Goal: Download file/media

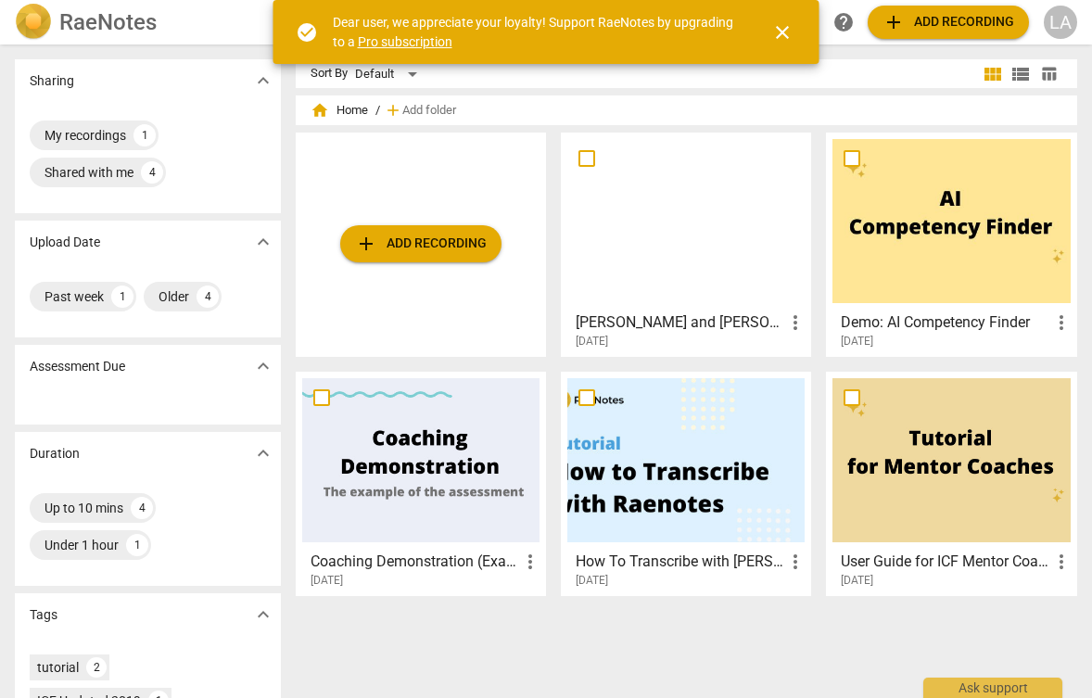
click at [781, 32] on span "close" at bounding box center [782, 32] width 22 height 22
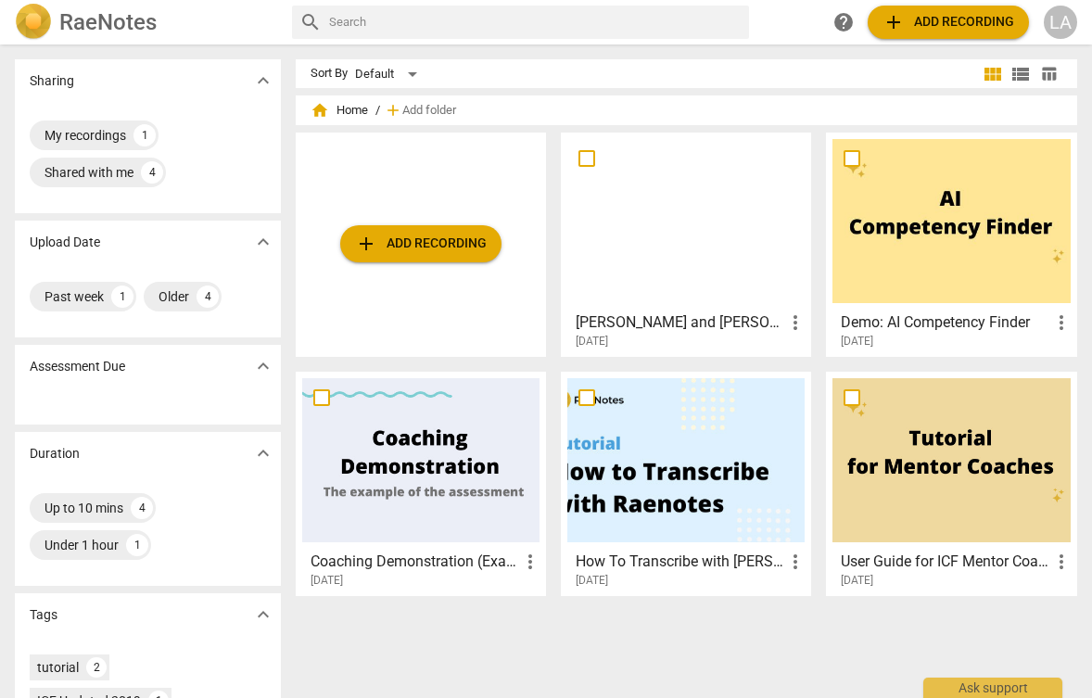
click at [387, 238] on span "add Add recording" at bounding box center [421, 244] width 132 height 22
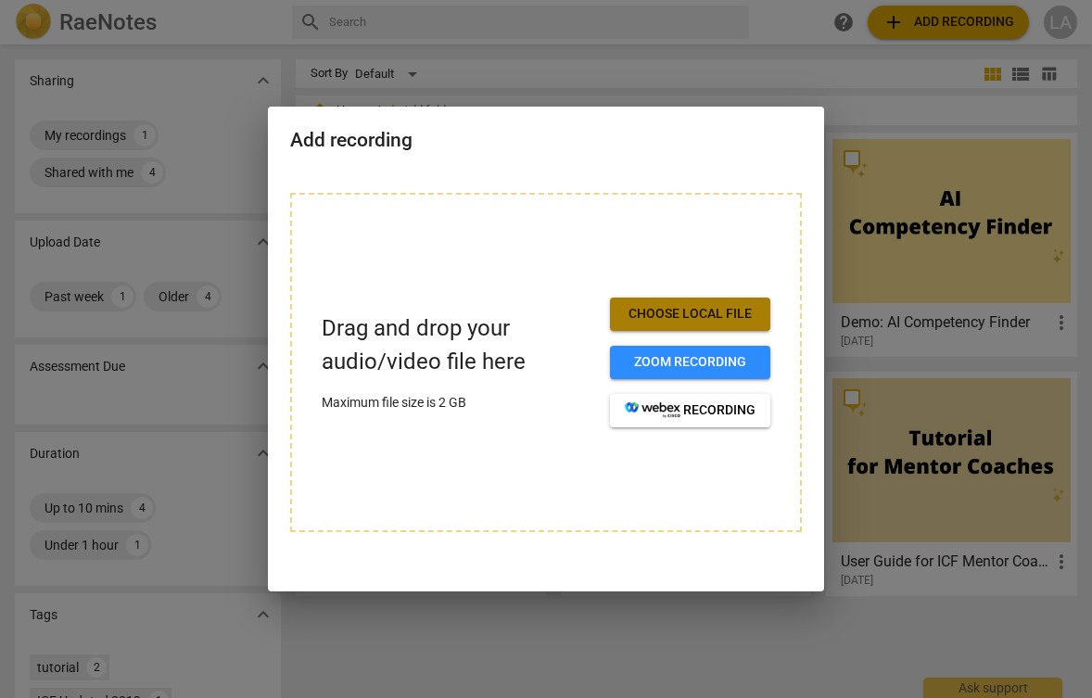
click at [641, 312] on span "Choose local file" at bounding box center [690, 314] width 131 height 19
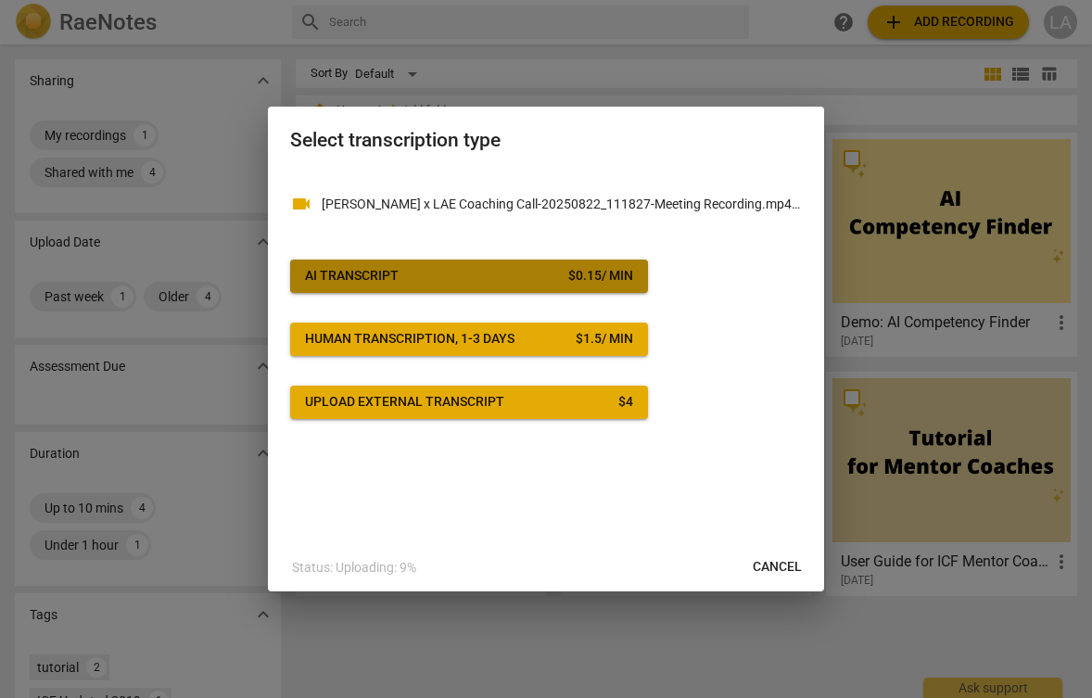
click at [474, 275] on span "AI Transcript $ 0.15 / min" at bounding box center [469, 276] width 328 height 19
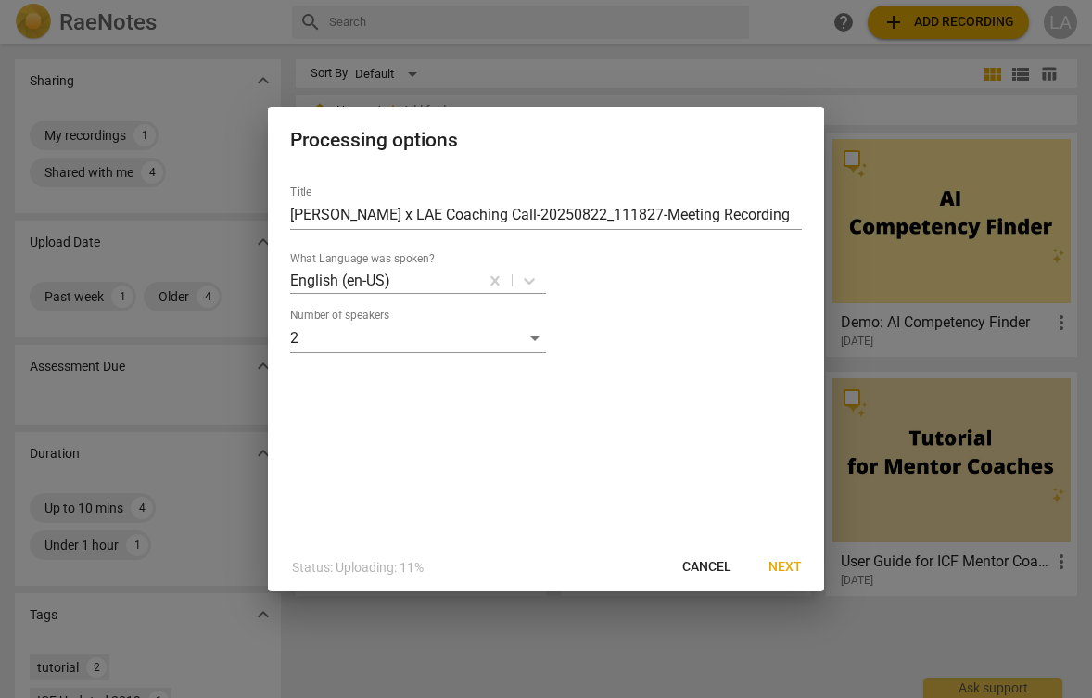
click at [786, 566] on span "Next" at bounding box center [784, 567] width 33 height 19
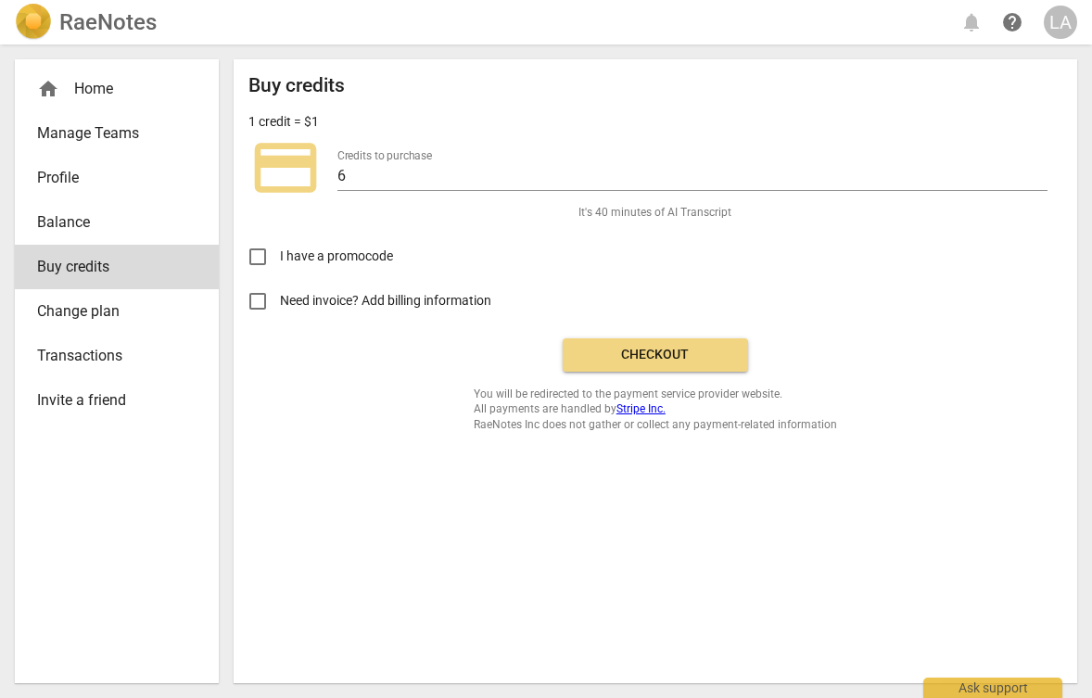
click at [671, 349] on span "Checkout" at bounding box center [656, 355] width 156 height 19
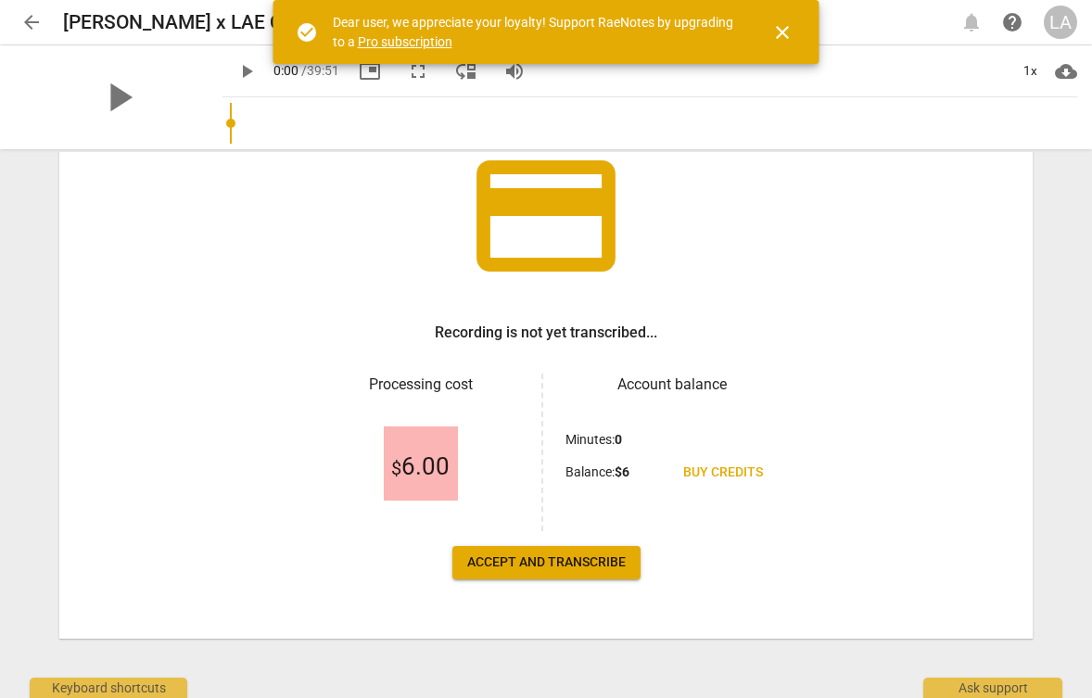
scroll to position [138, 0]
click at [554, 572] on button "Accept and transcribe" at bounding box center [546, 562] width 188 height 33
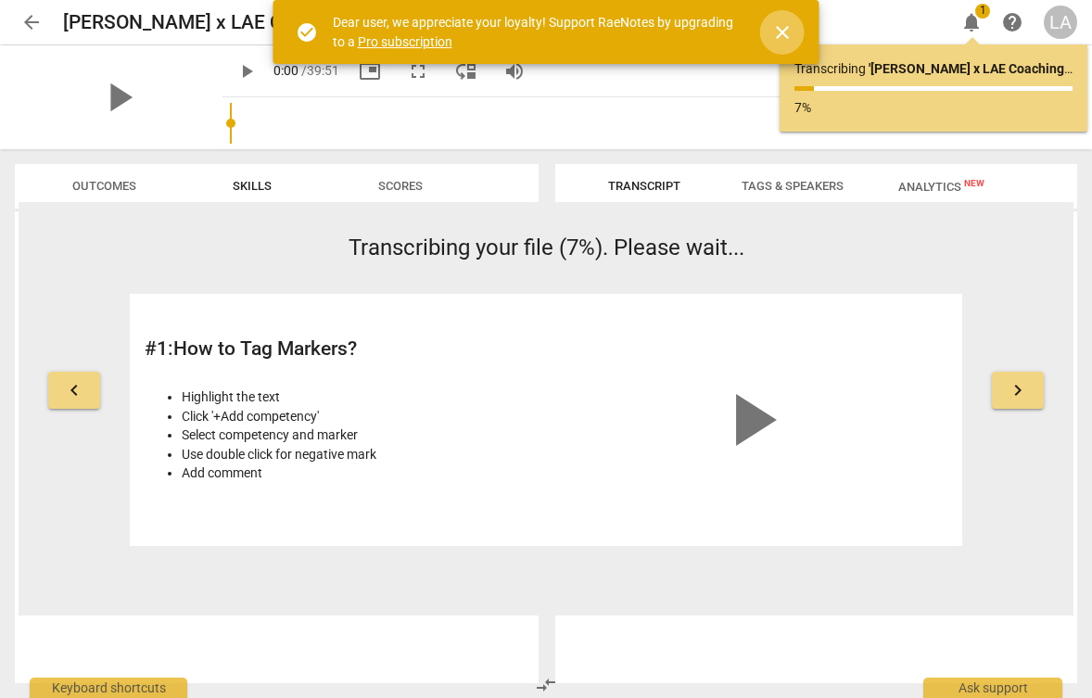
click at [788, 34] on span "close" at bounding box center [782, 32] width 22 height 22
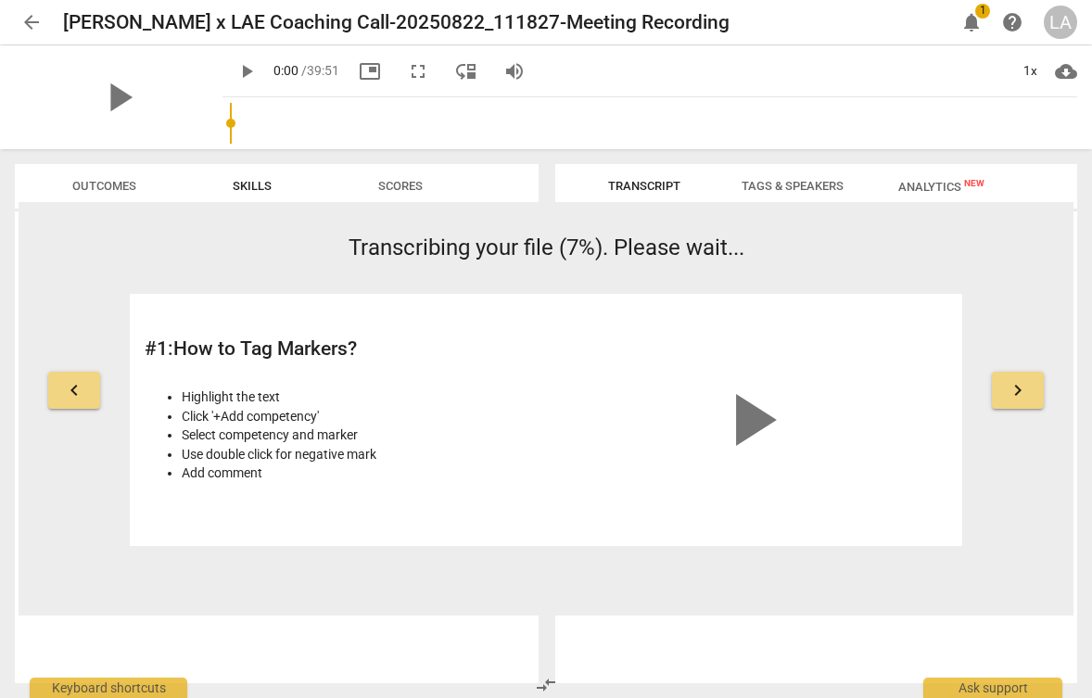
click at [967, 16] on span "notifications" at bounding box center [971, 22] width 22 height 22
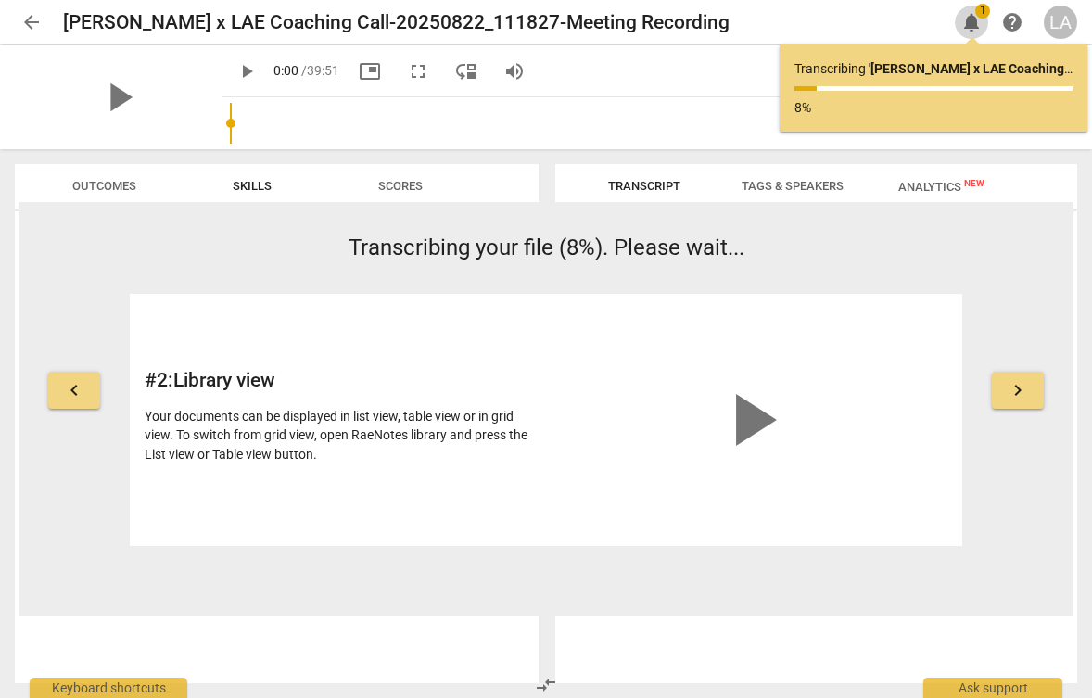
click at [967, 16] on span "notifications" at bounding box center [971, 22] width 22 height 22
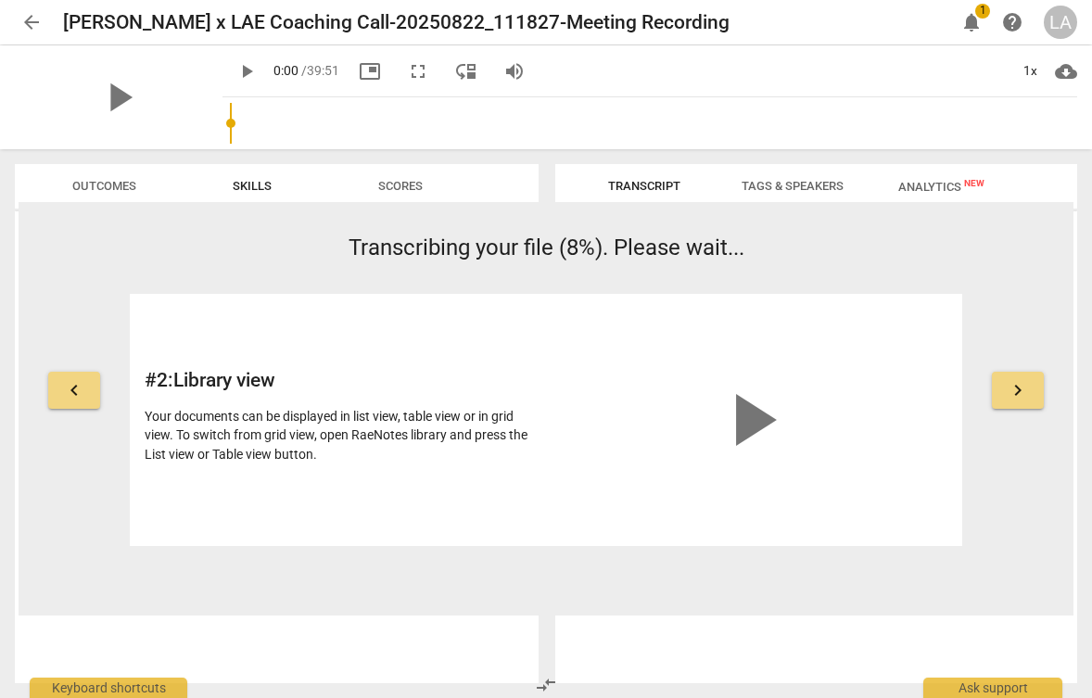
click at [967, 16] on span "notifications" at bounding box center [971, 22] width 22 height 22
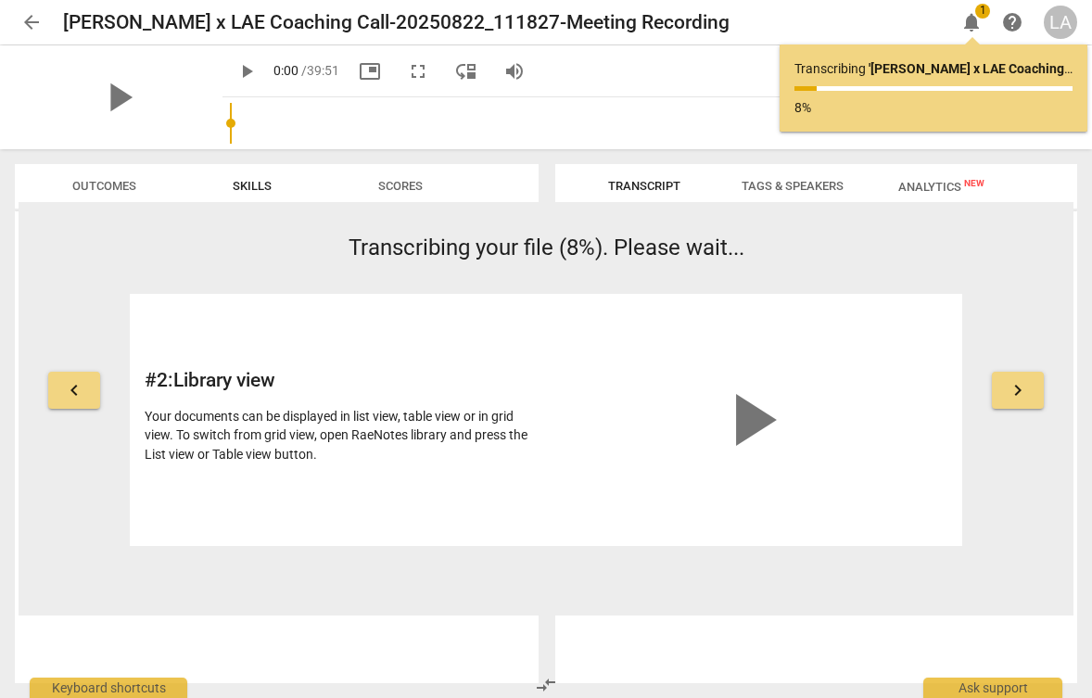
click at [967, 16] on span "notifications" at bounding box center [971, 22] width 22 height 22
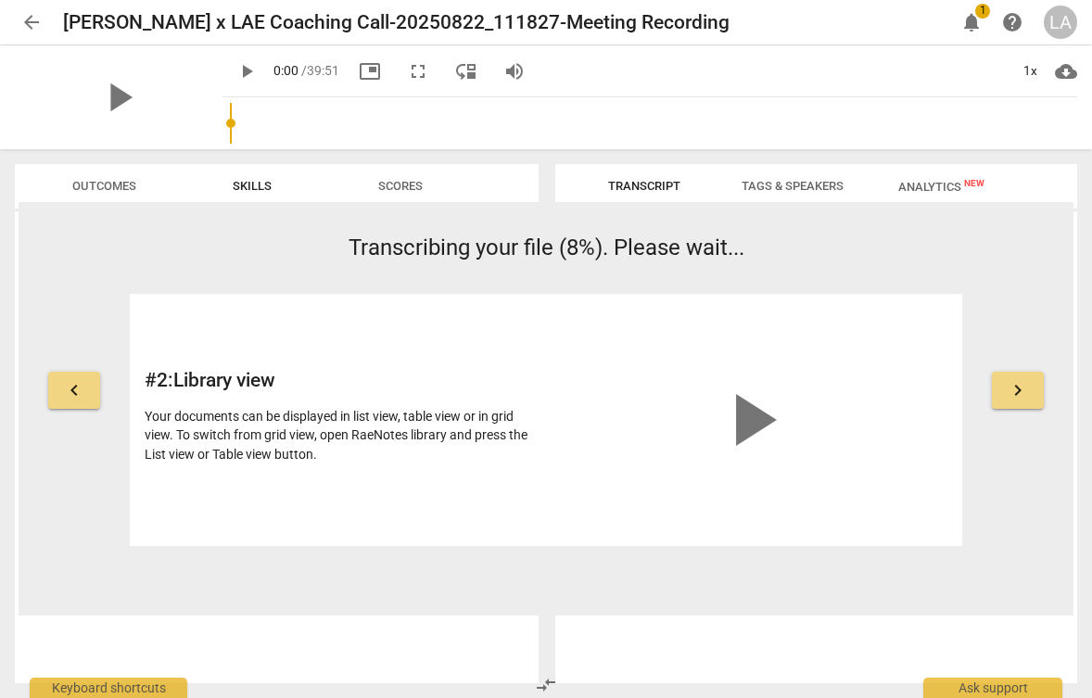
click at [1006, 14] on span "help" at bounding box center [1012, 22] width 22 height 22
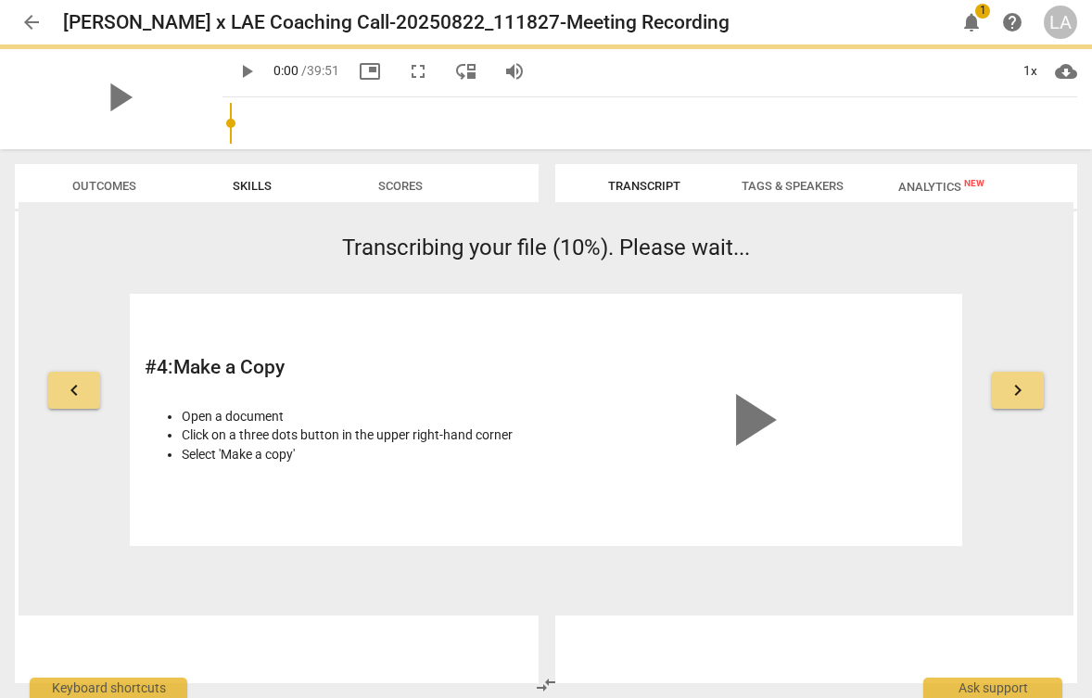
click at [970, 27] on span "notifications" at bounding box center [971, 22] width 22 height 22
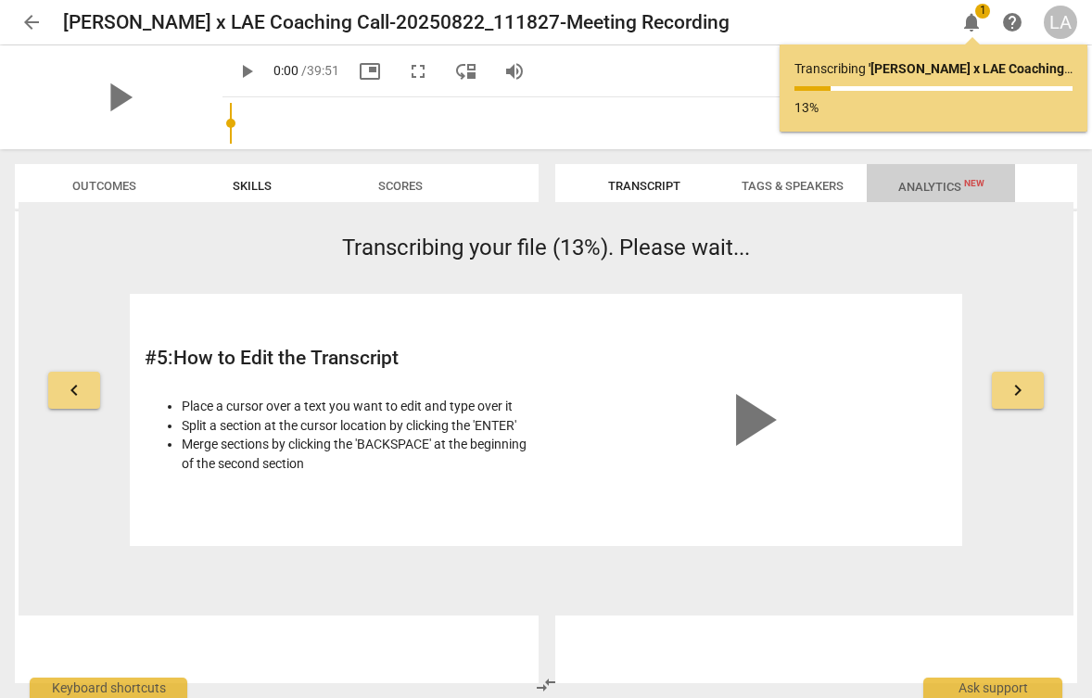
click at [913, 189] on span "Analytics New" at bounding box center [941, 187] width 86 height 14
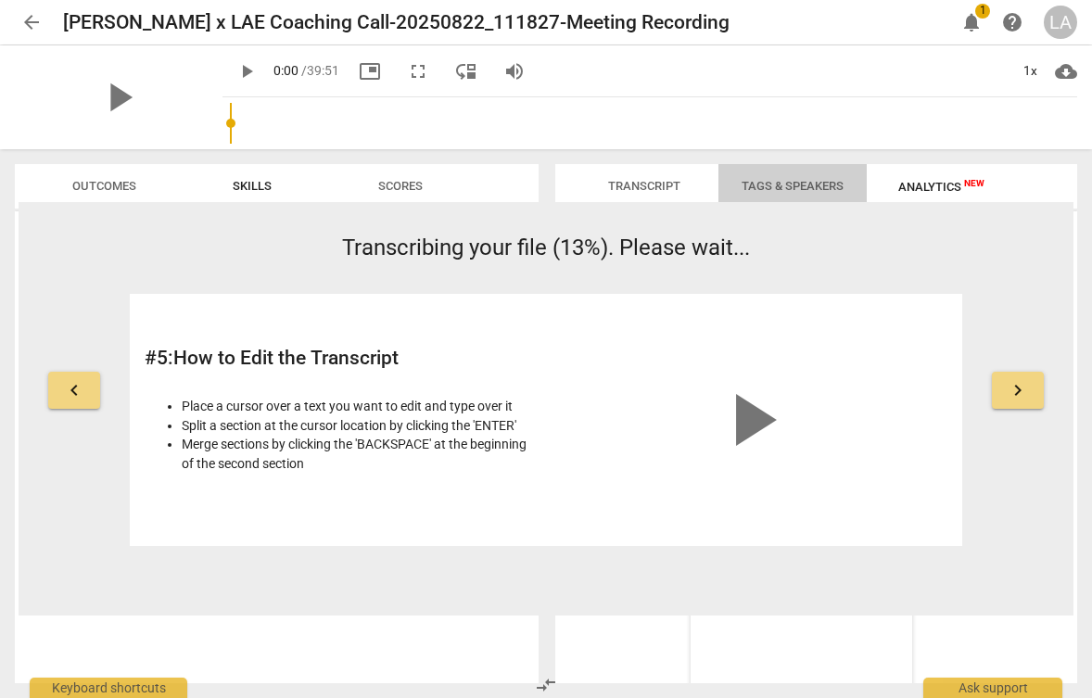
click at [794, 189] on span "Tags & Speakers" at bounding box center [793, 186] width 102 height 14
click at [124, 191] on span "Outcomes" at bounding box center [104, 186] width 64 height 14
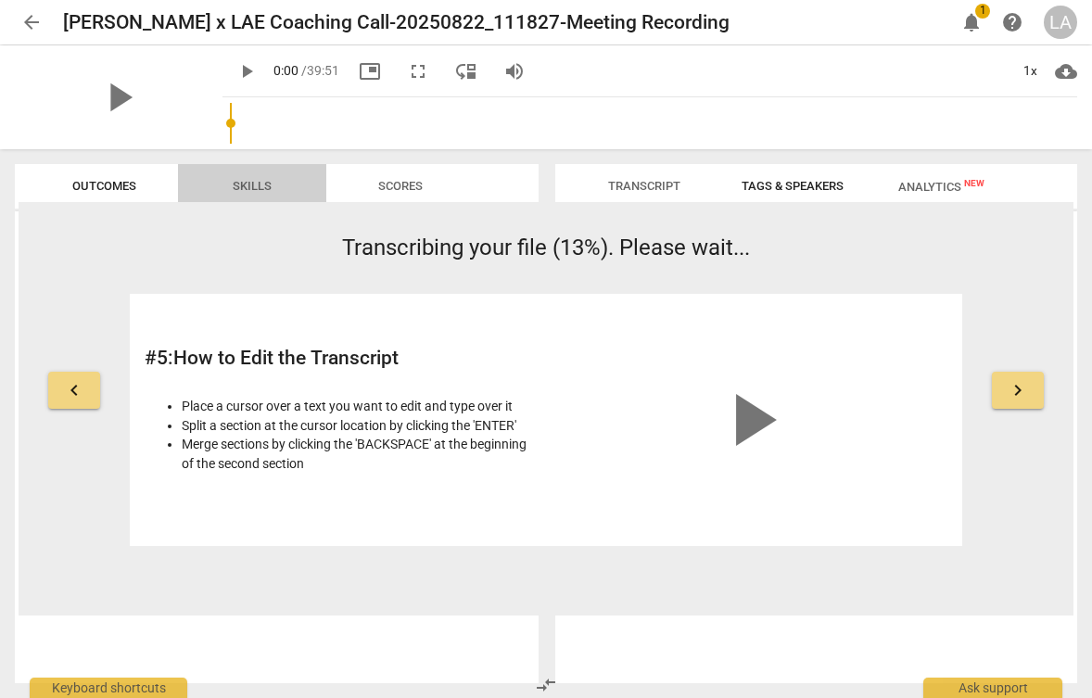
click at [242, 184] on span "Skills" at bounding box center [252, 186] width 39 height 14
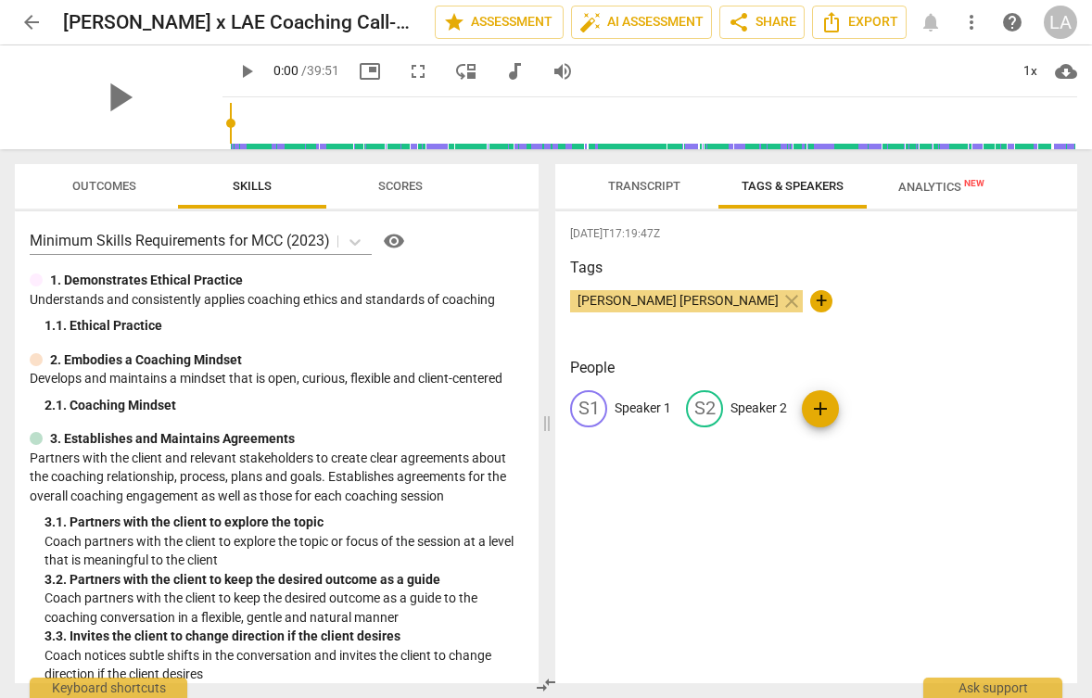
click at [637, 192] on span "Transcript" at bounding box center [644, 186] width 72 height 14
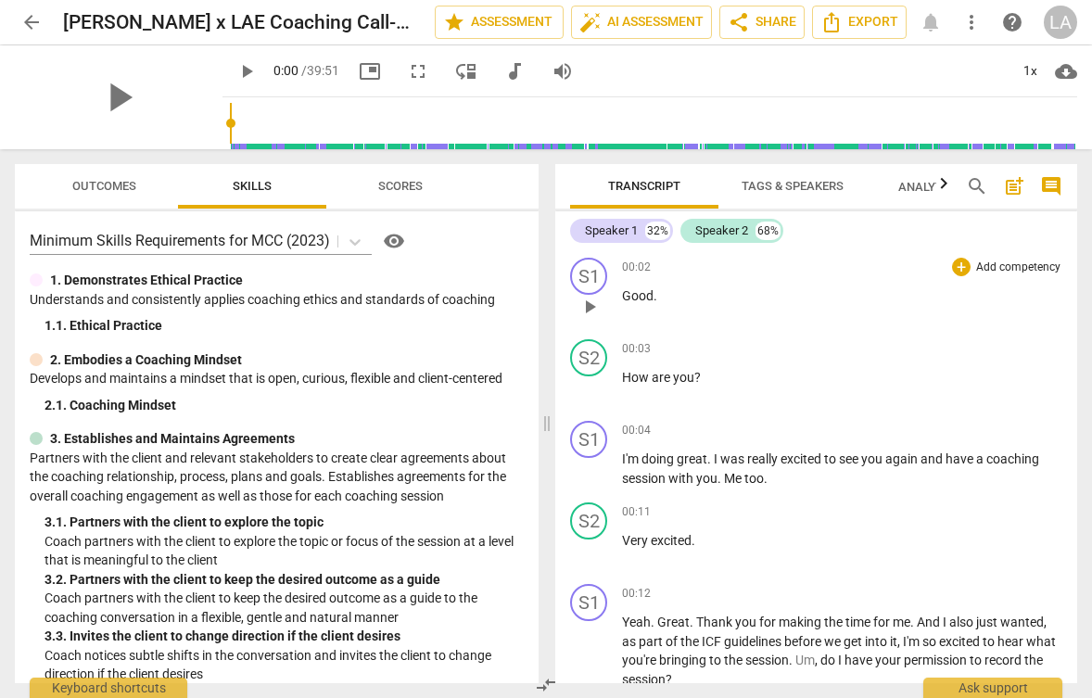
click at [587, 306] on span "play_arrow" at bounding box center [589, 307] width 22 height 22
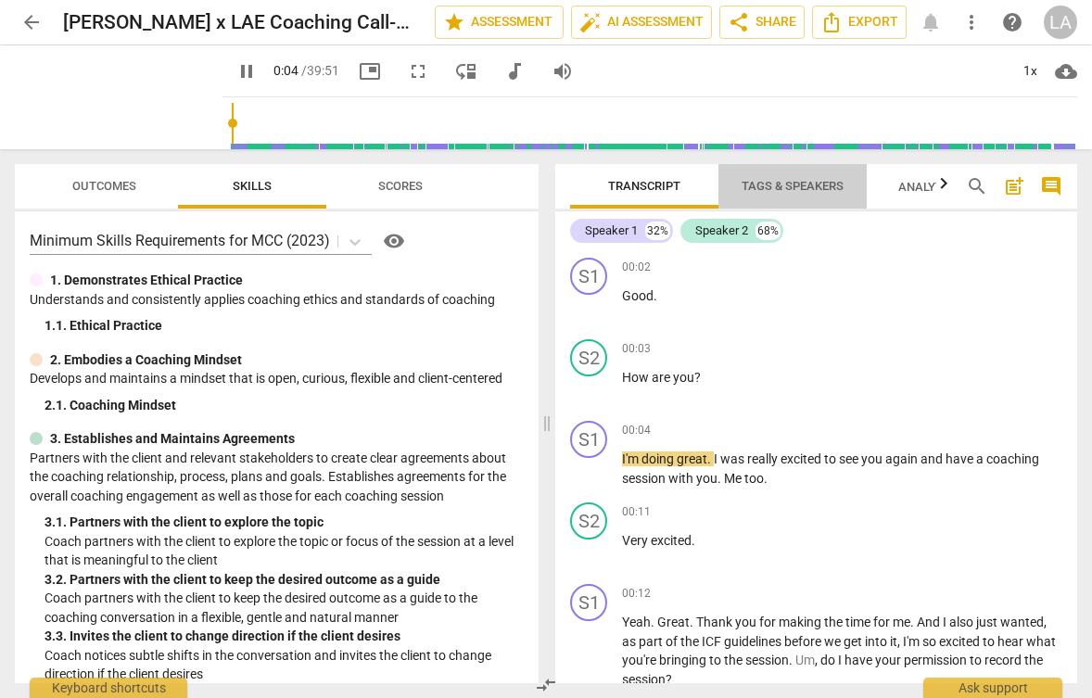
click at [777, 189] on span "Tags & Speakers" at bounding box center [793, 186] width 102 height 14
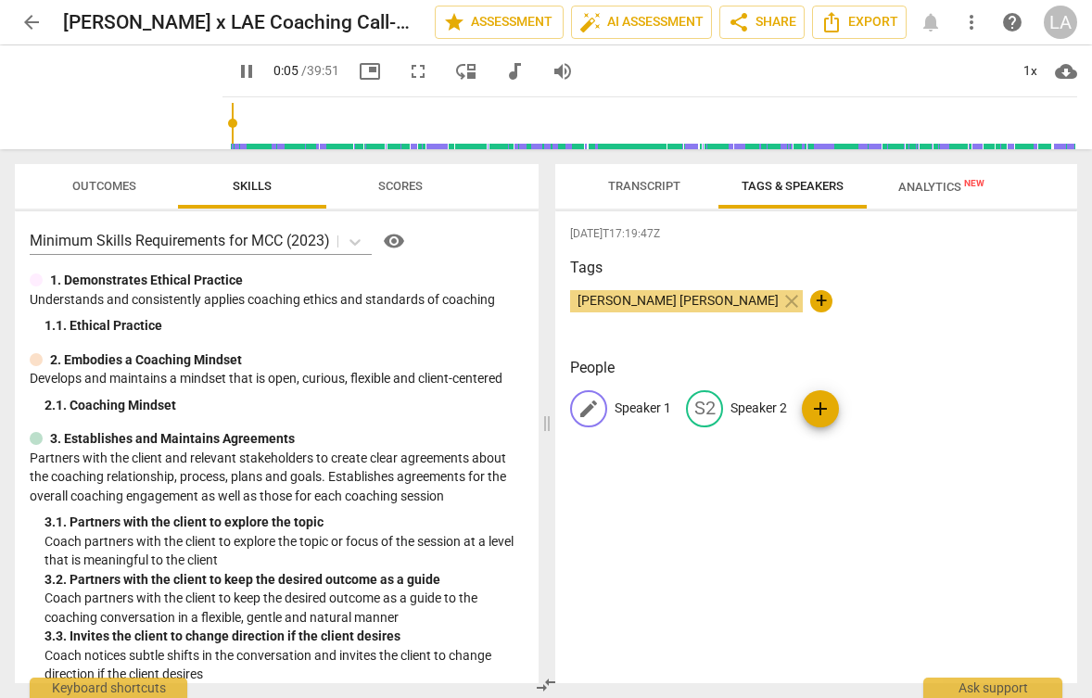
click at [586, 412] on span "edit" at bounding box center [589, 409] width 22 height 22
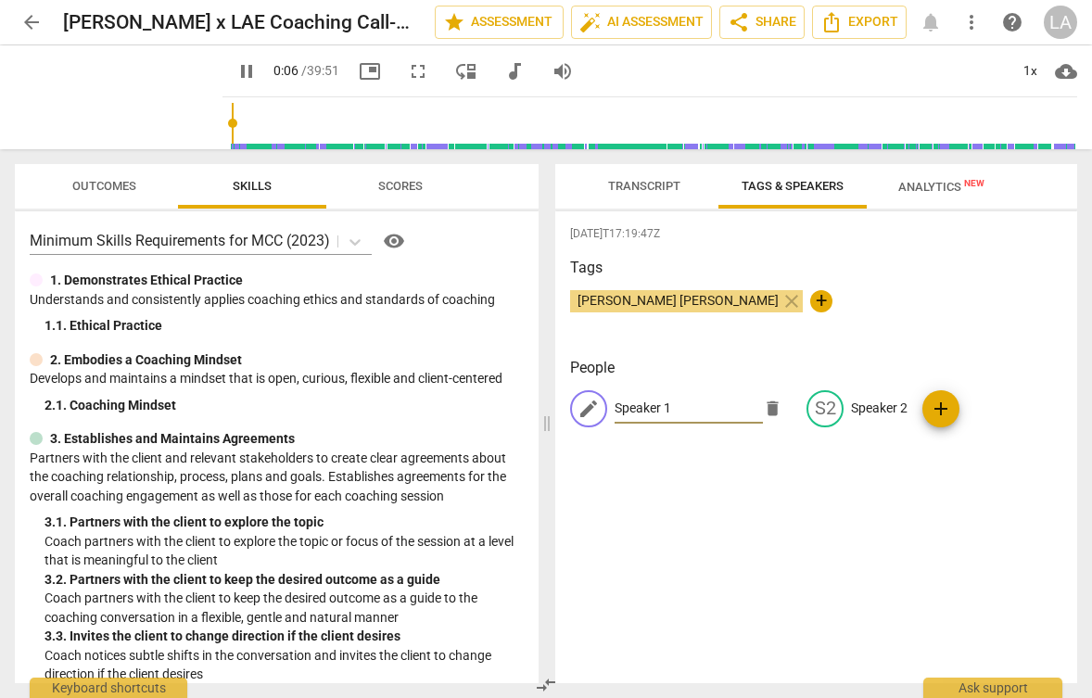
type input "7"
type input "R"
type input "7"
type input "Ra"
type input "7"
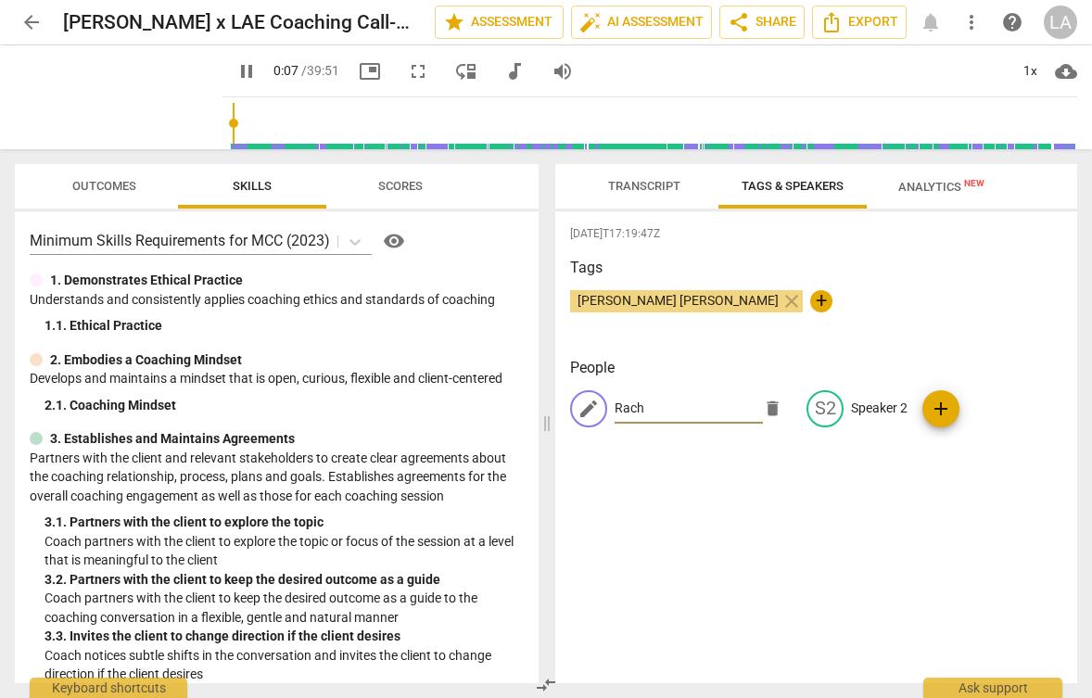
type input "Rache"
type input "7"
type input "[PERSON_NAME]"
type input "8"
type input "[PERSON_NAME]"
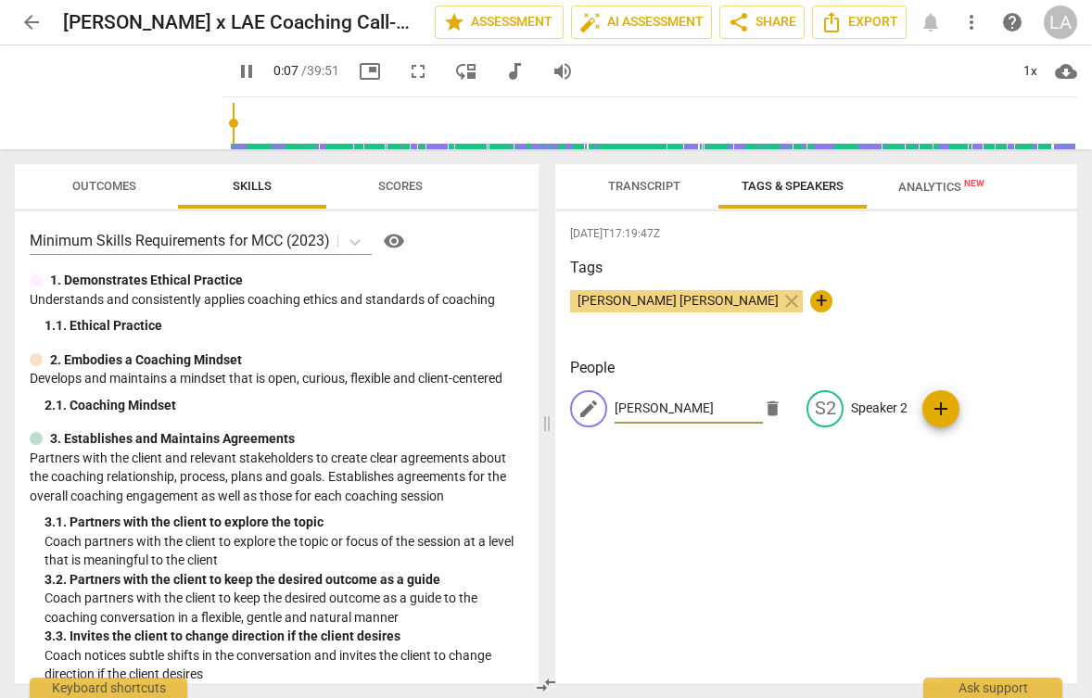
type input "8"
type input "[PERSON_NAME]"
type input "8"
type input "[PERSON_NAME]"
type input "8"
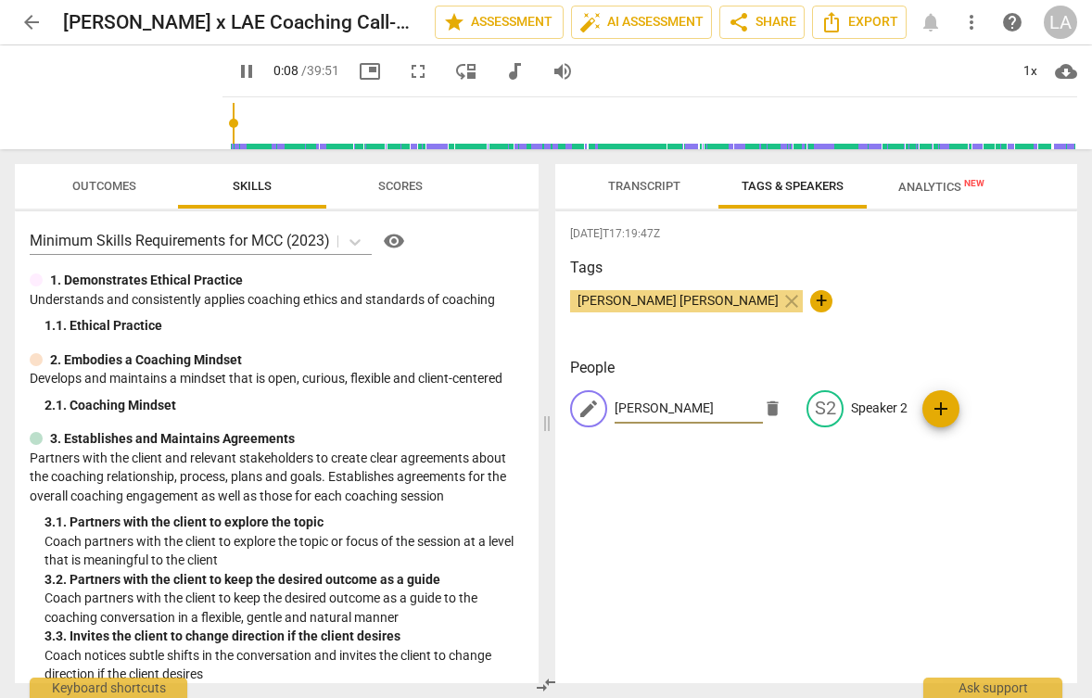
type input "[PERSON_NAME]"
type input "9"
type input "[PERSON_NAME]"
type input "9"
type input "[PERSON_NAME]"
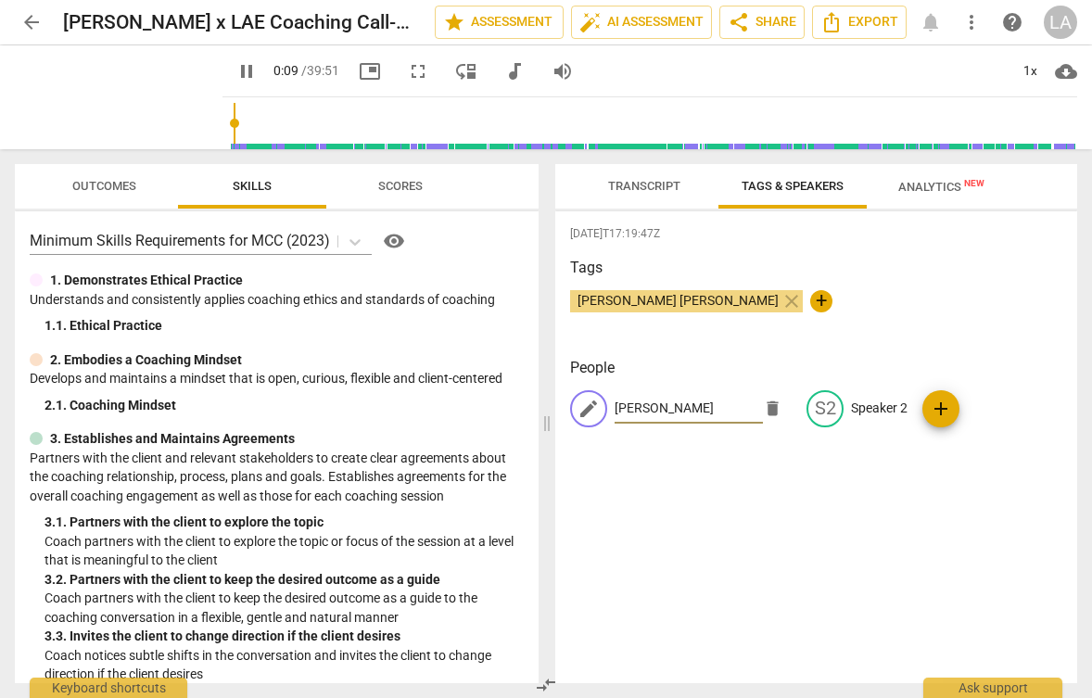
type input "10"
type input "[PERSON_NAME]"
click at [822, 404] on span "edit" at bounding box center [825, 409] width 22 height 22
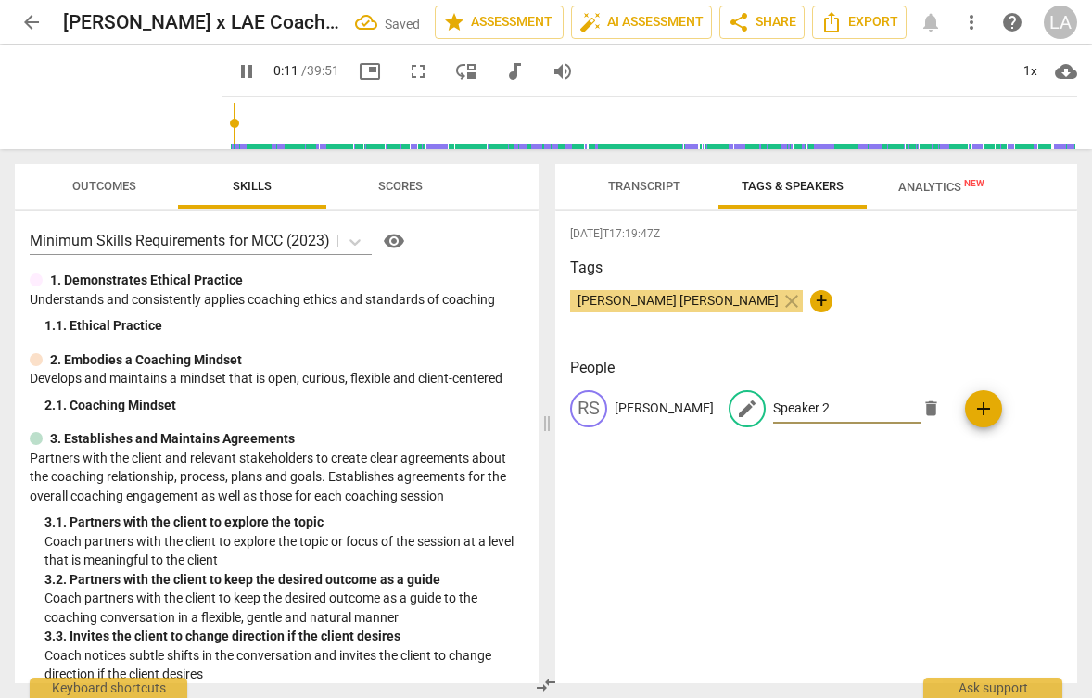
type input "12"
type input "L"
type input "12"
type input "Lei"
type input "12"
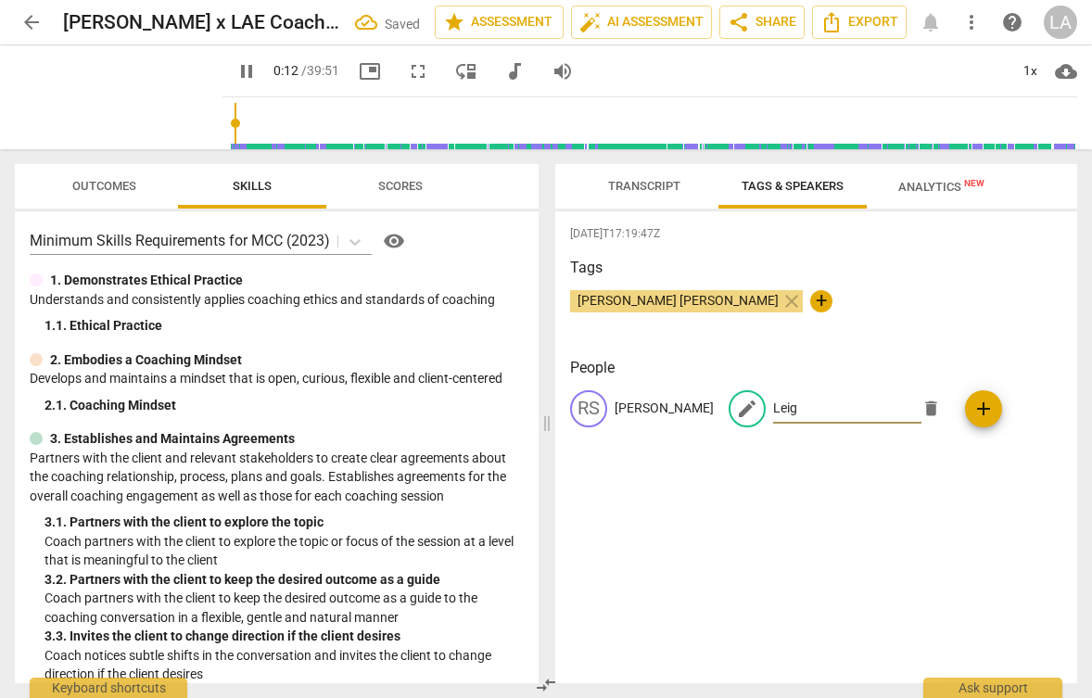
type input "[PERSON_NAME]"
type input "12"
type input "[PERSON_NAME]"
type input "13"
type input "[PERSON_NAME]"
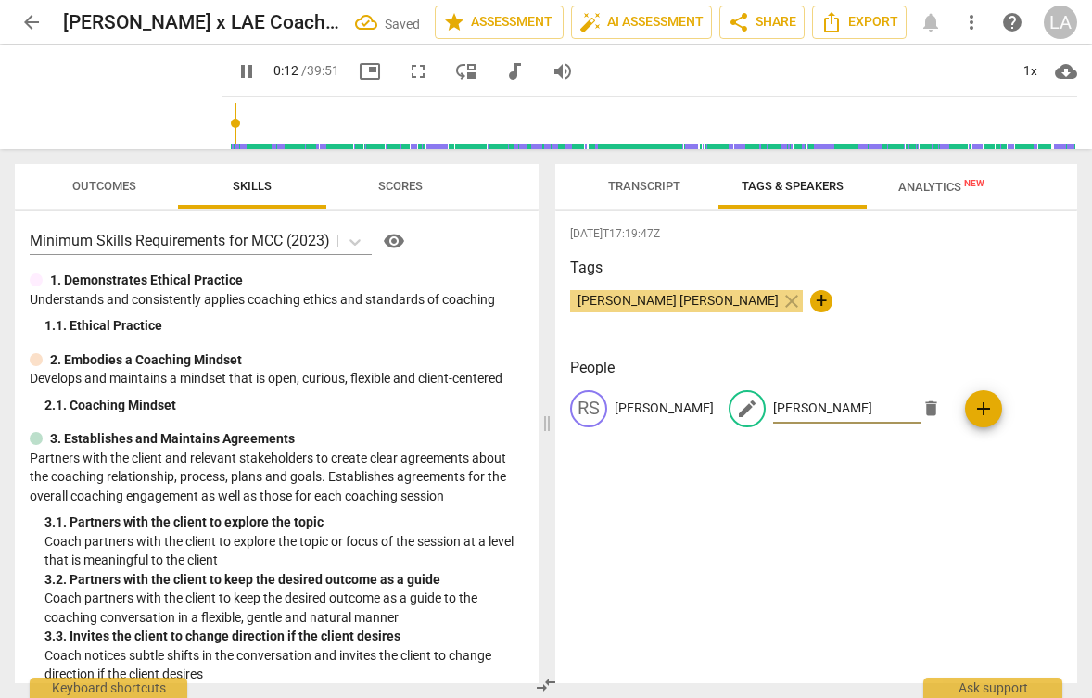
type input "13"
type input "[PERSON_NAME]"
type input "13"
type input "[PERSON_NAME]"
type input "13"
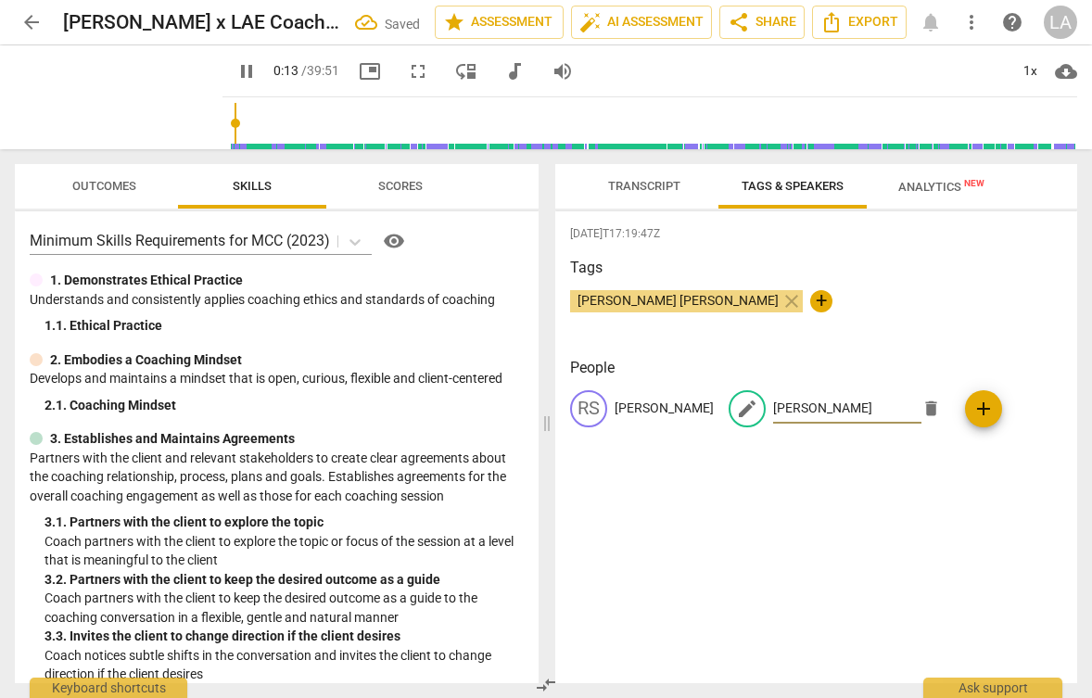
type input "[PERSON_NAME]"
type input "14"
type input "[PERSON_NAME] [PERSON_NAME]"
type input "15"
type input "[PERSON_NAME] [PERSON_NAME]"
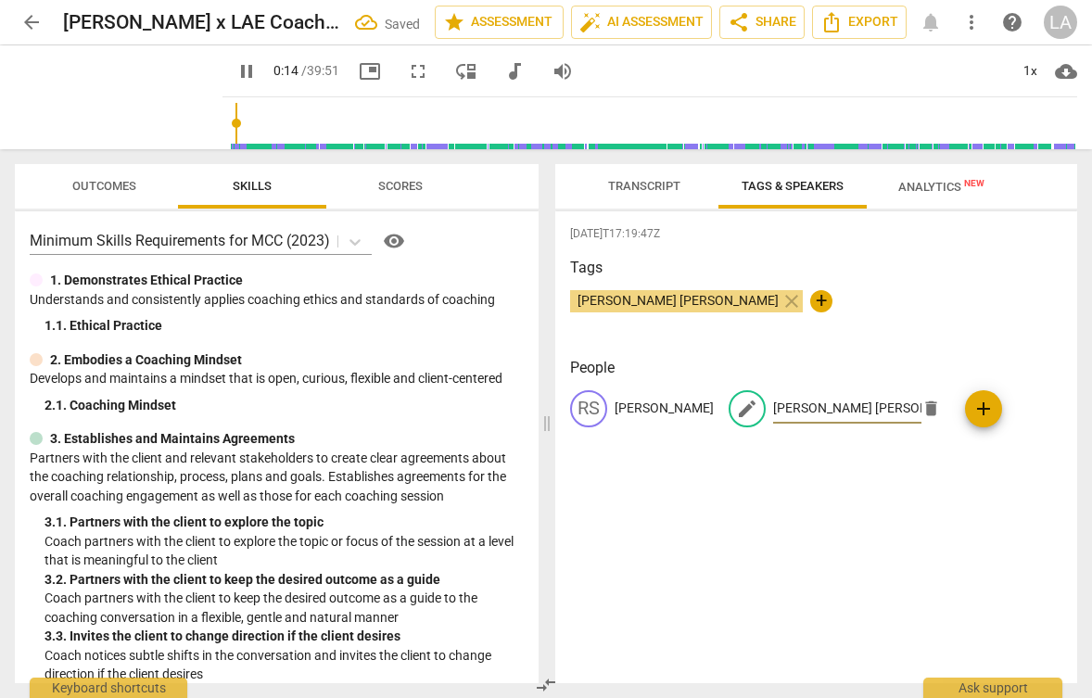
click at [896, 555] on div "[DATE]T17:19:47Z Tags [PERSON_NAME] [PERSON_NAME] close + People RS [PERSON_NAM…" at bounding box center [816, 447] width 522 height 472
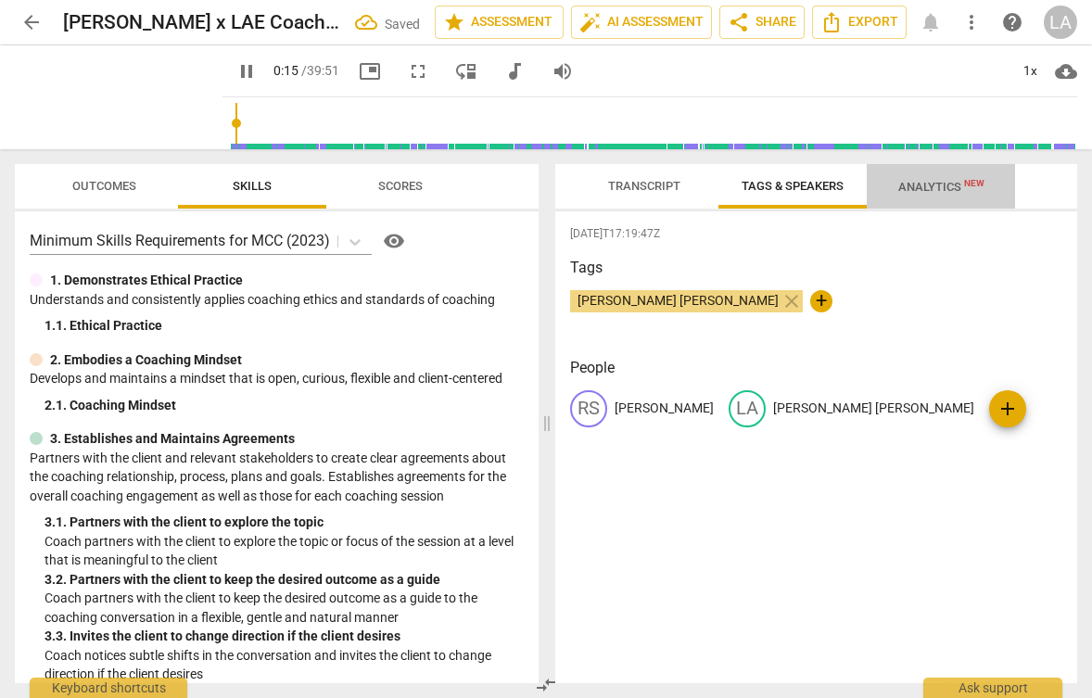
click at [922, 190] on span "Analytics New" at bounding box center [941, 187] width 86 height 14
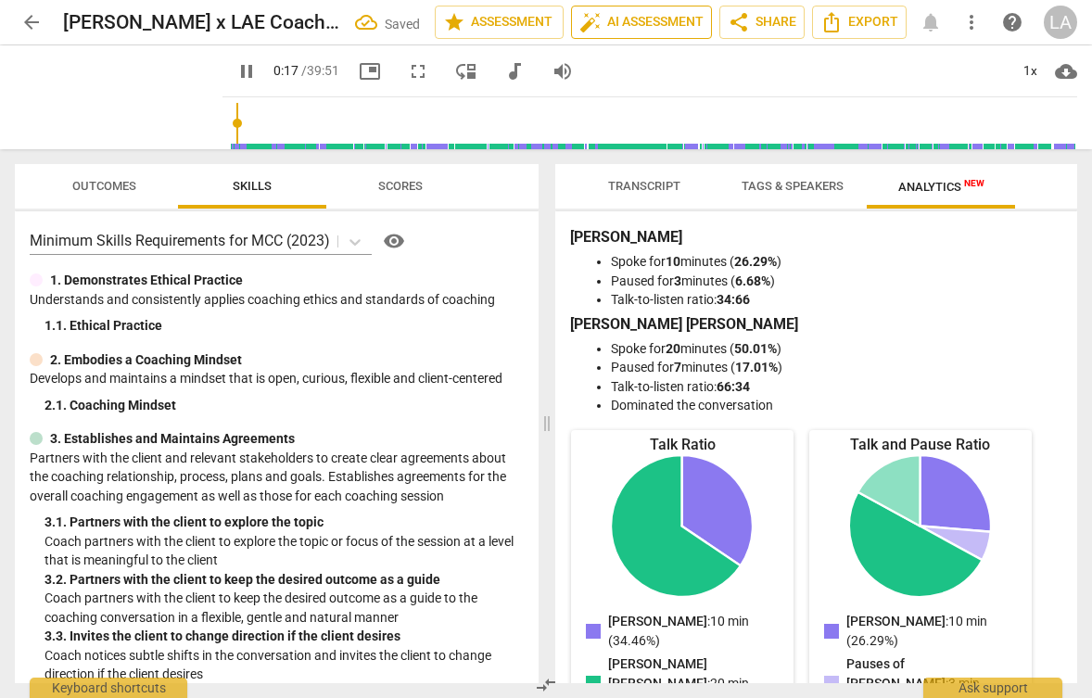
click at [624, 23] on span "auto_fix_high AI Assessment" at bounding box center [641, 22] width 124 height 22
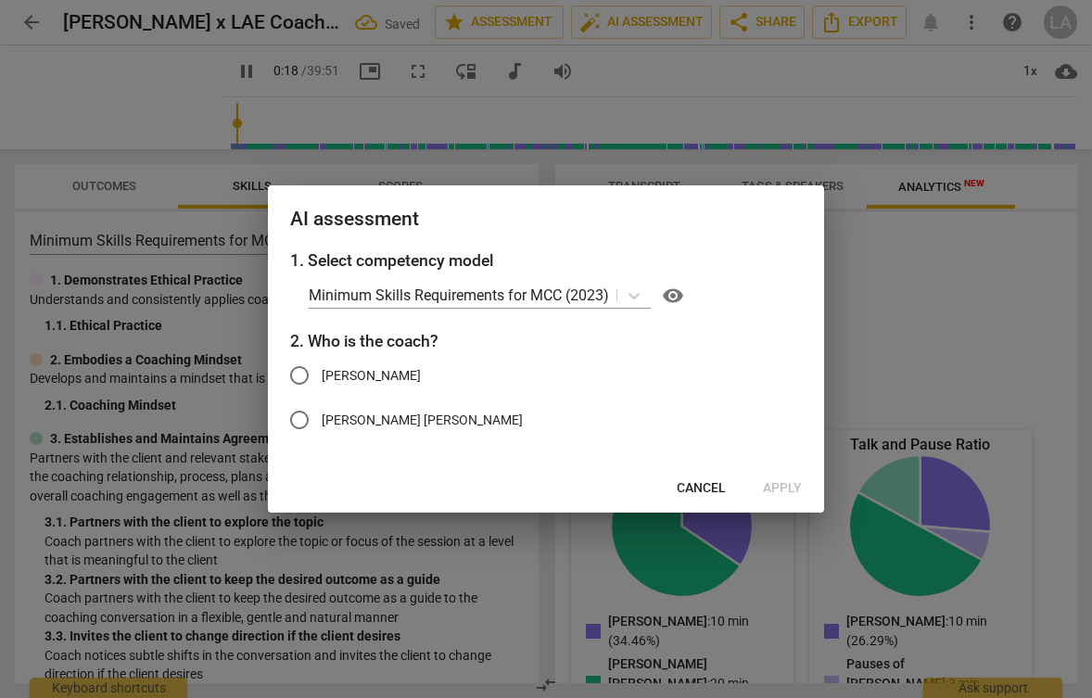
type input "19"
click at [371, 424] on span "[PERSON_NAME] [PERSON_NAME]" at bounding box center [422, 420] width 201 height 19
click at [322, 424] on input "[PERSON_NAME] [PERSON_NAME]" at bounding box center [299, 420] width 44 height 44
radio input "true"
click at [785, 486] on span "Apply" at bounding box center [782, 488] width 39 height 19
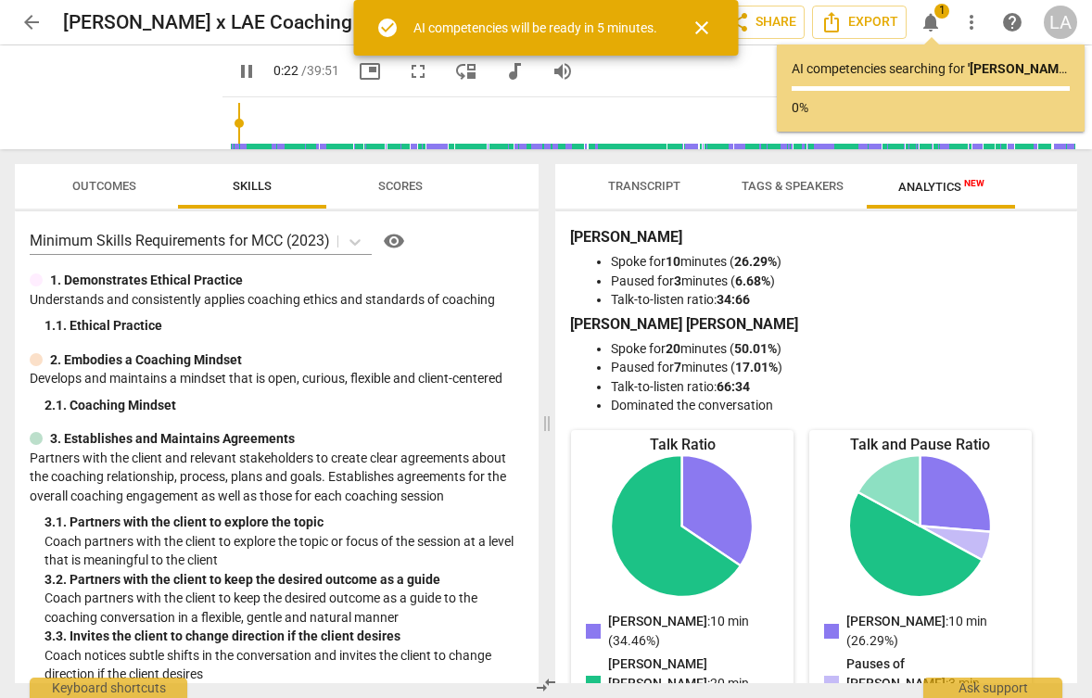
click at [699, 33] on span "close" at bounding box center [702, 28] width 22 height 22
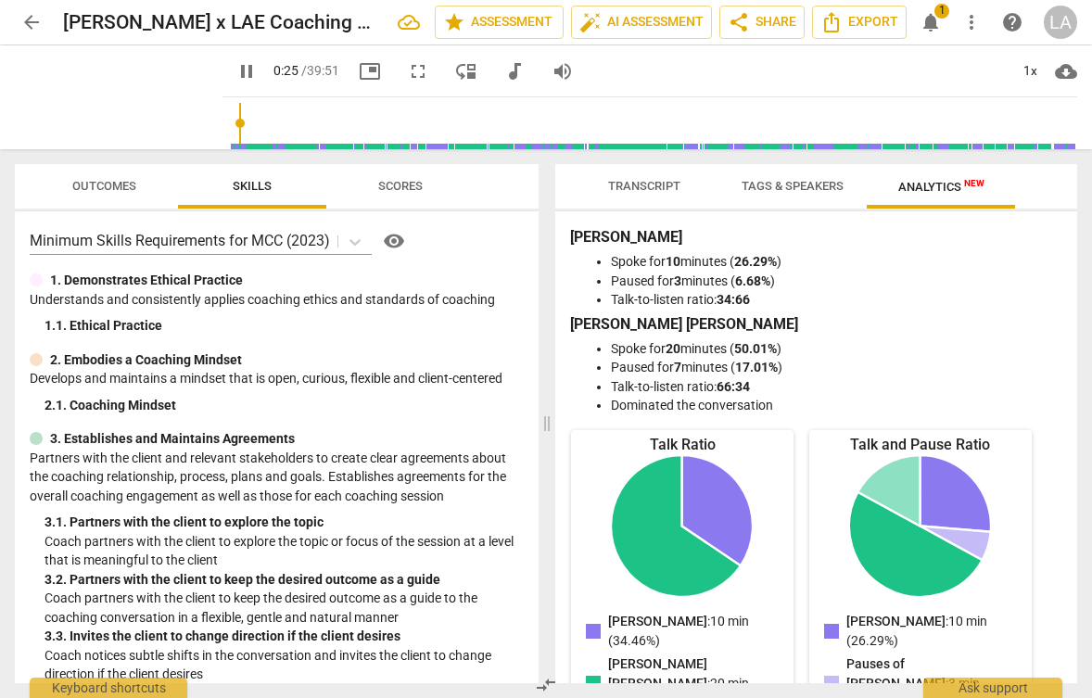
click at [235, 74] on span "pause" at bounding box center [246, 71] width 22 height 22
click at [659, 197] on span "Transcript" at bounding box center [644, 186] width 117 height 25
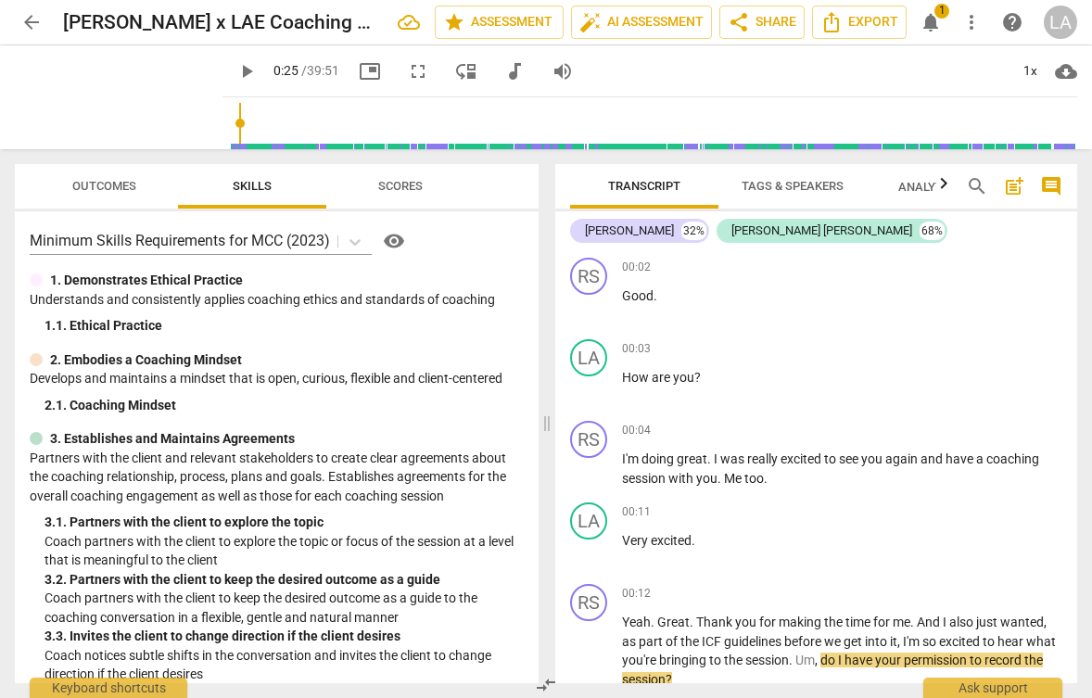
click at [385, 189] on span "Scores" at bounding box center [400, 186] width 44 height 14
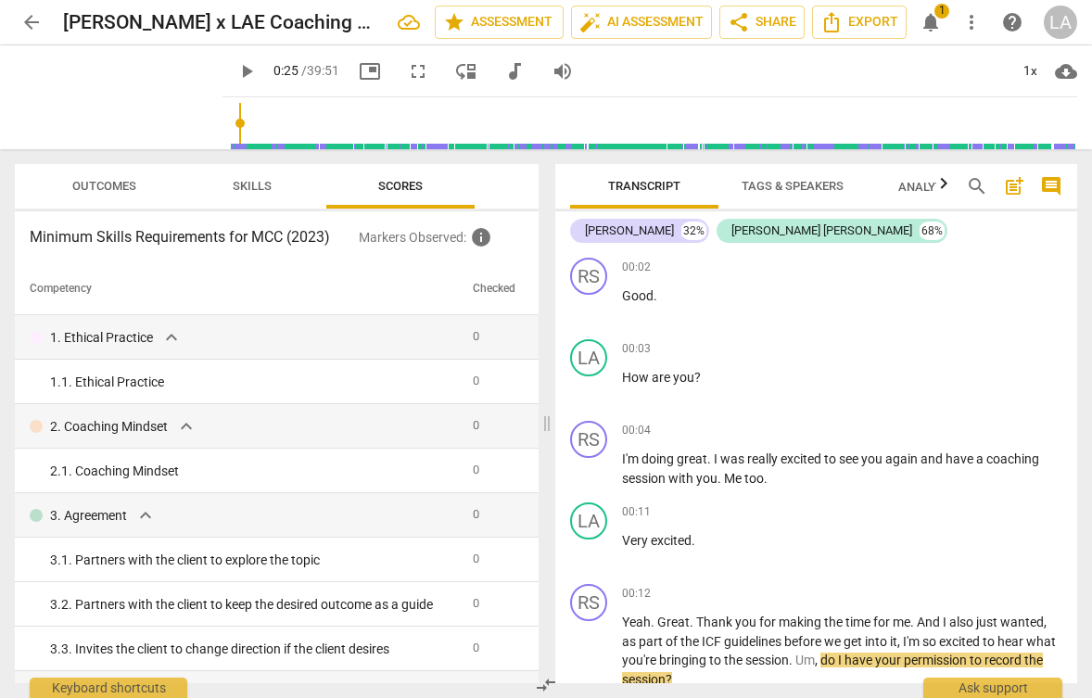
click at [110, 187] on span "Outcomes" at bounding box center [104, 186] width 64 height 14
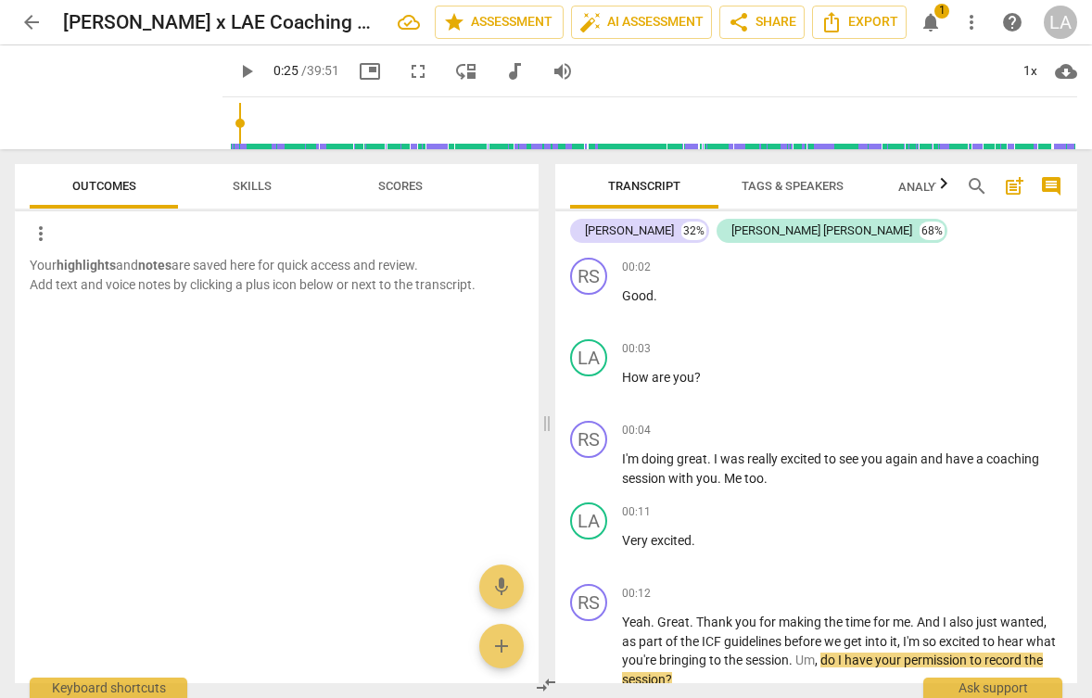
click at [235, 182] on span "Skills" at bounding box center [252, 186] width 39 height 14
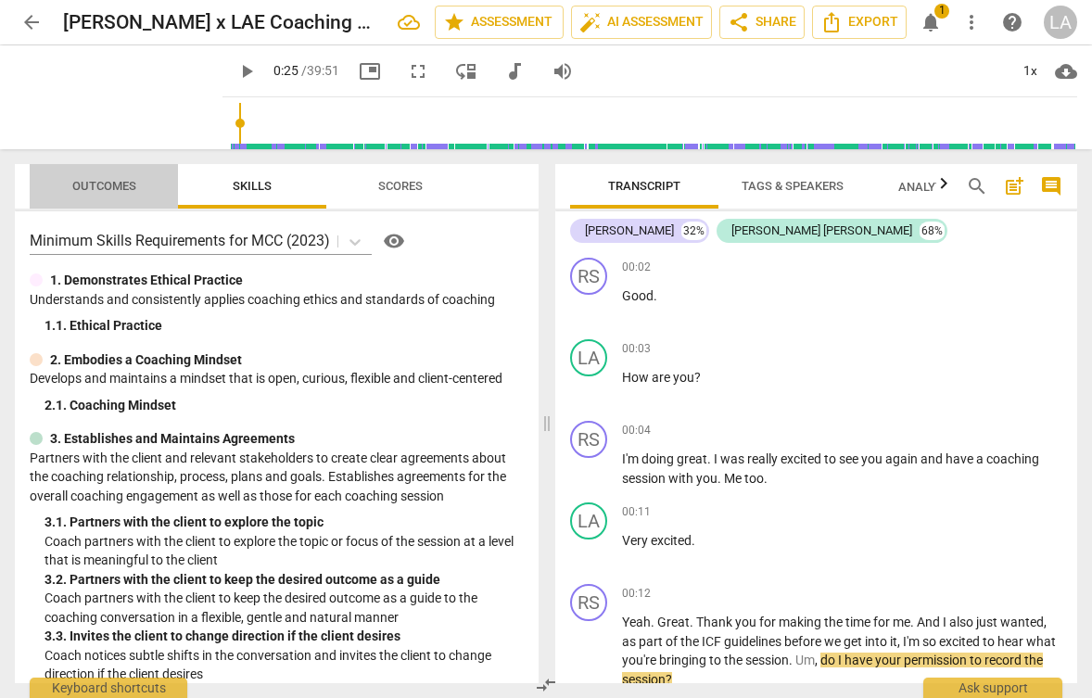
click at [98, 180] on span "Outcomes" at bounding box center [104, 186] width 64 height 14
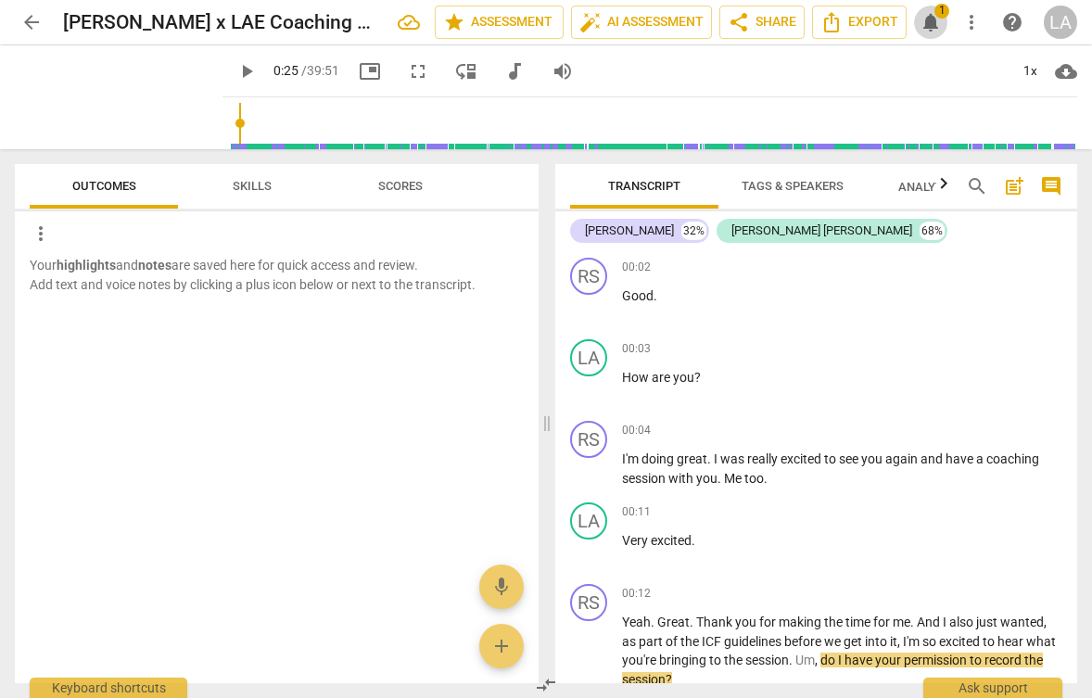
click at [935, 22] on span "notifications" at bounding box center [931, 22] width 22 height 22
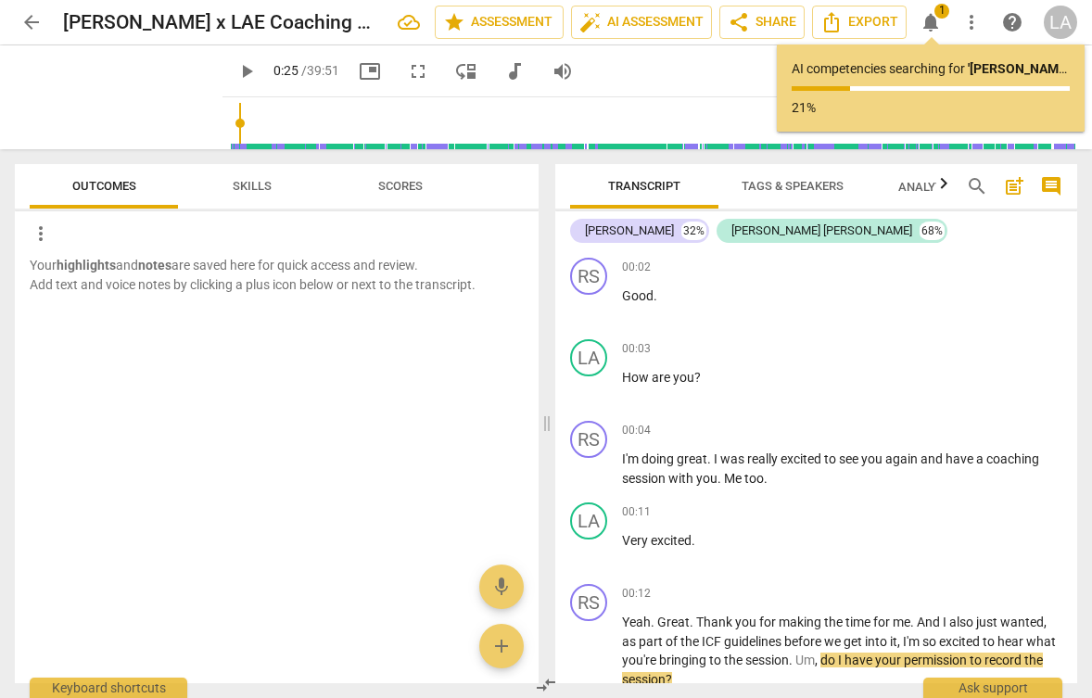
click at [935, 22] on span "notifications" at bounding box center [931, 22] width 22 height 22
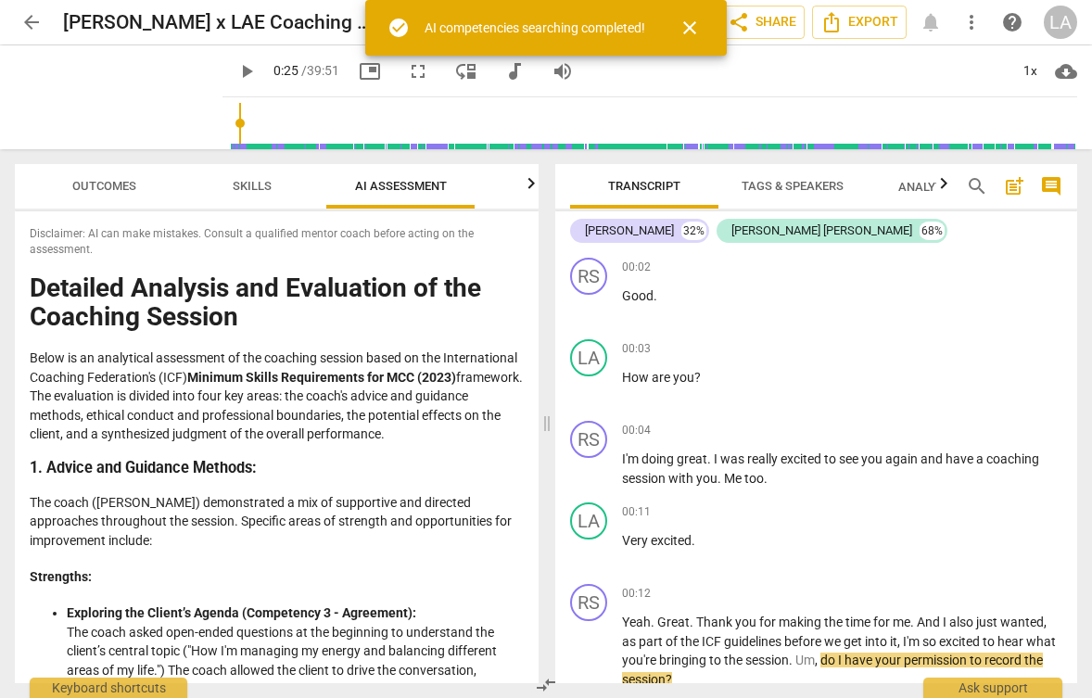
type input "26"
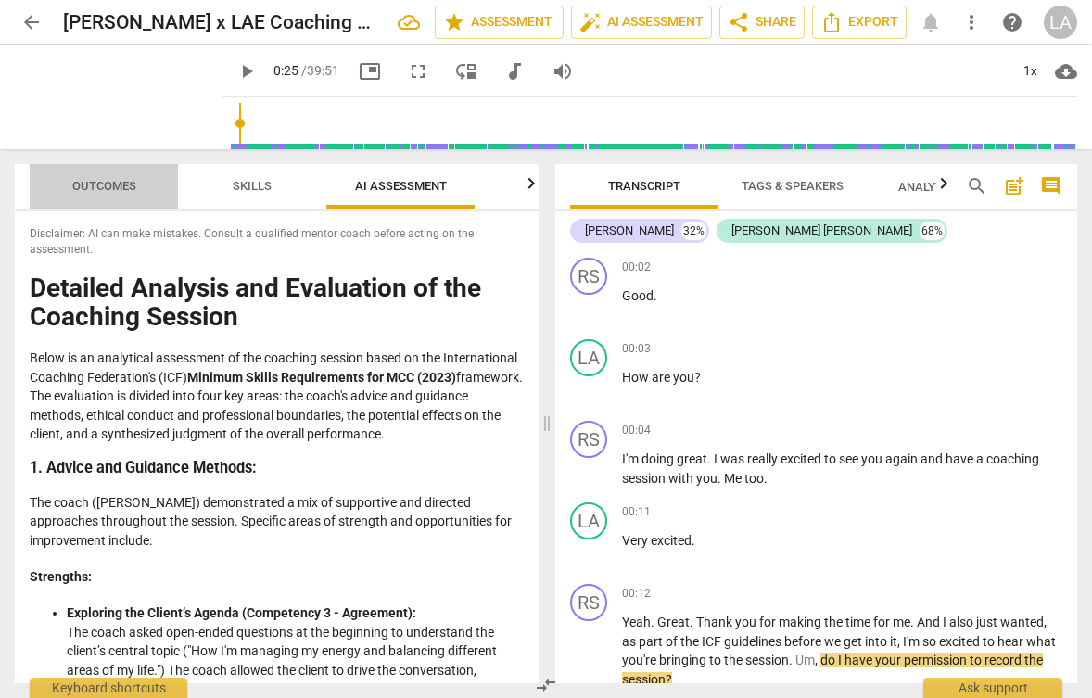
click at [94, 197] on span "Outcomes" at bounding box center [104, 186] width 108 height 25
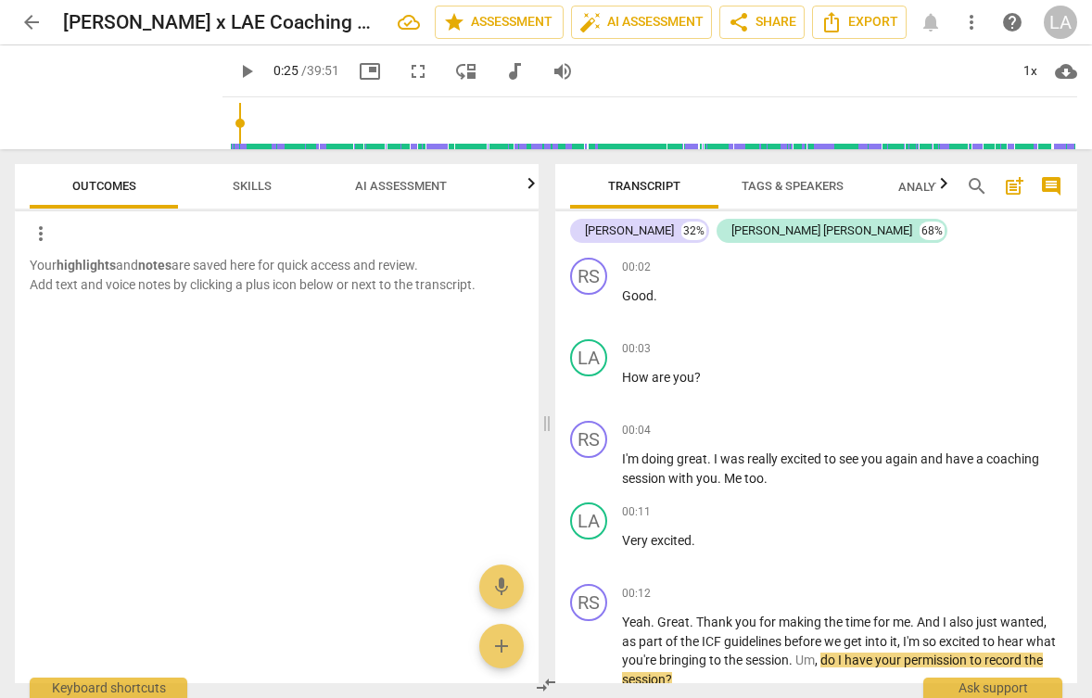
click at [245, 178] on span "Skills" at bounding box center [251, 186] width 83 height 25
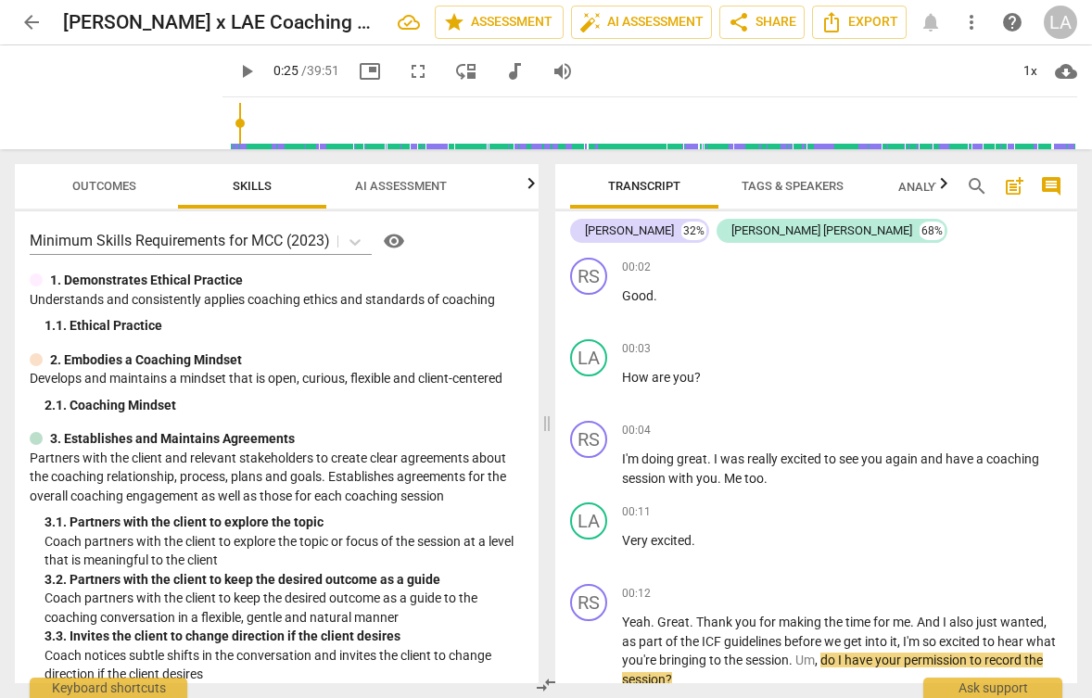
click at [935, 20] on div "arrow_back [PERSON_NAME] S x LAE Coaching Call-20250822_111827-Meeting Recordin…" at bounding box center [546, 22] width 1062 height 33
click at [930, 21] on div "arrow_back [PERSON_NAME] S x LAE Coaching Call-20250822_111827-Meeting Recordin…" at bounding box center [546, 22] width 1062 height 33
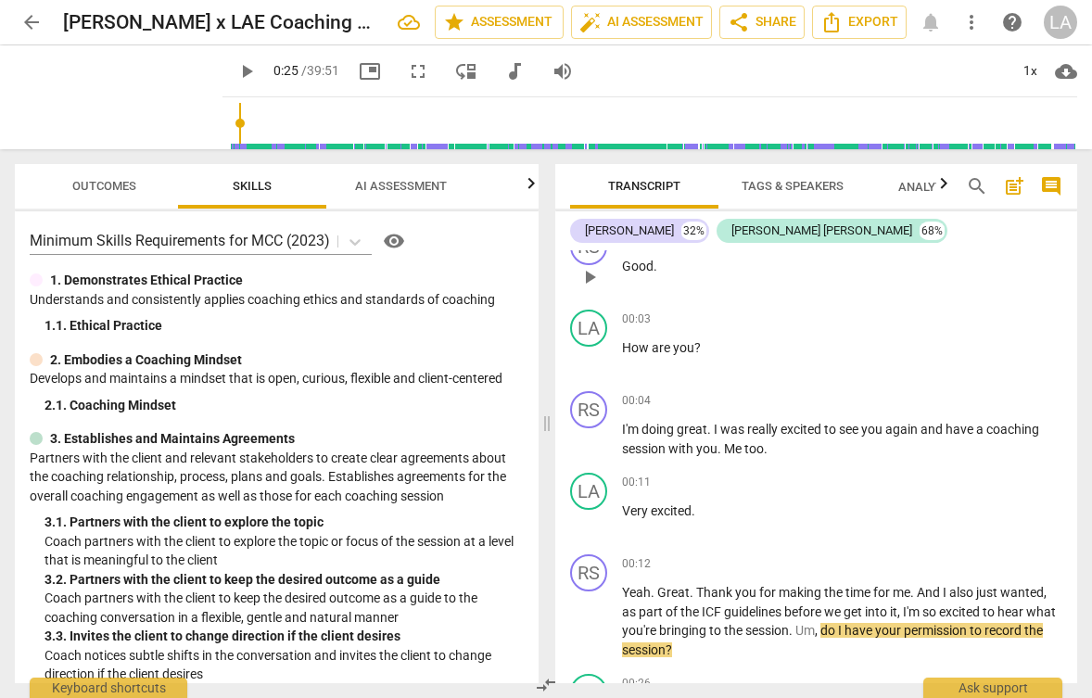
scroll to position [44, 0]
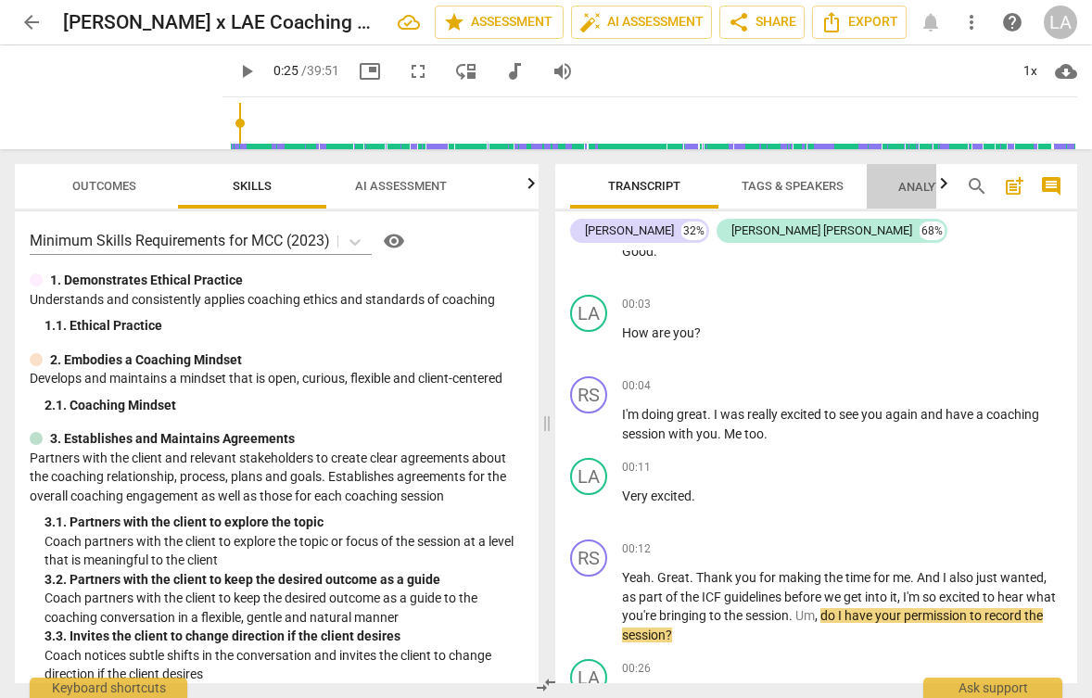
click at [908, 189] on span "Analytics New" at bounding box center [941, 187] width 86 height 14
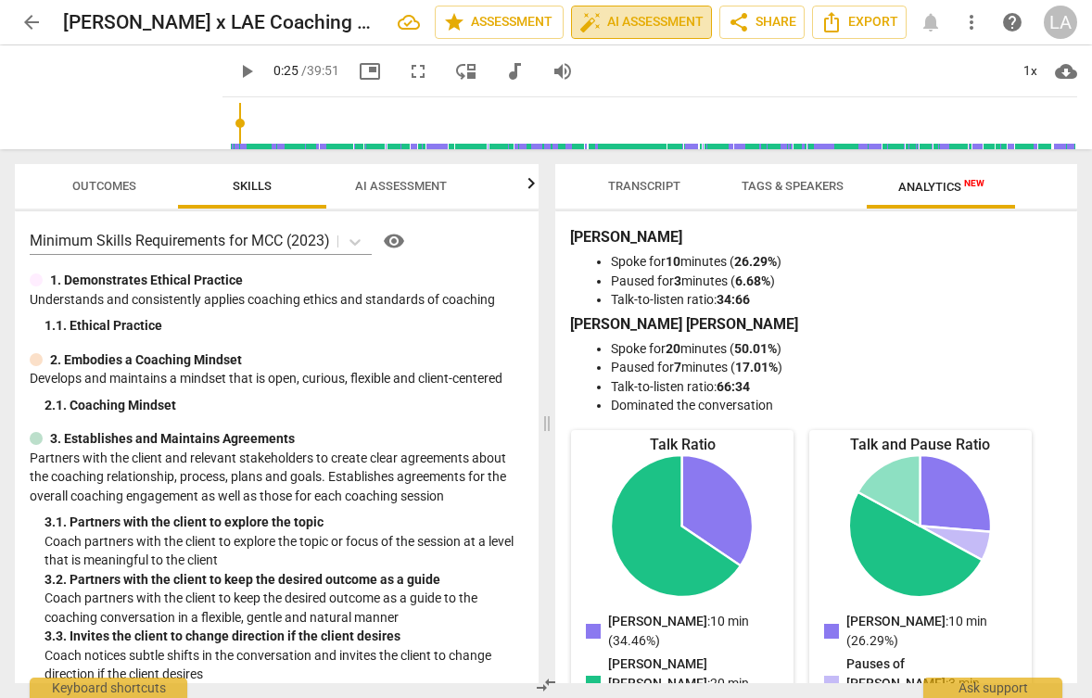
click at [662, 28] on span "auto_fix_high AI Assessment" at bounding box center [641, 22] width 124 height 22
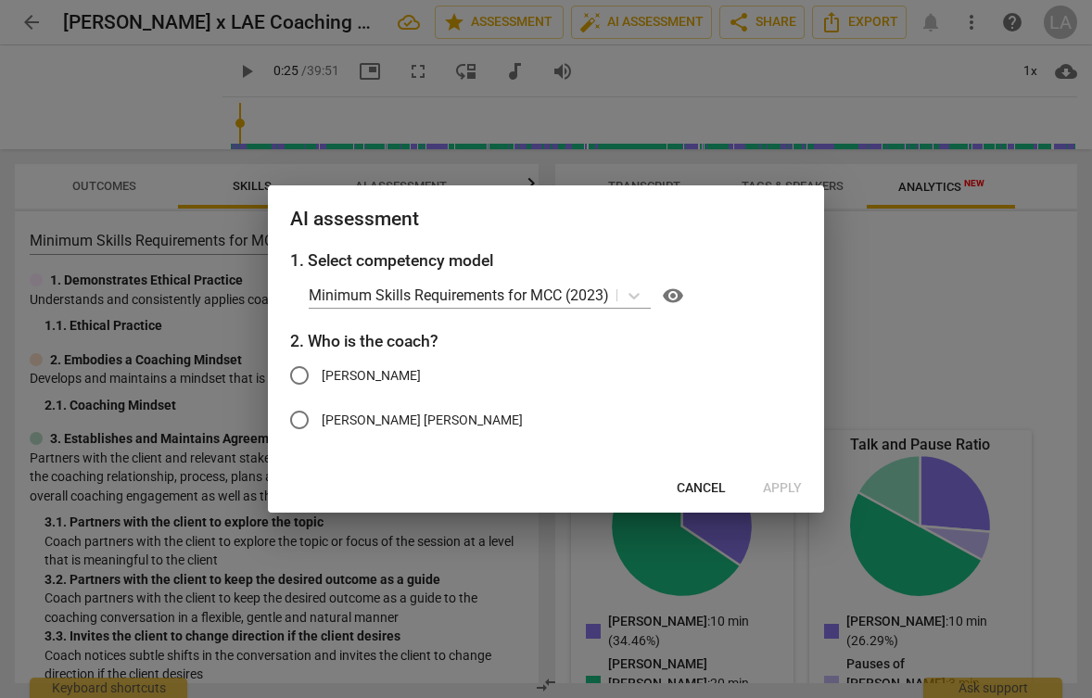
click at [346, 416] on span "[PERSON_NAME] [PERSON_NAME]" at bounding box center [422, 420] width 201 height 19
click at [322, 416] on input "[PERSON_NAME] [PERSON_NAME]" at bounding box center [299, 420] width 44 height 44
radio input "true"
click at [790, 489] on span "Apply" at bounding box center [782, 488] width 39 height 19
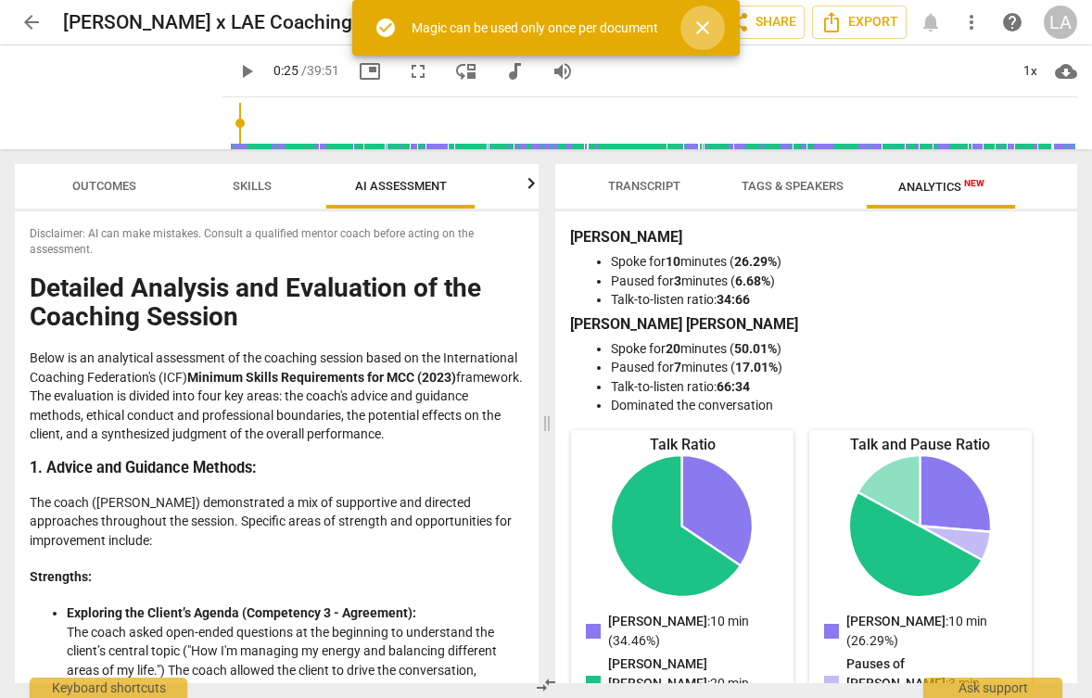
click at [704, 27] on span "close" at bounding box center [703, 28] width 22 height 22
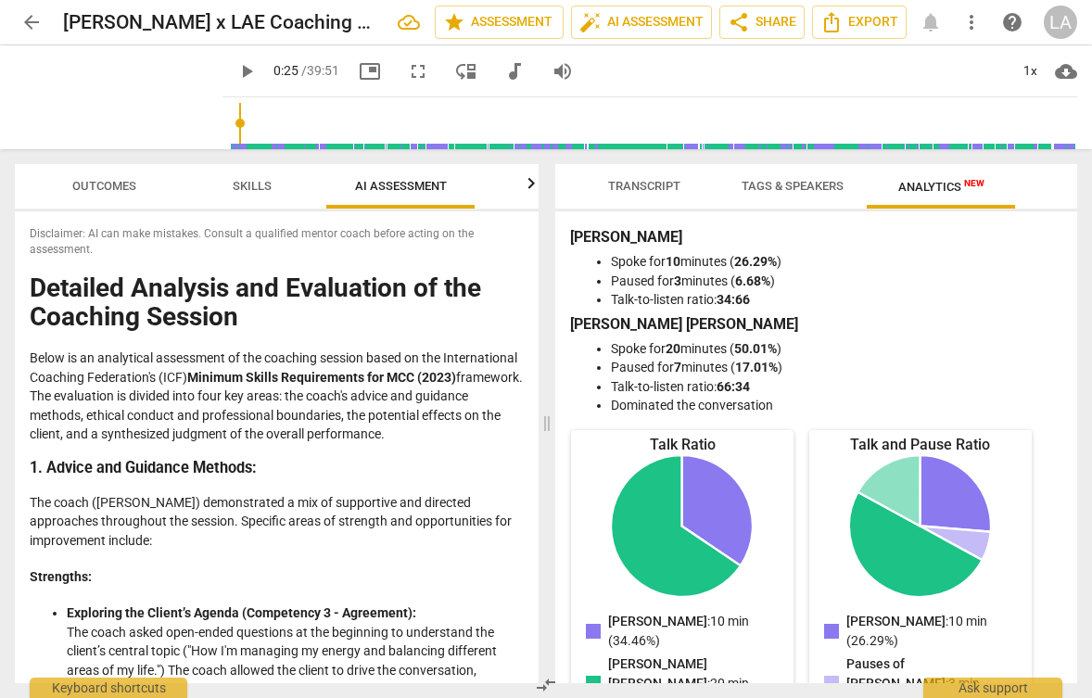
click at [112, 176] on span "Outcomes" at bounding box center [104, 186] width 108 height 25
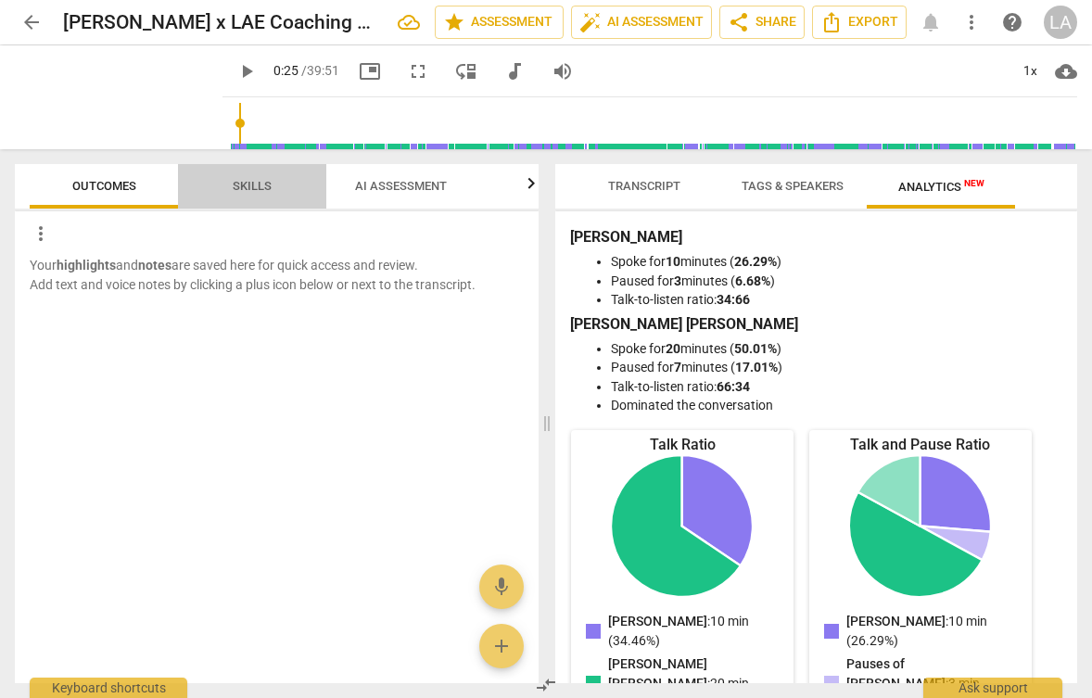
click at [233, 177] on span "Skills" at bounding box center [251, 186] width 83 height 25
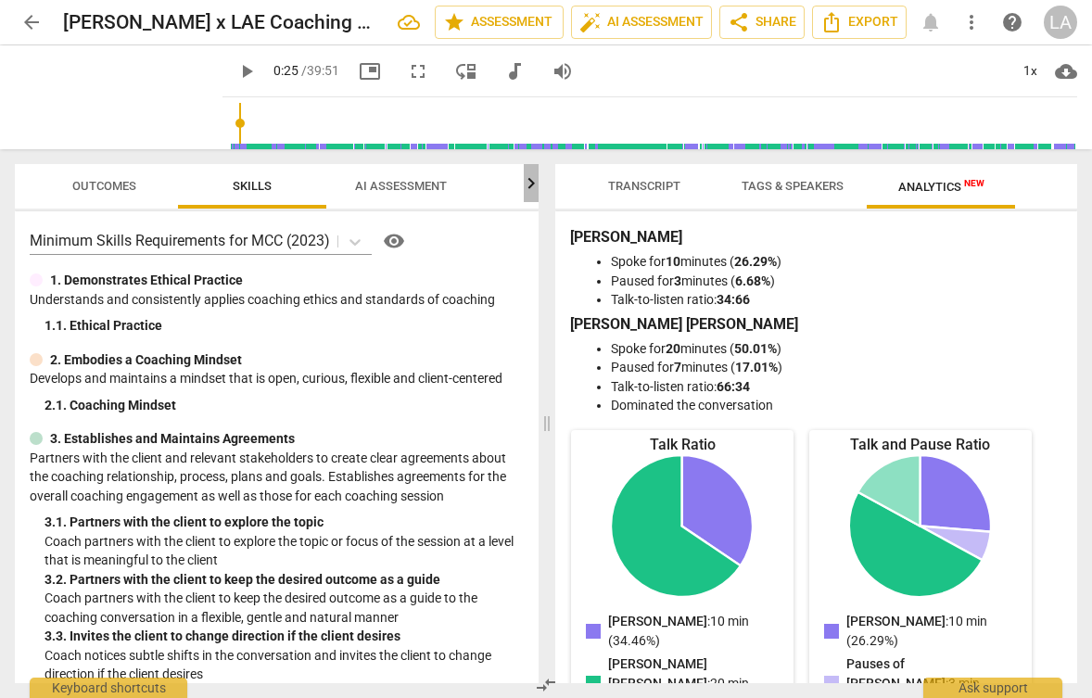
click at [531, 187] on icon "button" at bounding box center [531, 182] width 6 height 11
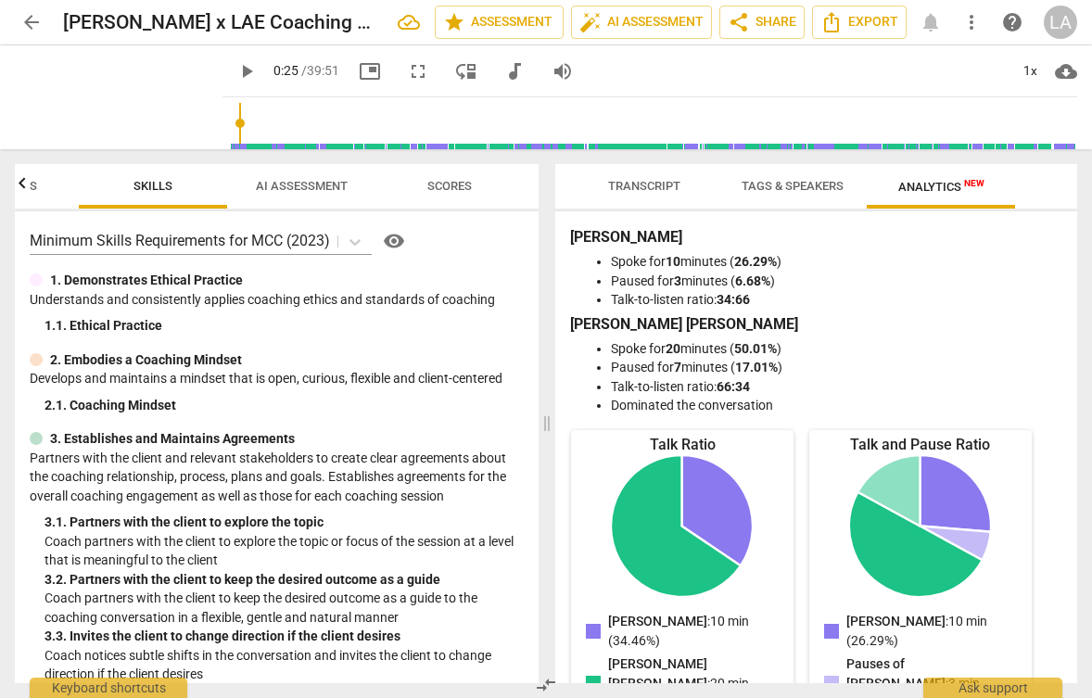
click at [454, 173] on button "Scores" at bounding box center [449, 186] width 148 height 44
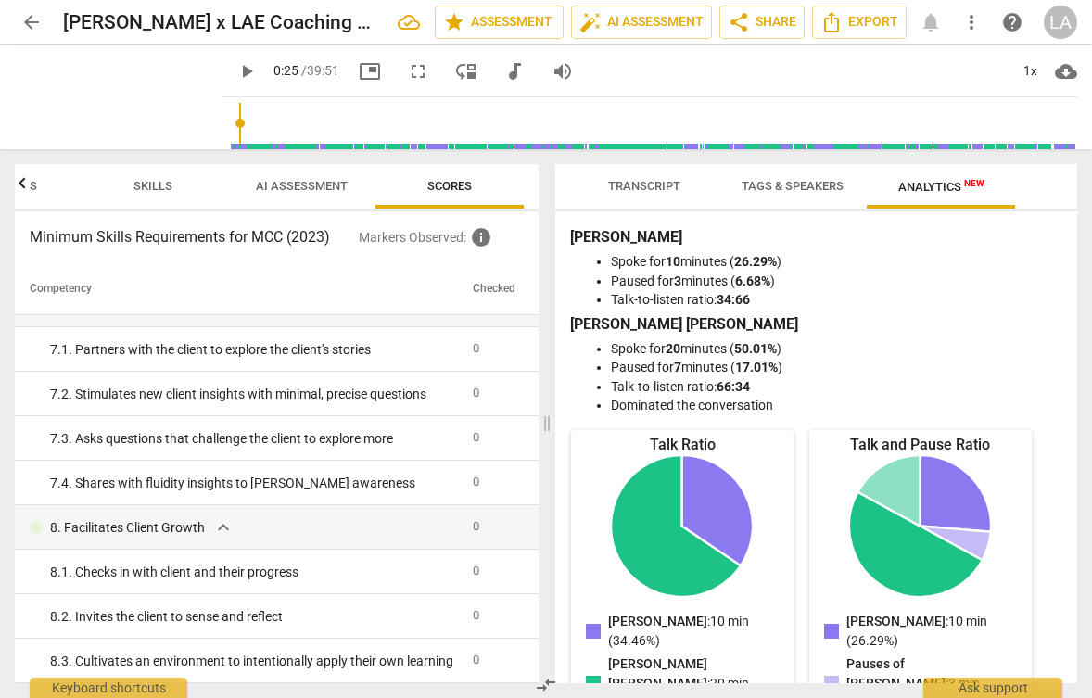
scroll to position [0, 0]
click at [22, 185] on icon "button" at bounding box center [22, 183] width 22 height 22
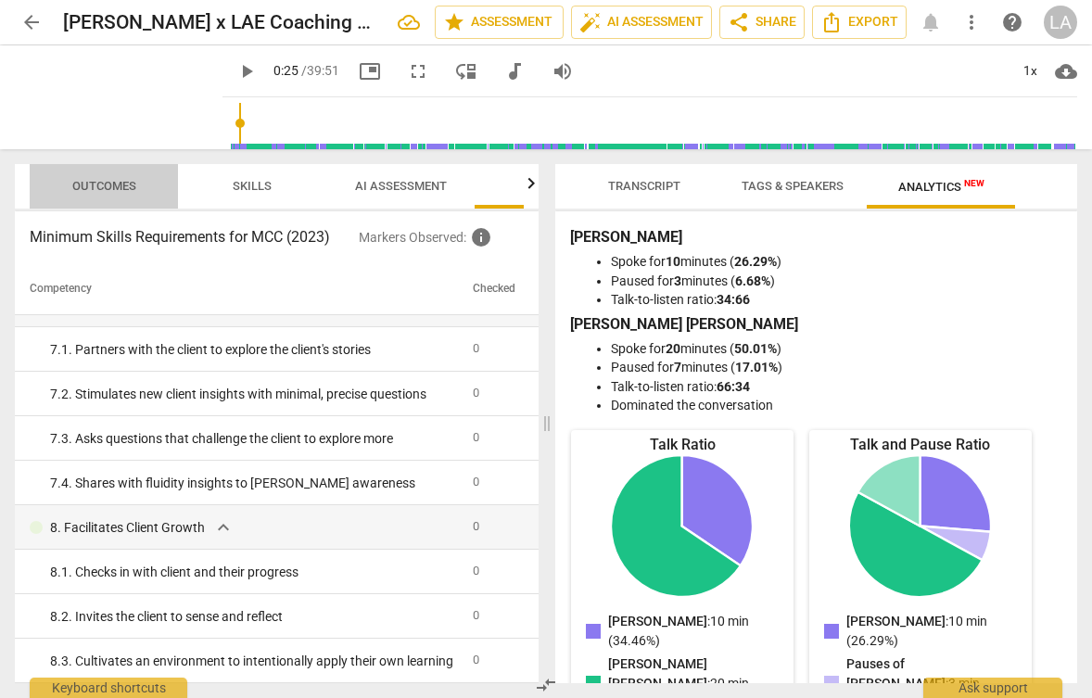
click at [119, 187] on span "Outcomes" at bounding box center [104, 186] width 64 height 14
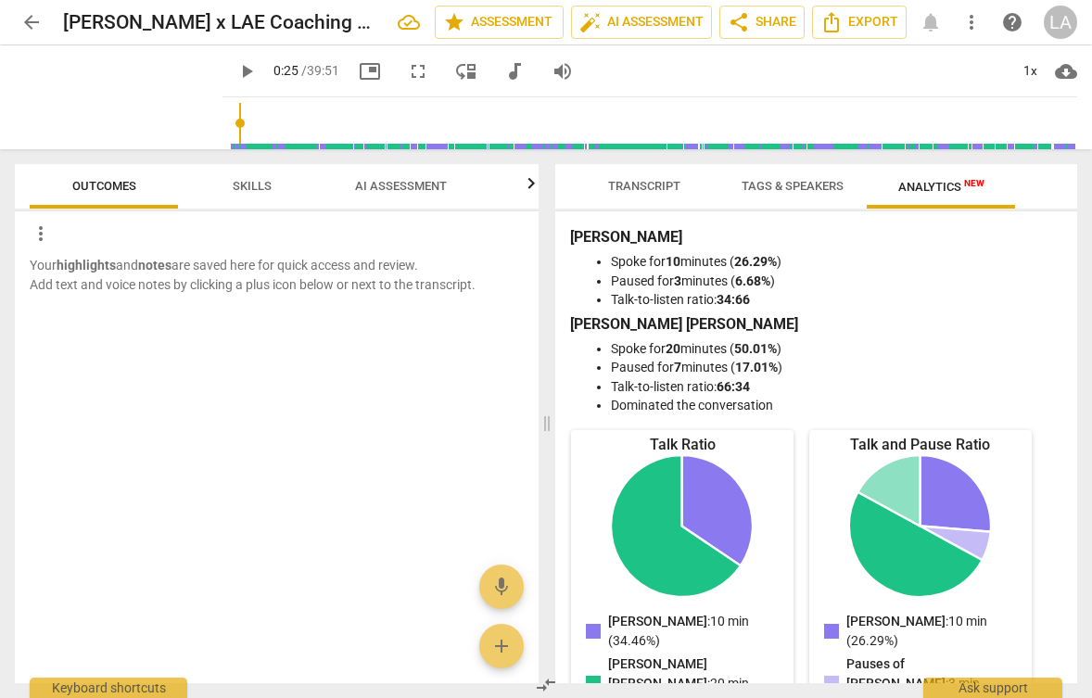
click at [43, 233] on span "more_vert" at bounding box center [41, 233] width 22 height 22
click at [107, 480] on div at bounding box center [546, 349] width 1092 height 698
click at [473, 26] on span "star Assessment" at bounding box center [499, 22] width 112 height 22
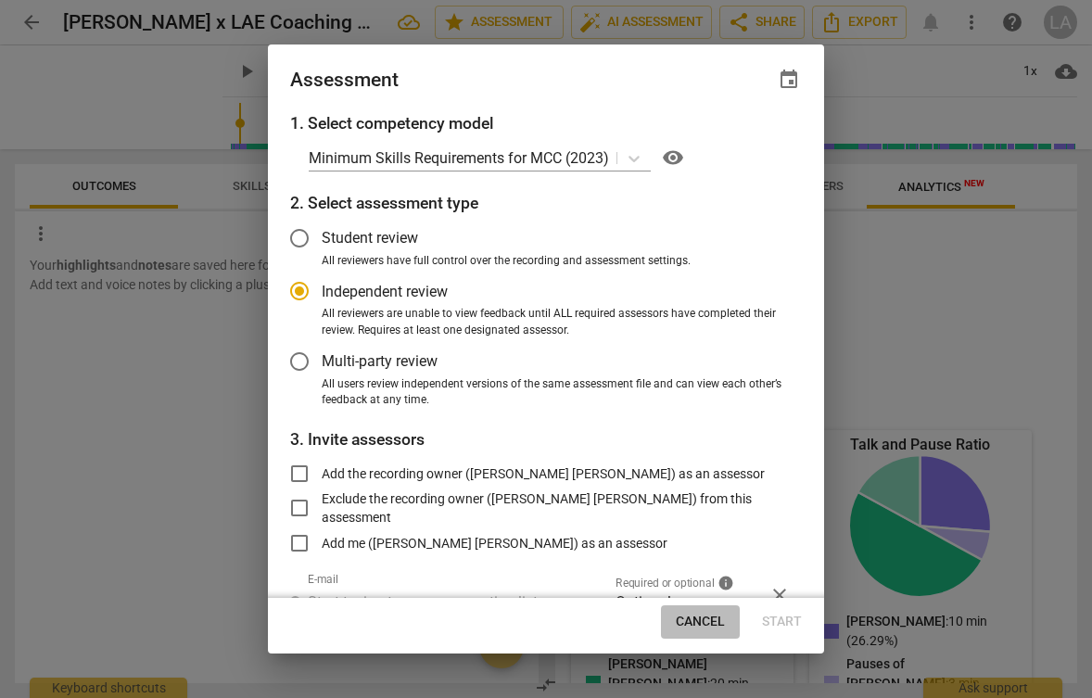
click at [697, 626] on span "Cancel" at bounding box center [700, 622] width 49 height 19
radio input "false"
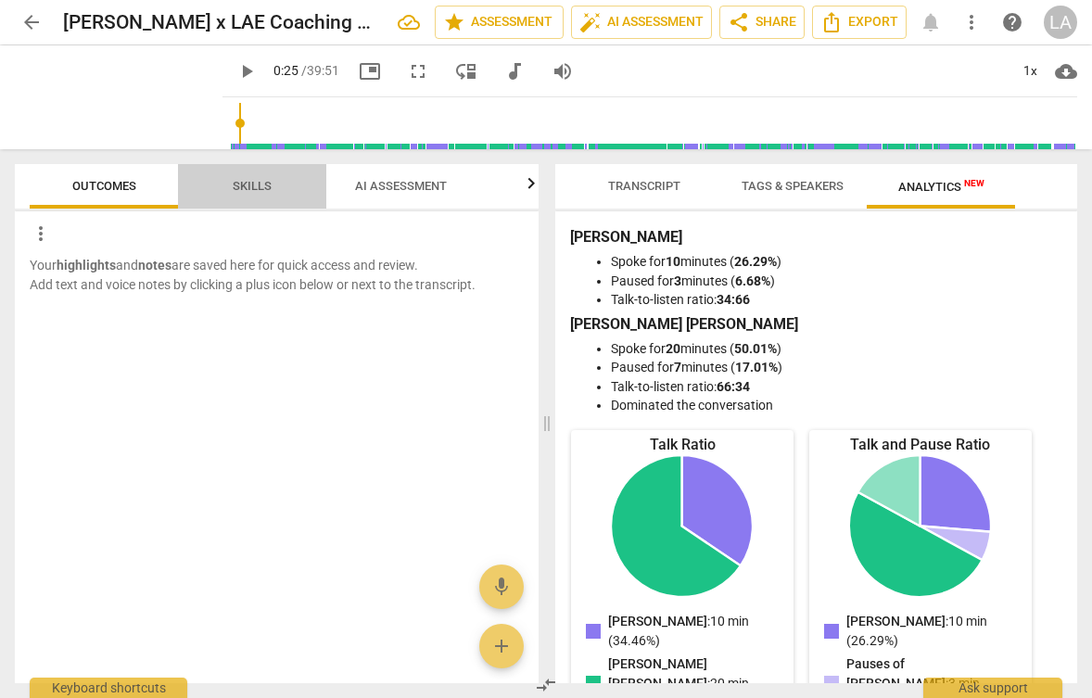
click at [243, 191] on span "Skills" at bounding box center [252, 186] width 39 height 14
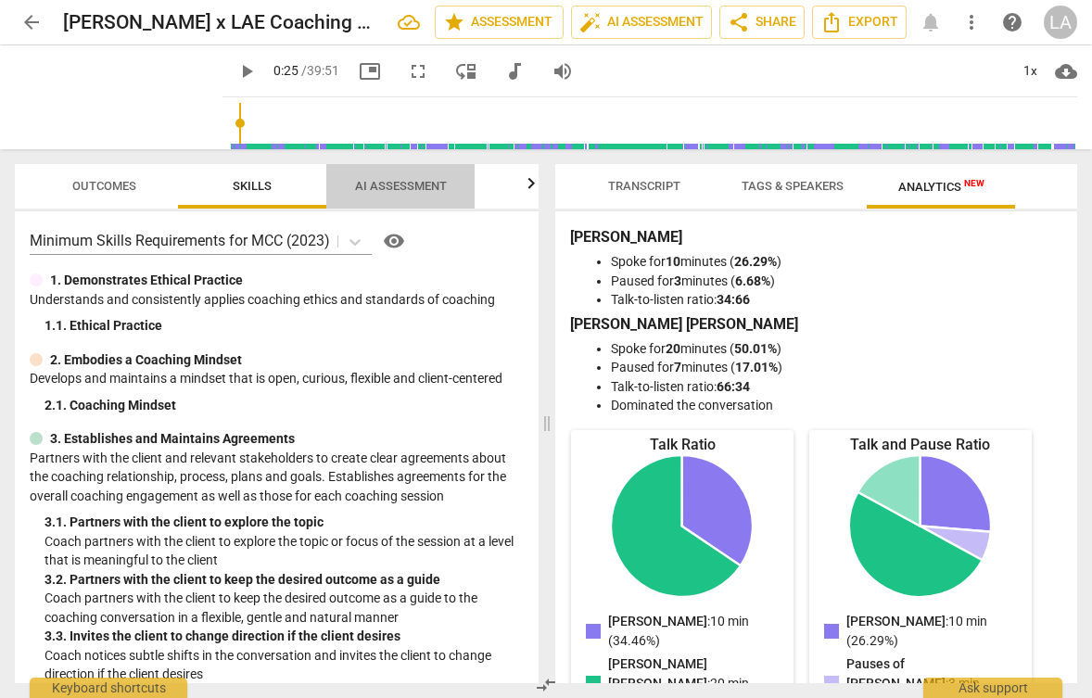
click at [375, 191] on span "AI Assessment" at bounding box center [401, 186] width 92 height 14
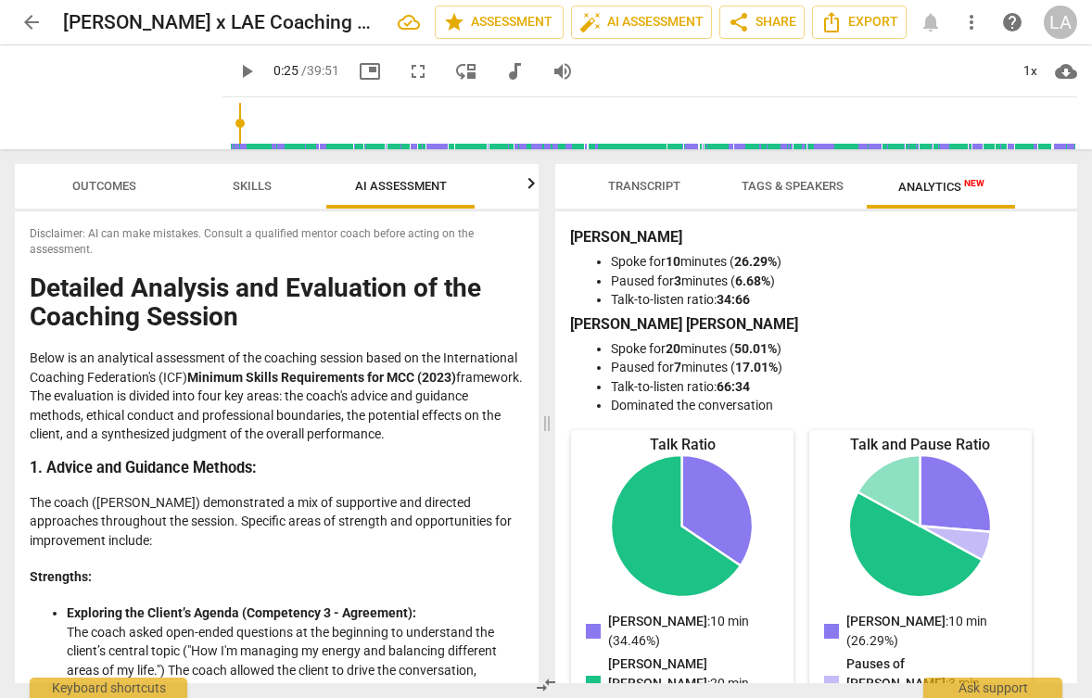
drag, startPoint x: 101, startPoint y: 644, endPoint x: 30, endPoint y: 279, distance: 372.1
copy div "Loremips Dolorsit ame Consectetu ad eli Seddoeiu Tempori Utlab et do magnaaliqu…"
click at [286, 514] on p "The coach ([PERSON_NAME]) demonstrated a mix of supportive and directed approac…" at bounding box center [277, 521] width 494 height 57
click at [640, 186] on span "Transcript" at bounding box center [644, 186] width 72 height 14
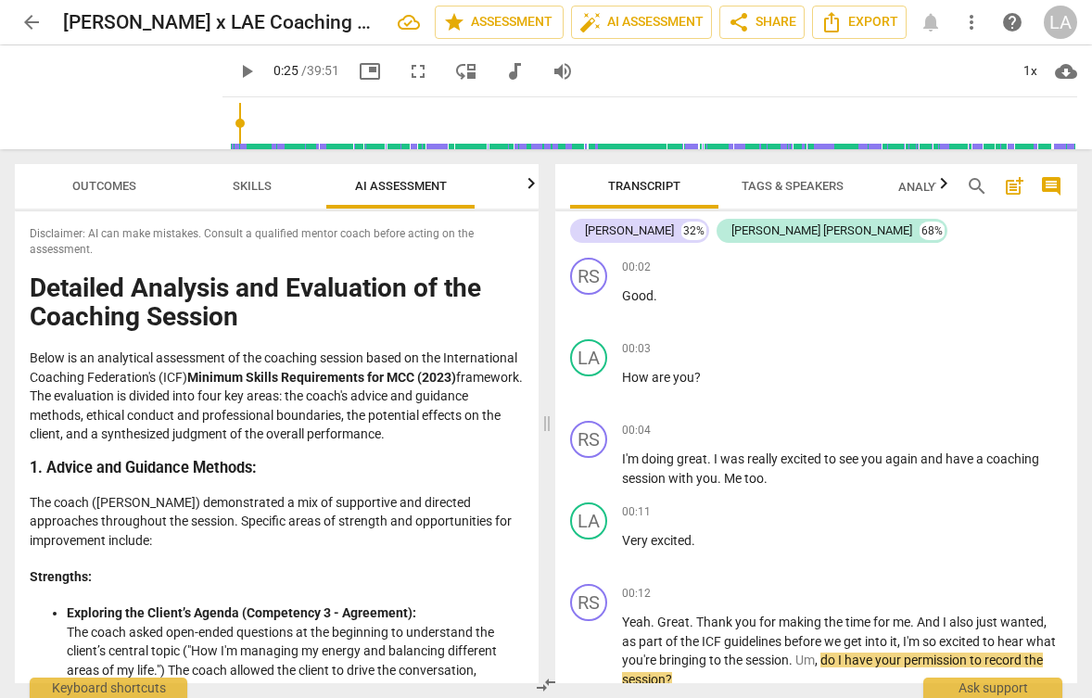
click at [1012, 194] on span "post_add" at bounding box center [1014, 186] width 22 height 22
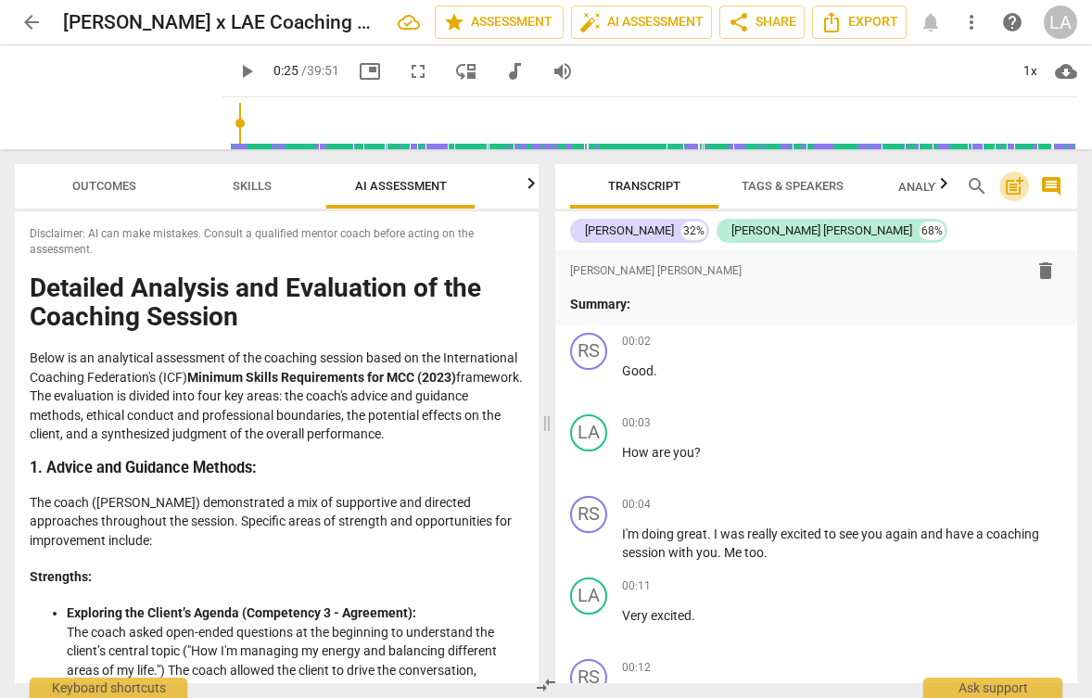
click at [1012, 194] on span "post_add" at bounding box center [1014, 186] width 22 height 22
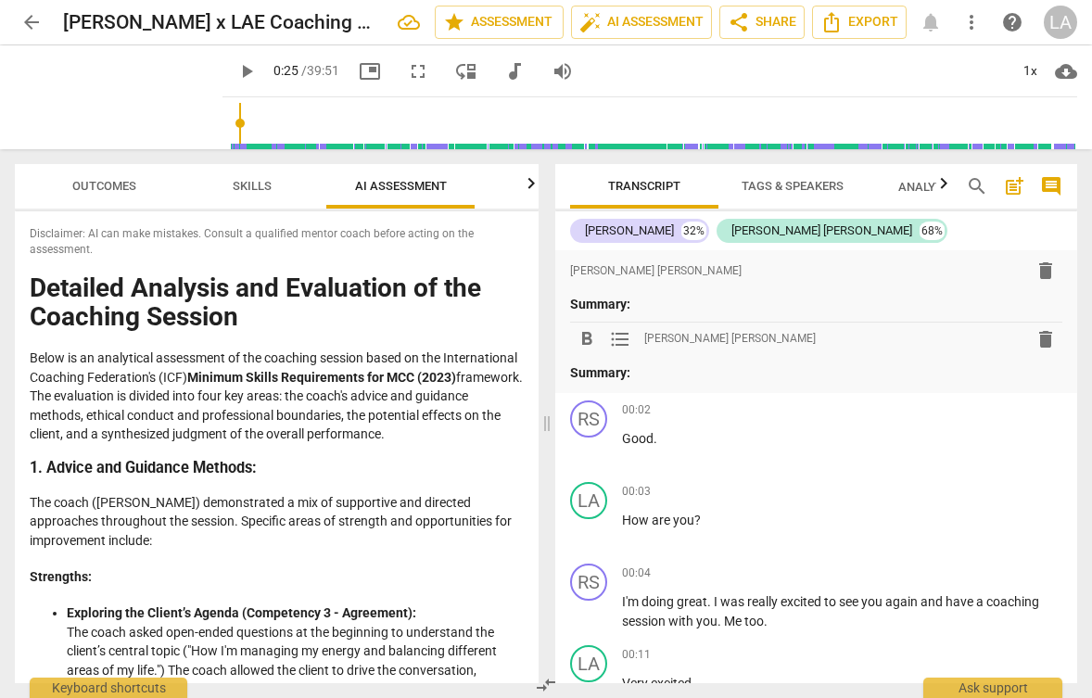
click at [1058, 188] on span "comment" at bounding box center [1051, 186] width 22 height 22
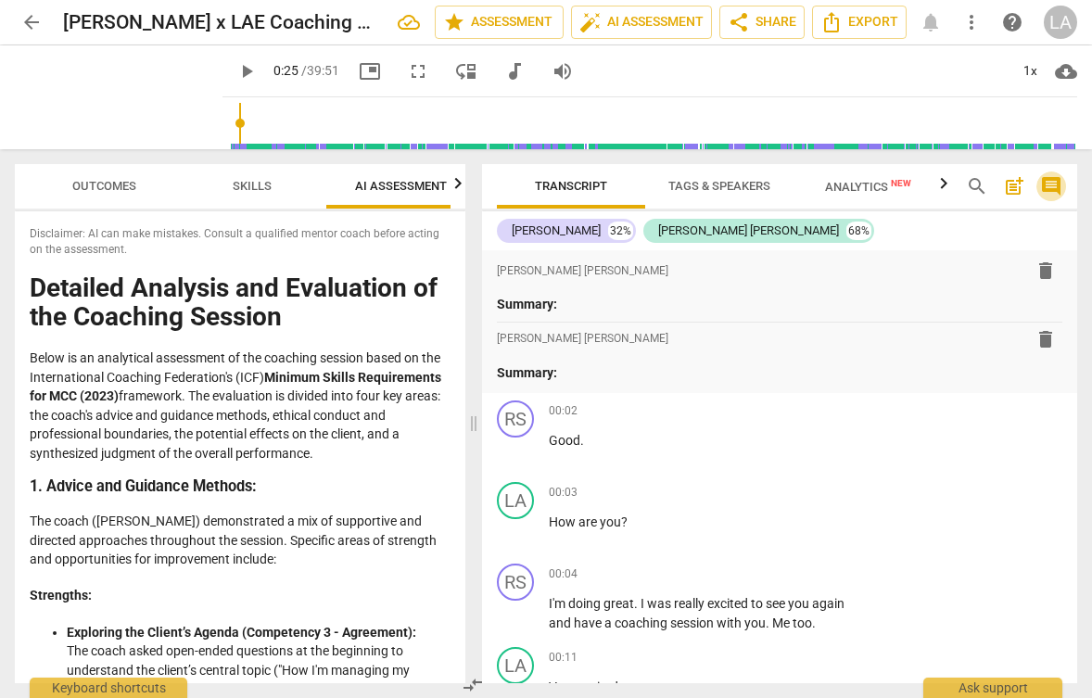
click at [1058, 188] on span "comment" at bounding box center [1051, 186] width 22 height 22
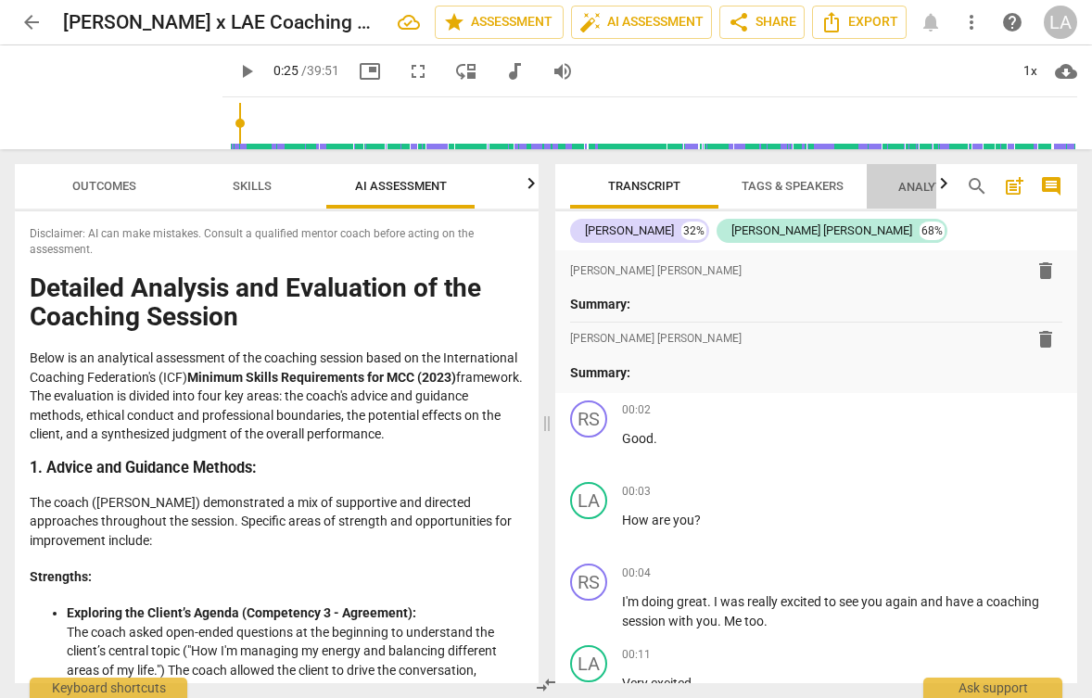
click at [908, 187] on span "Analytics New" at bounding box center [941, 187] width 86 height 14
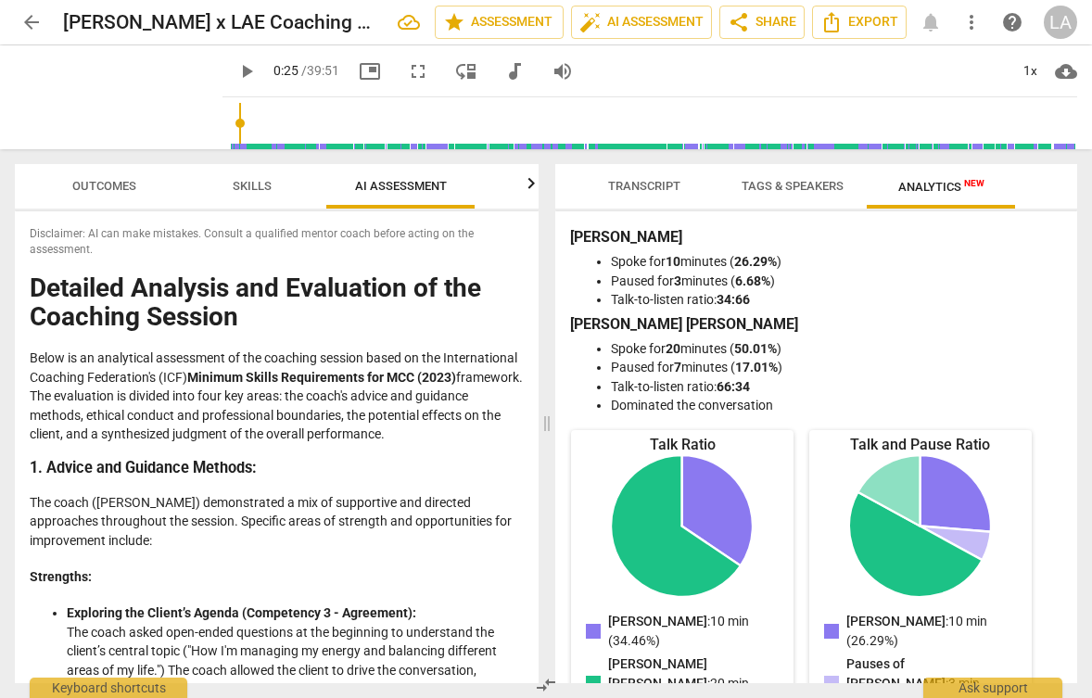
click at [822, 192] on span "Tags & Speakers" at bounding box center [793, 186] width 102 height 14
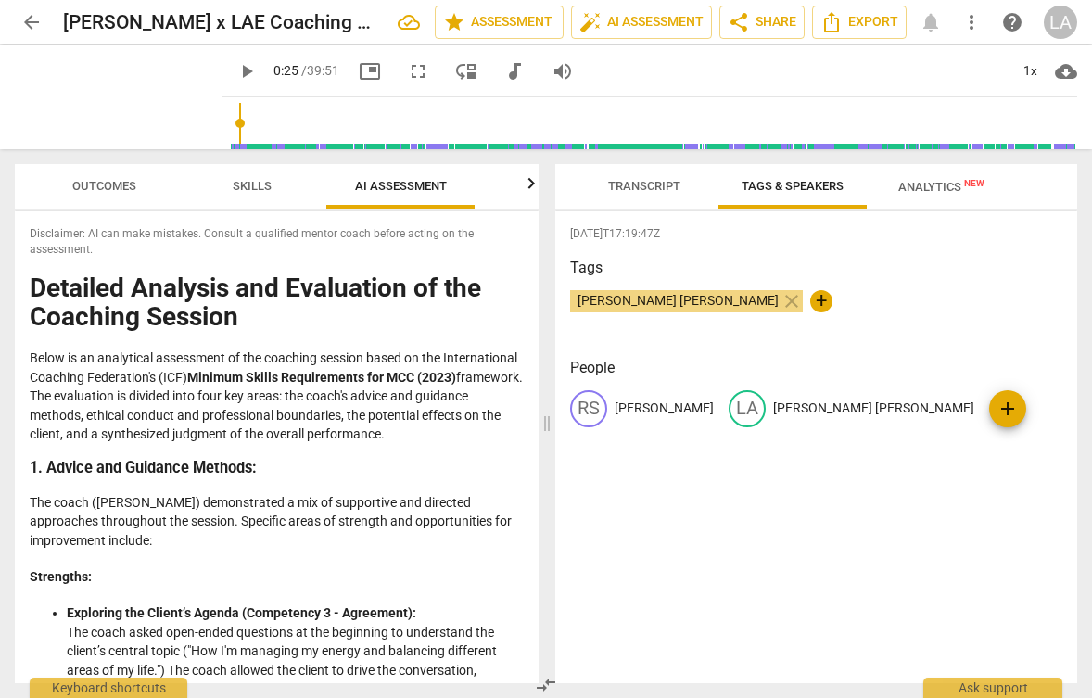
click at [661, 179] on span "Transcript" at bounding box center [644, 186] width 72 height 14
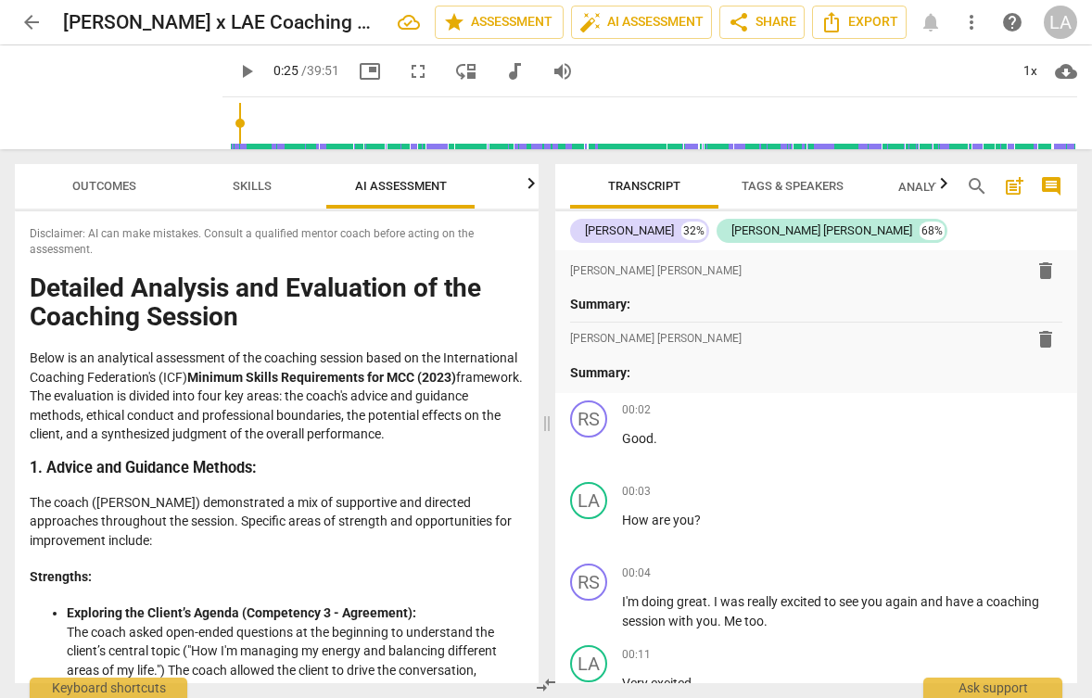
click at [242, 197] on span "Skills" at bounding box center [251, 186] width 83 height 25
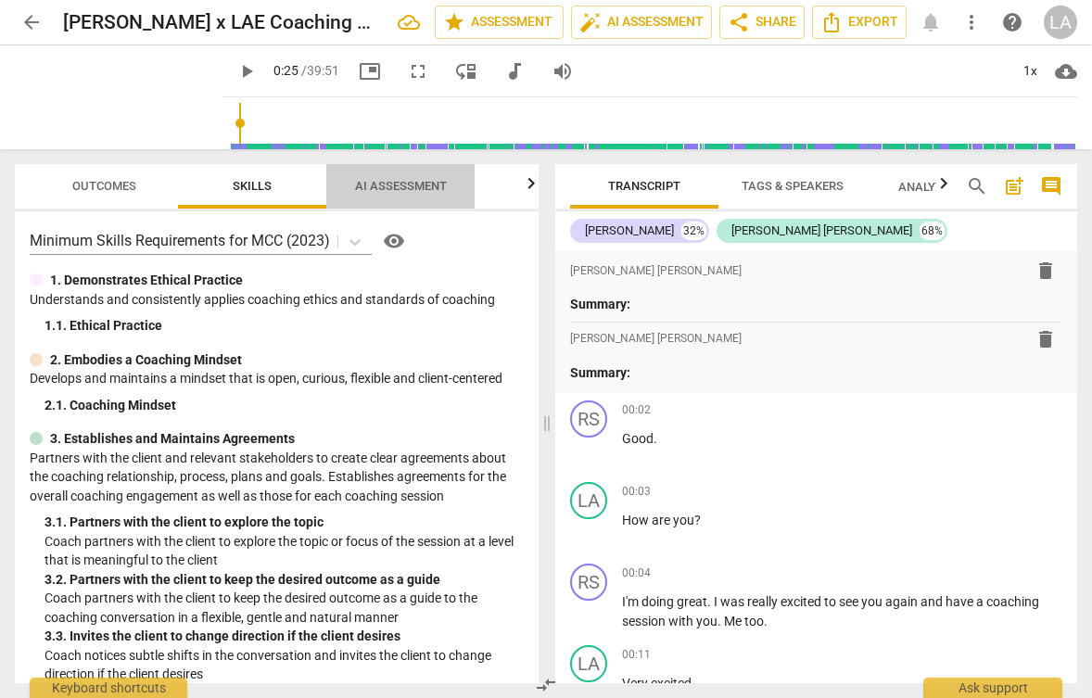
click at [412, 190] on span "AI Assessment" at bounding box center [401, 186] width 92 height 14
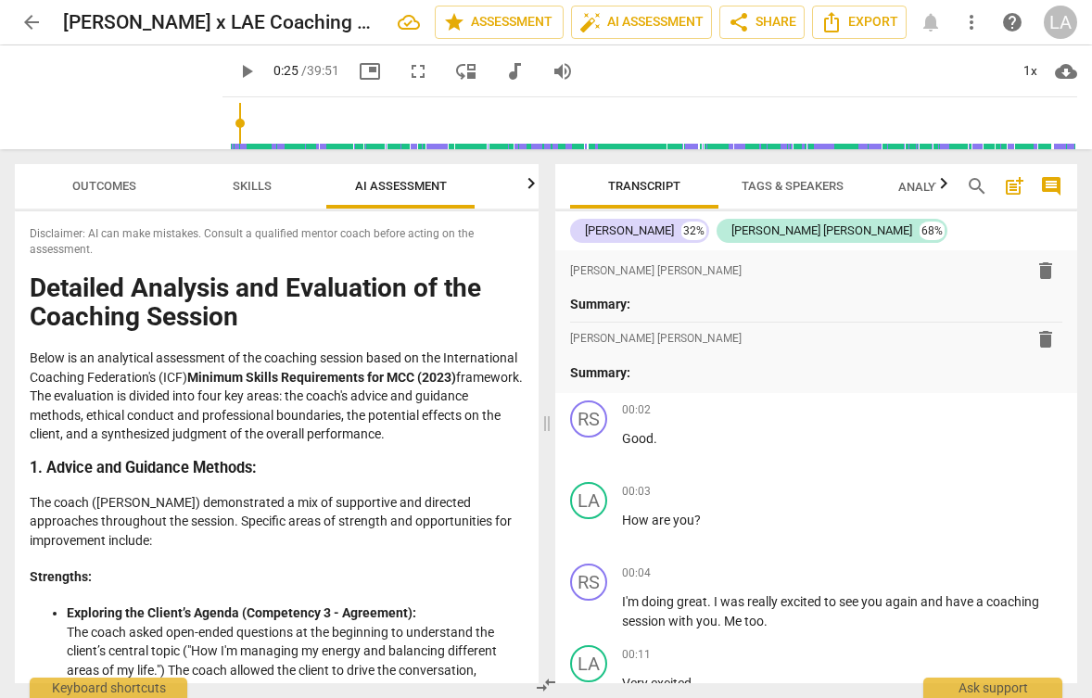
click at [115, 189] on span "Outcomes" at bounding box center [104, 186] width 64 height 14
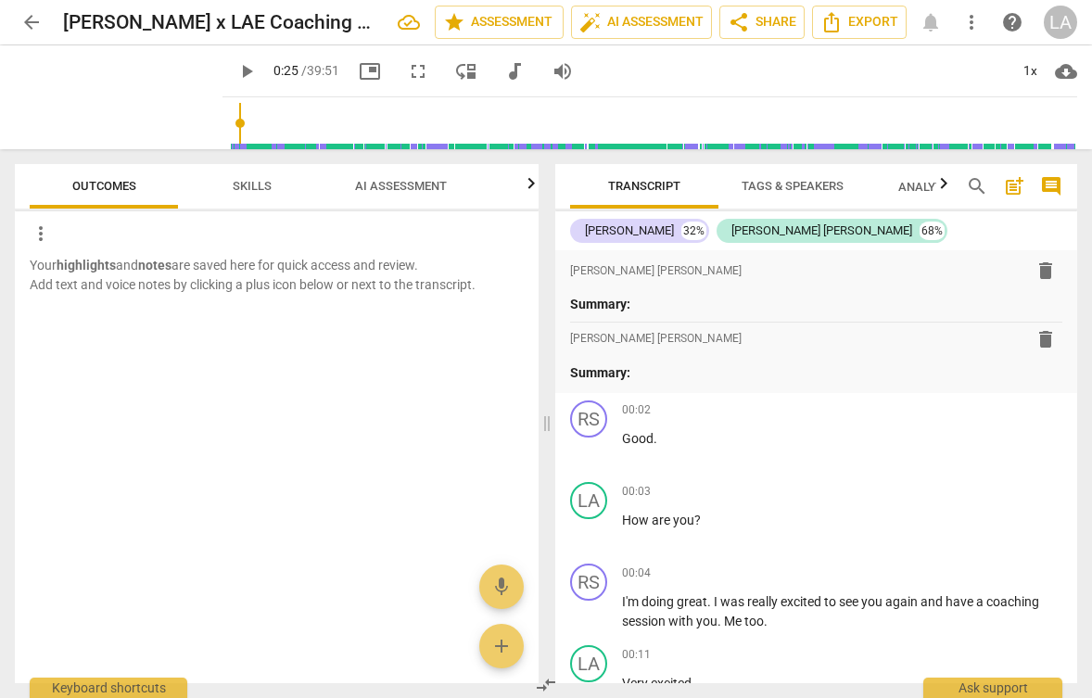
click at [524, 182] on icon "button" at bounding box center [531, 183] width 22 height 22
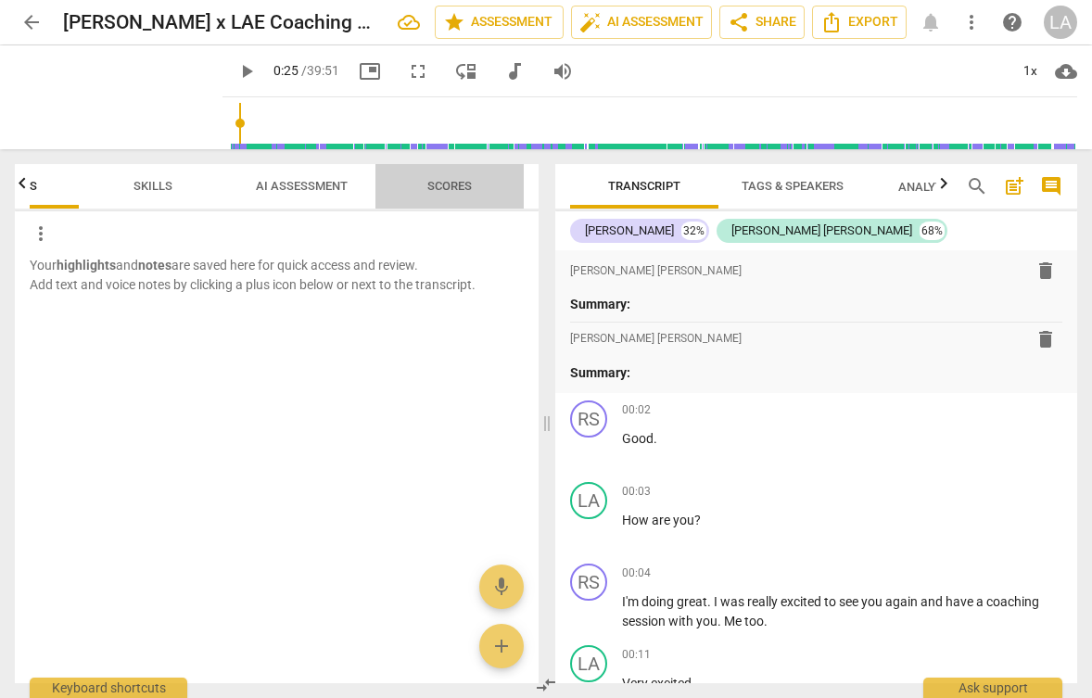
click at [471, 181] on span "Scores" at bounding box center [449, 186] width 44 height 14
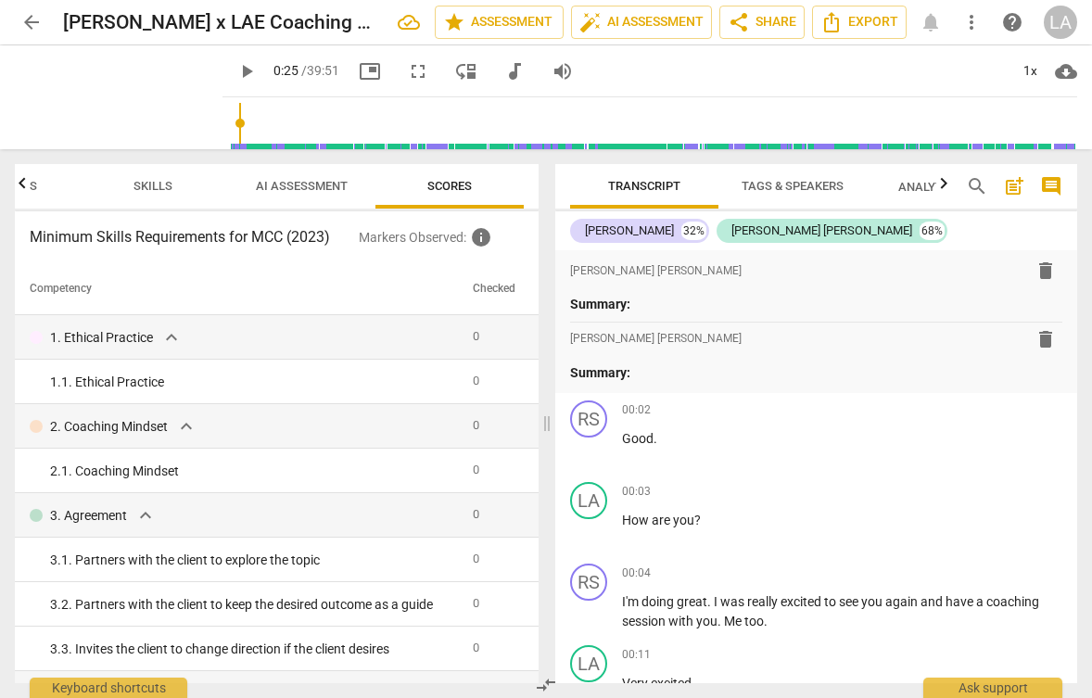
scroll to position [0, 0]
click at [779, 20] on span "share Share" at bounding box center [762, 22] width 69 height 22
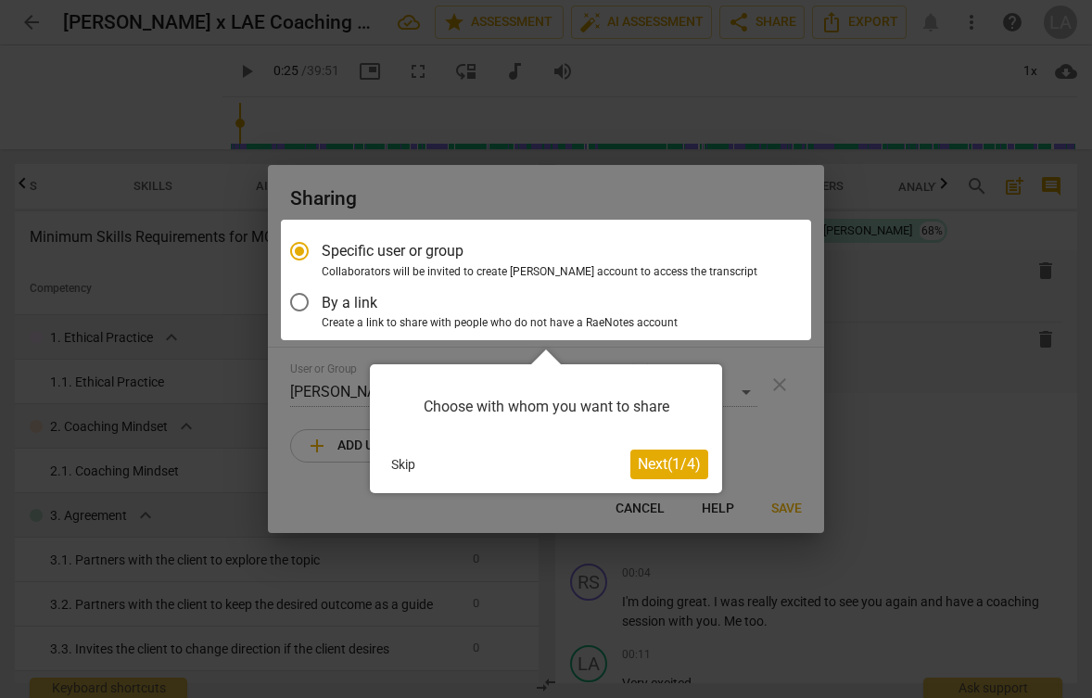
click at [649, 460] on span "Next ( 1 / 4 )" at bounding box center [669, 464] width 63 height 18
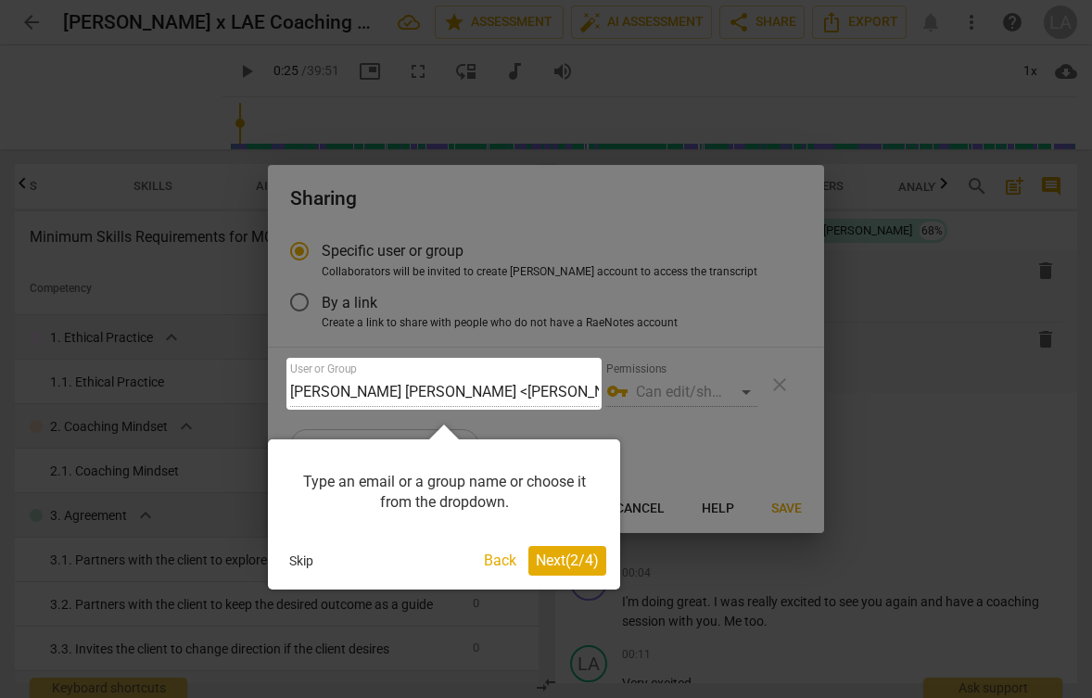
click at [577, 561] on span "Next ( 2 / 4 )" at bounding box center [567, 561] width 63 height 18
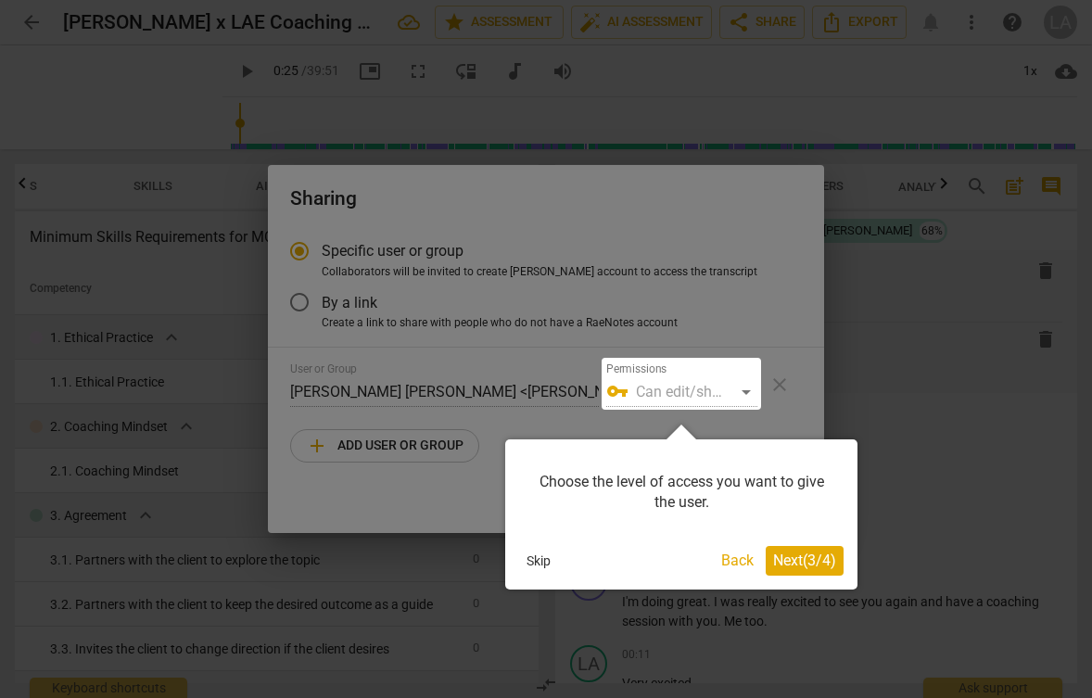
click at [782, 561] on span "Next ( 3 / 4 )" at bounding box center [804, 561] width 63 height 18
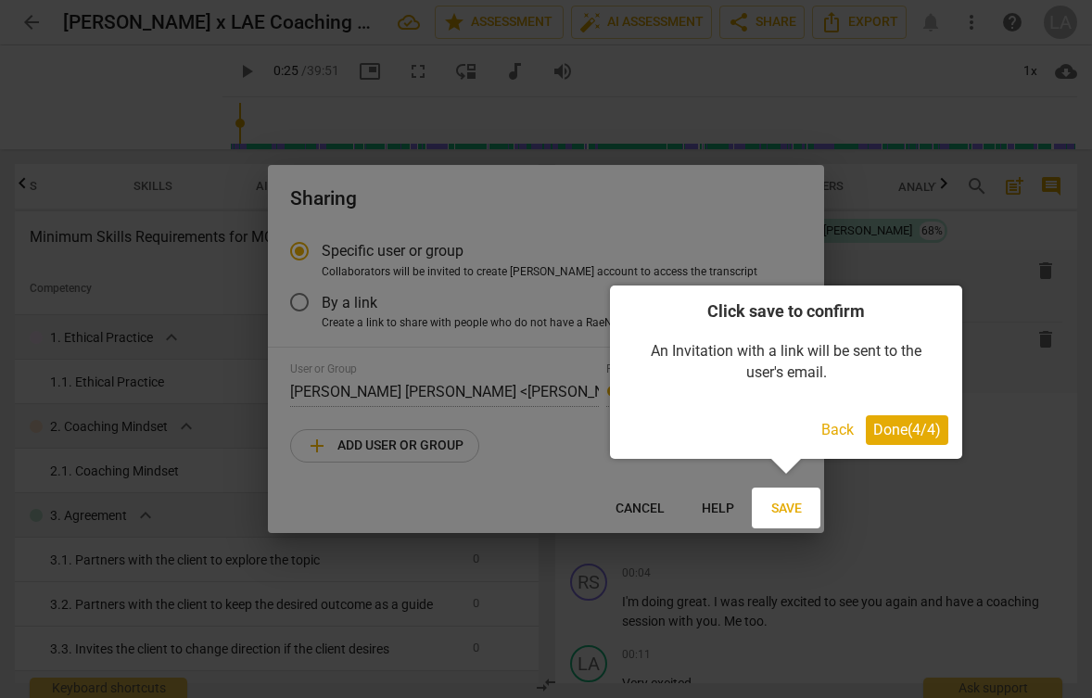
click at [655, 656] on div at bounding box center [546, 349] width 1092 height 698
click at [897, 425] on span "Done ( 4 / 4 )" at bounding box center [907, 430] width 68 height 18
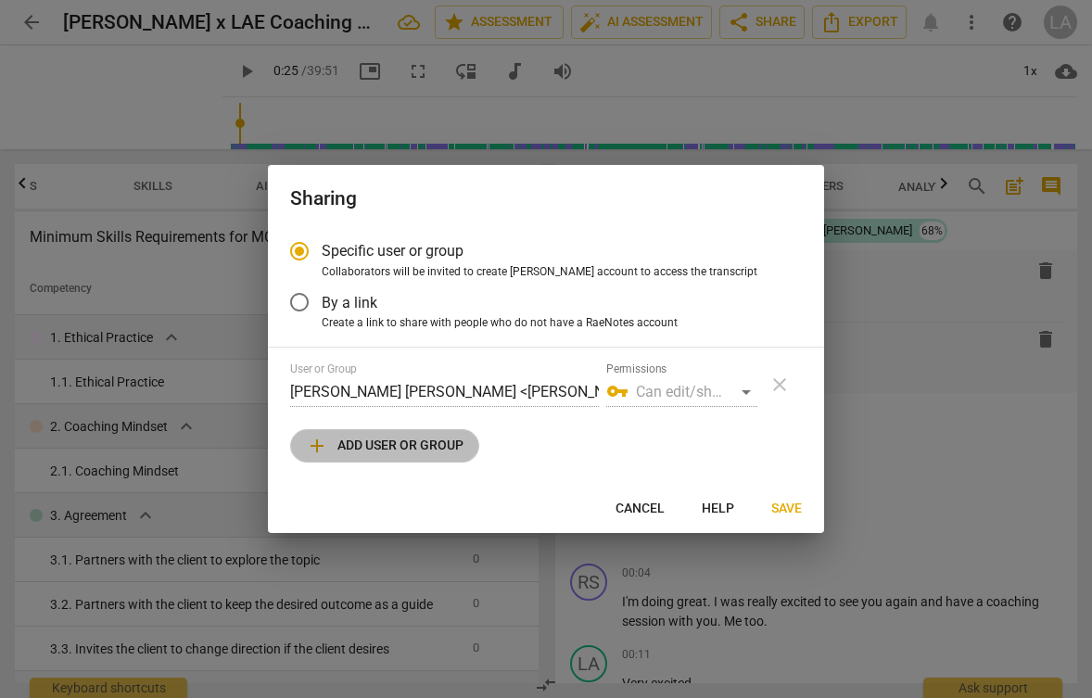
click at [425, 450] on span "add Add user or group" at bounding box center [385, 446] width 158 height 22
radio input "false"
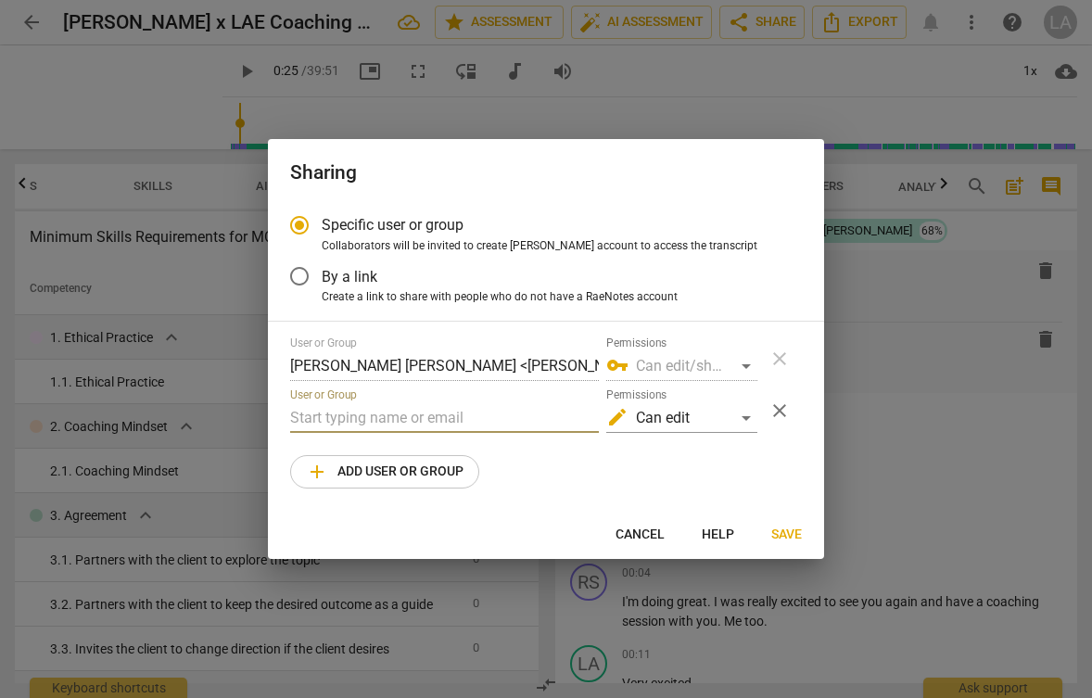
click at [376, 417] on input "text" at bounding box center [444, 418] width 309 height 30
type input "[PERSON_NAME]"
click at [634, 536] on span "Cancel" at bounding box center [640, 535] width 49 height 19
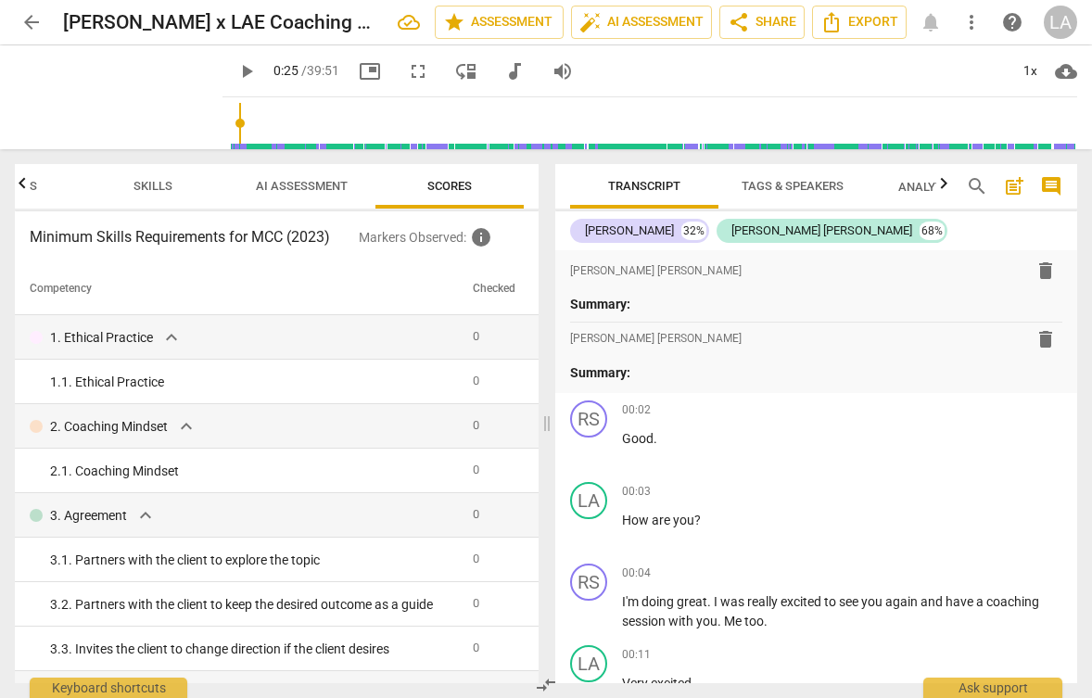
radio input "false"
click at [283, 183] on span "AI Assessment" at bounding box center [302, 186] width 92 height 14
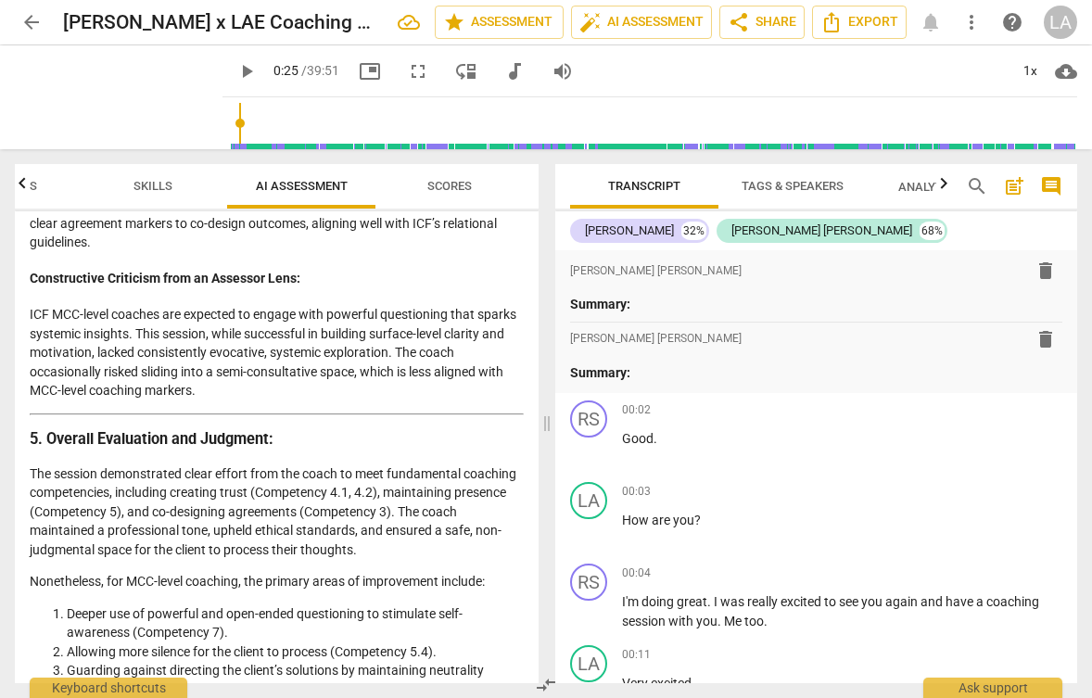
scroll to position [2554, 0]
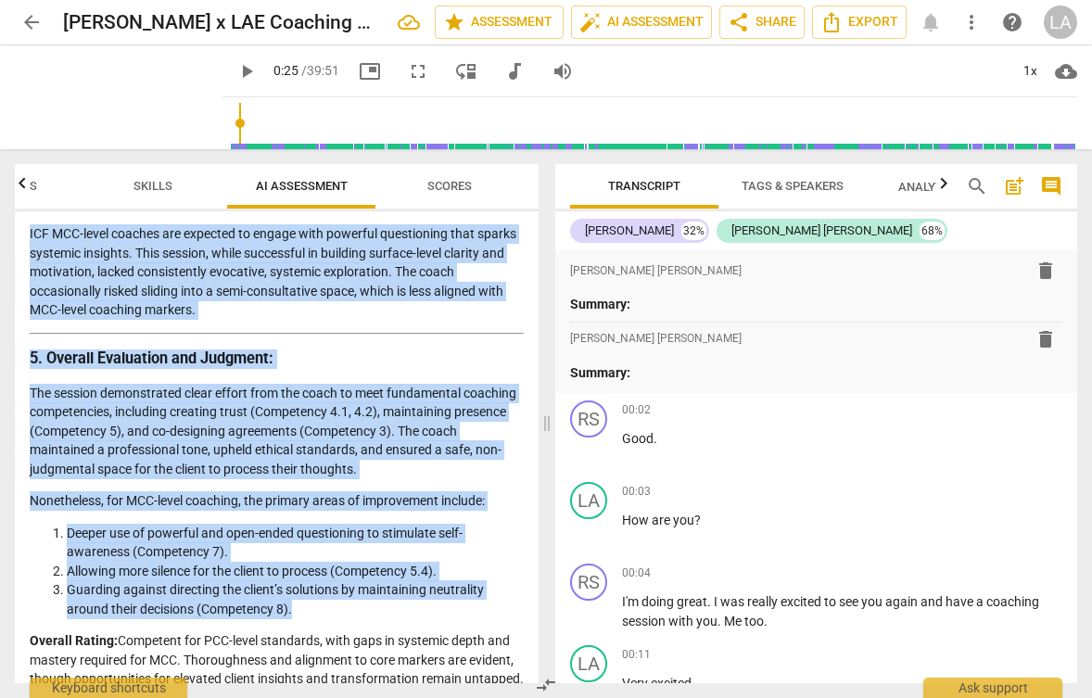
drag, startPoint x: 30, startPoint y: 285, endPoint x: 315, endPoint y: 654, distance: 466.5
copy div "Loremips Dolorsit ame Consectetu ad eli Seddoeiu Tempori Utlab et do magnaaliqu…"
click at [648, 188] on span "Transcript" at bounding box center [644, 186] width 72 height 14
click at [833, 30] on icon "Export" at bounding box center [831, 22] width 22 height 22
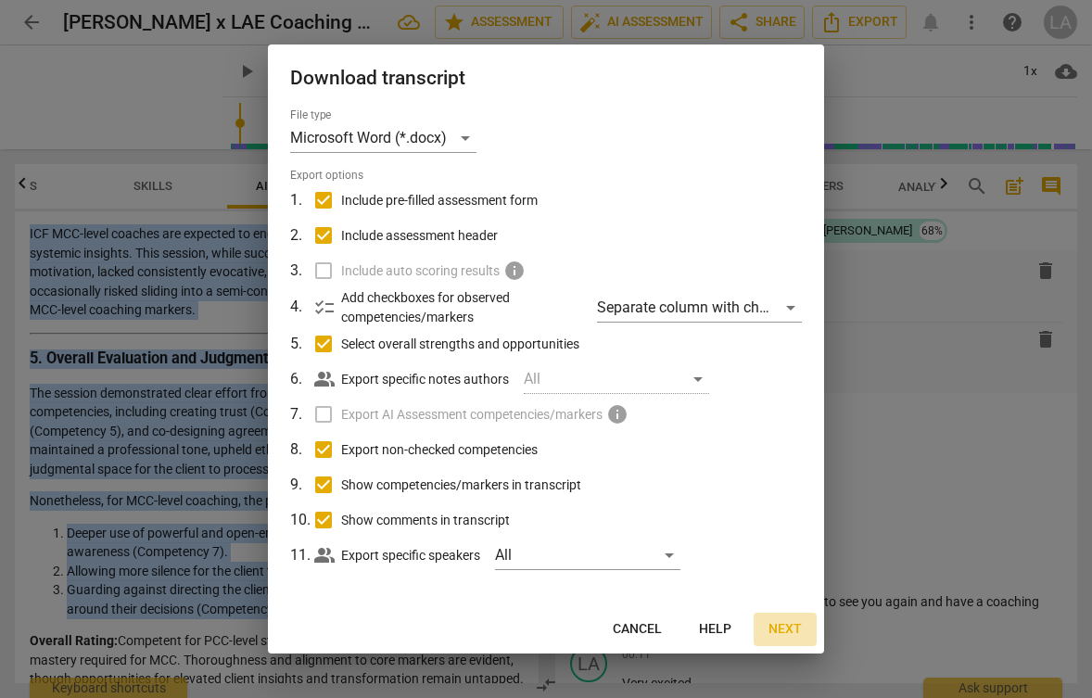
click at [775, 627] on span "Next" at bounding box center [784, 629] width 33 height 19
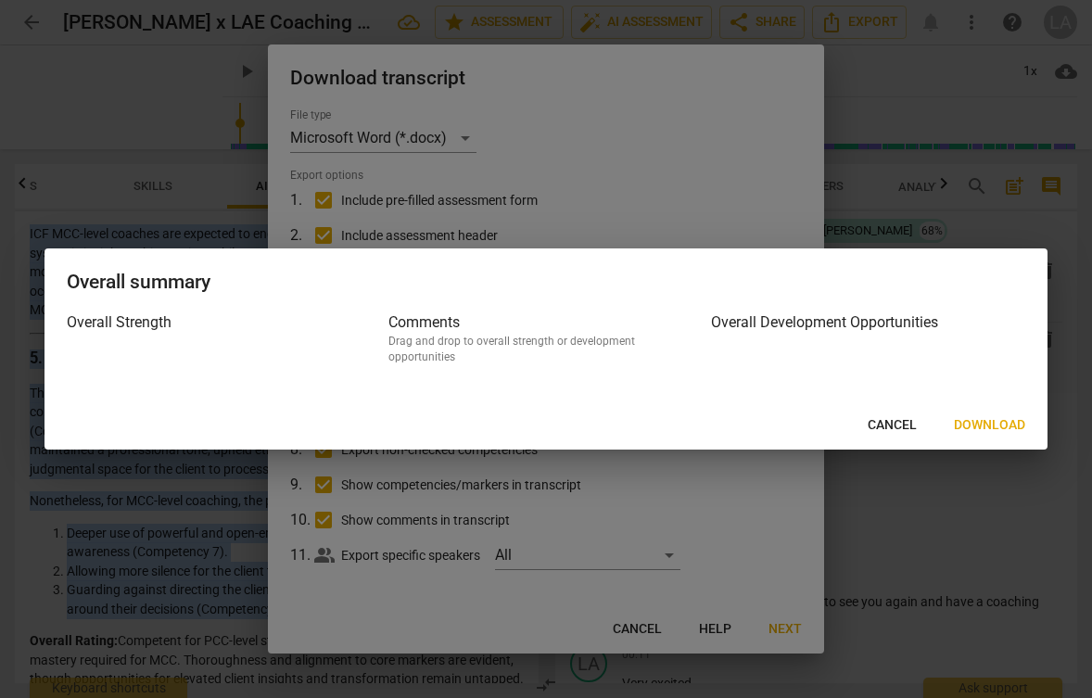
click at [971, 419] on span "Download" at bounding box center [989, 425] width 71 height 19
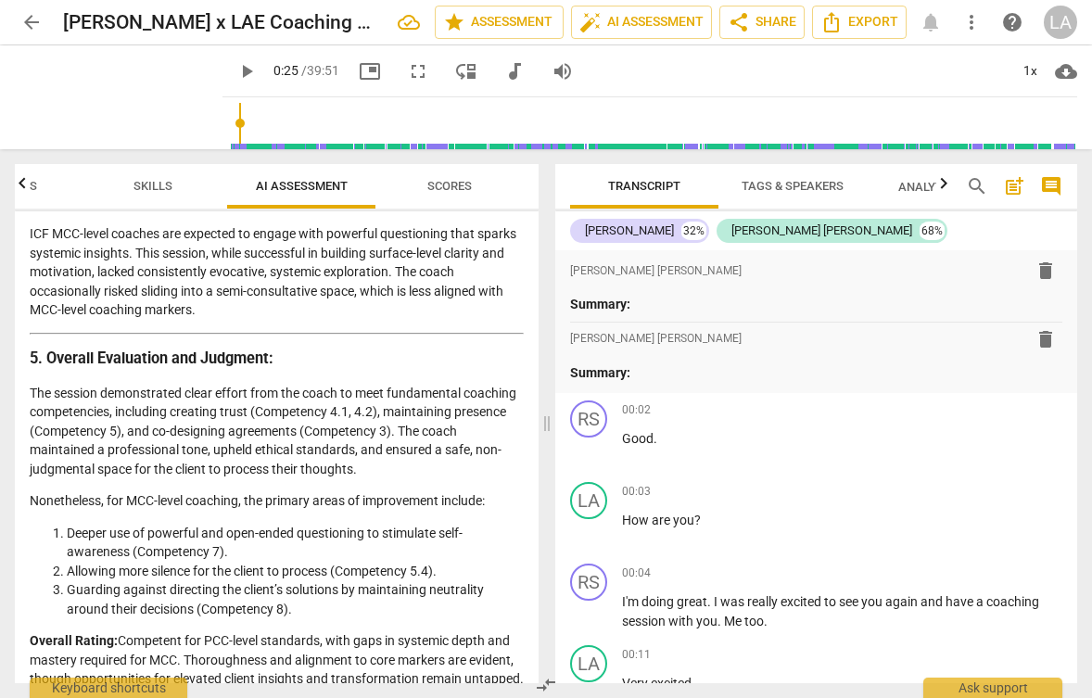
click at [256, 349] on strong "5. Overall Evaluation and Judgment:" at bounding box center [152, 358] width 244 height 18
click at [460, 197] on span "Scores" at bounding box center [449, 186] width 89 height 25
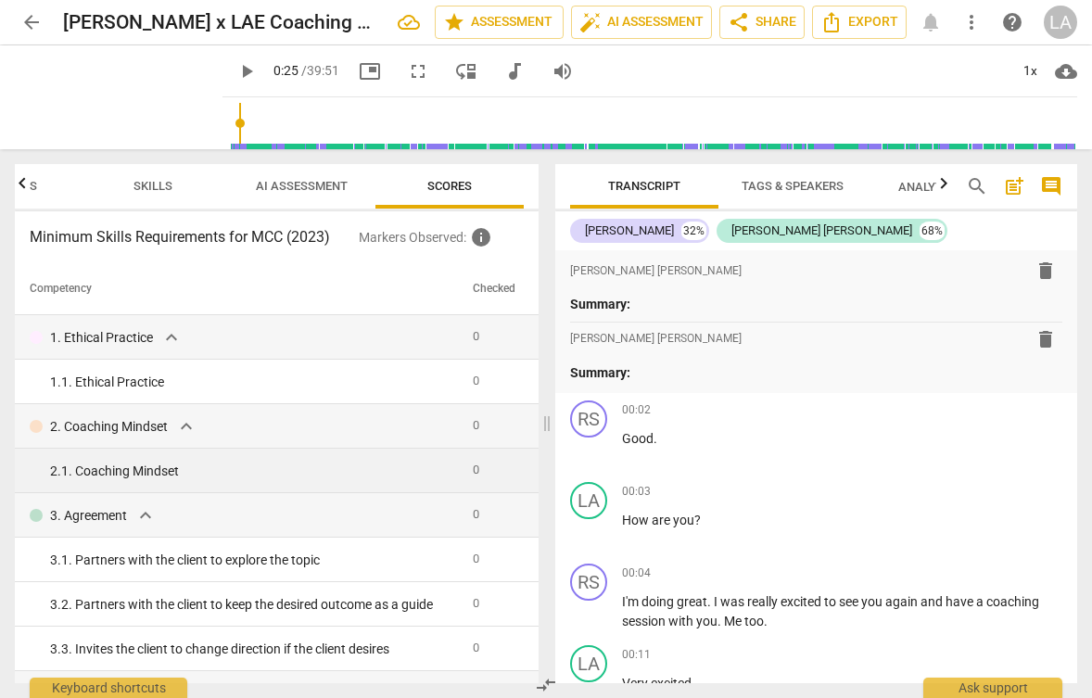
scroll to position [0, 0]
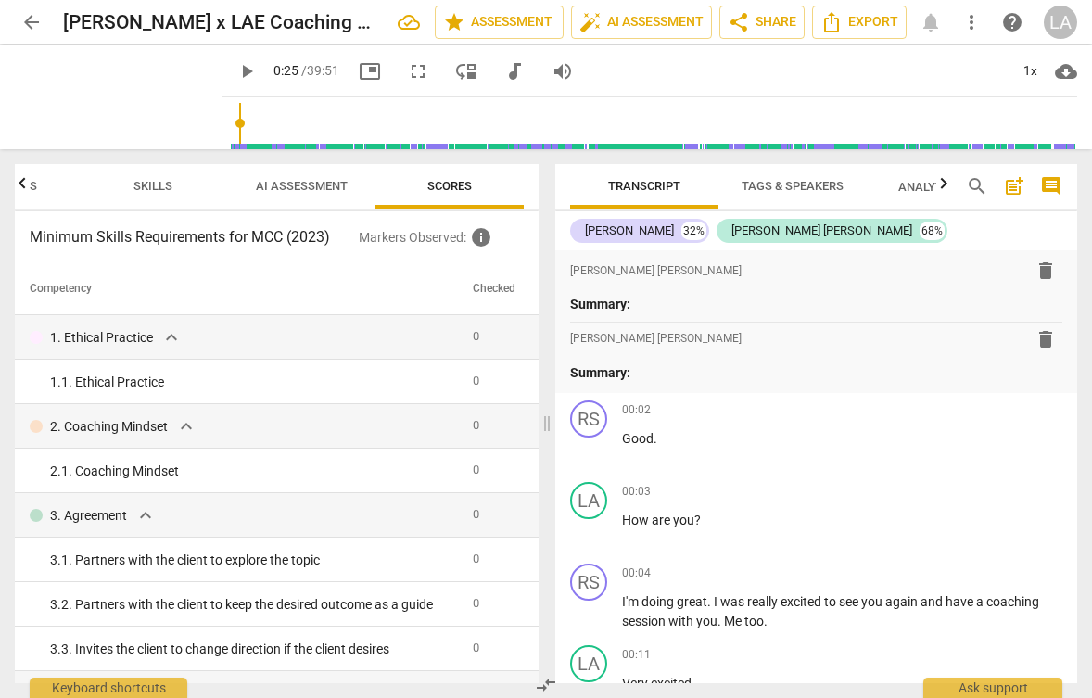
click at [139, 189] on span "Skills" at bounding box center [152, 186] width 39 height 14
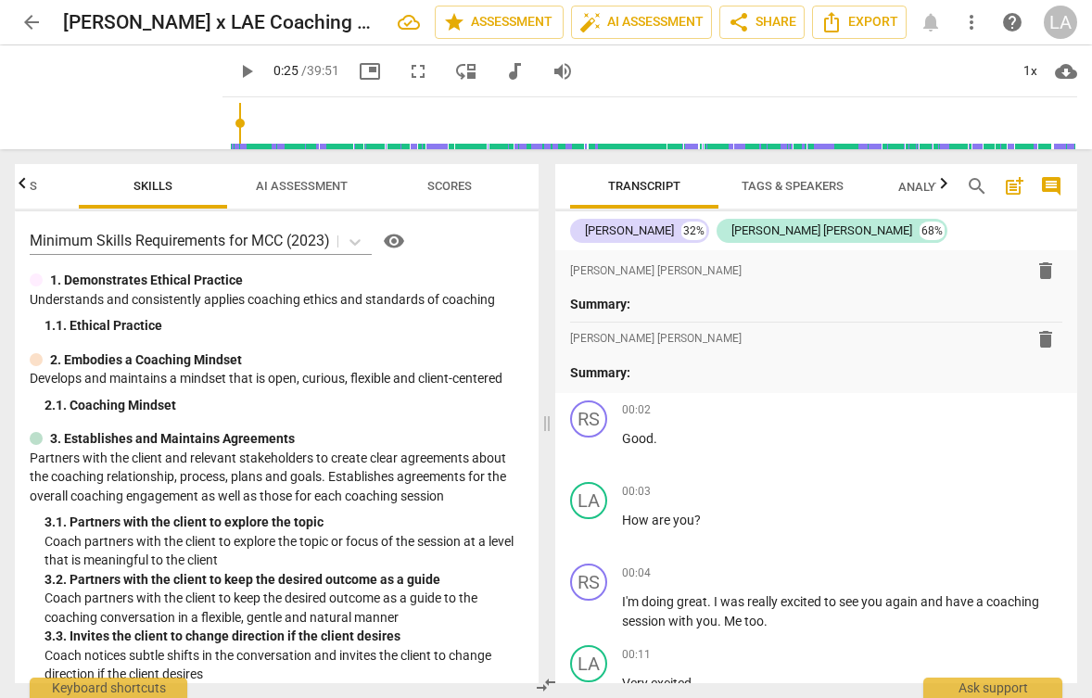
click at [19, 186] on icon "button" at bounding box center [22, 183] width 22 height 22
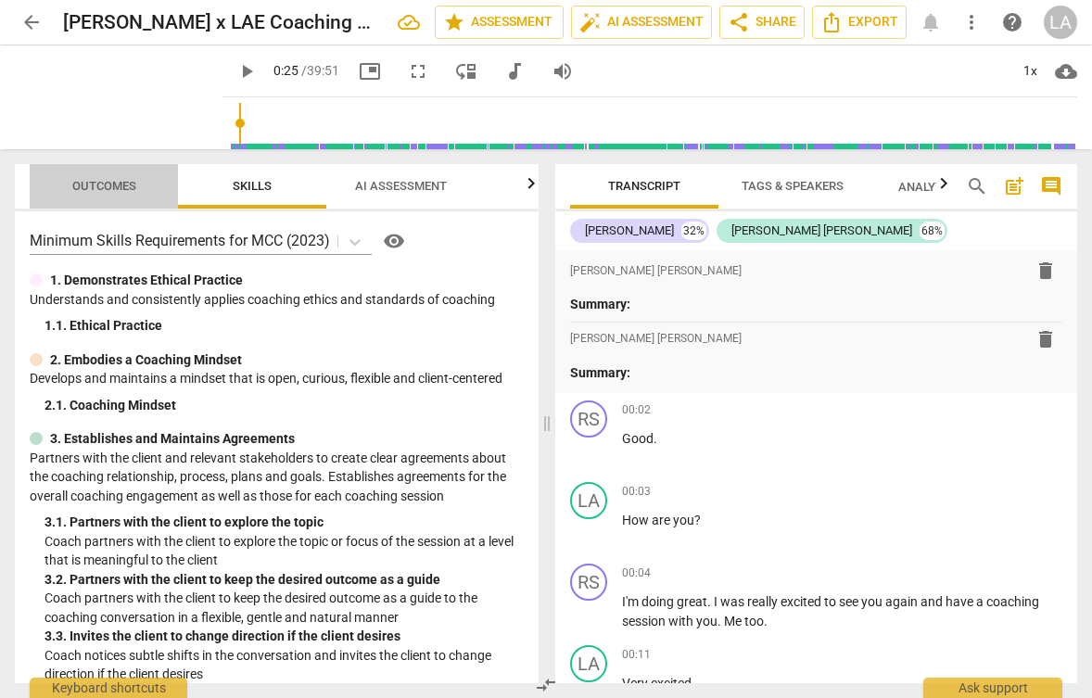
click at [108, 184] on span "Outcomes" at bounding box center [104, 186] width 64 height 14
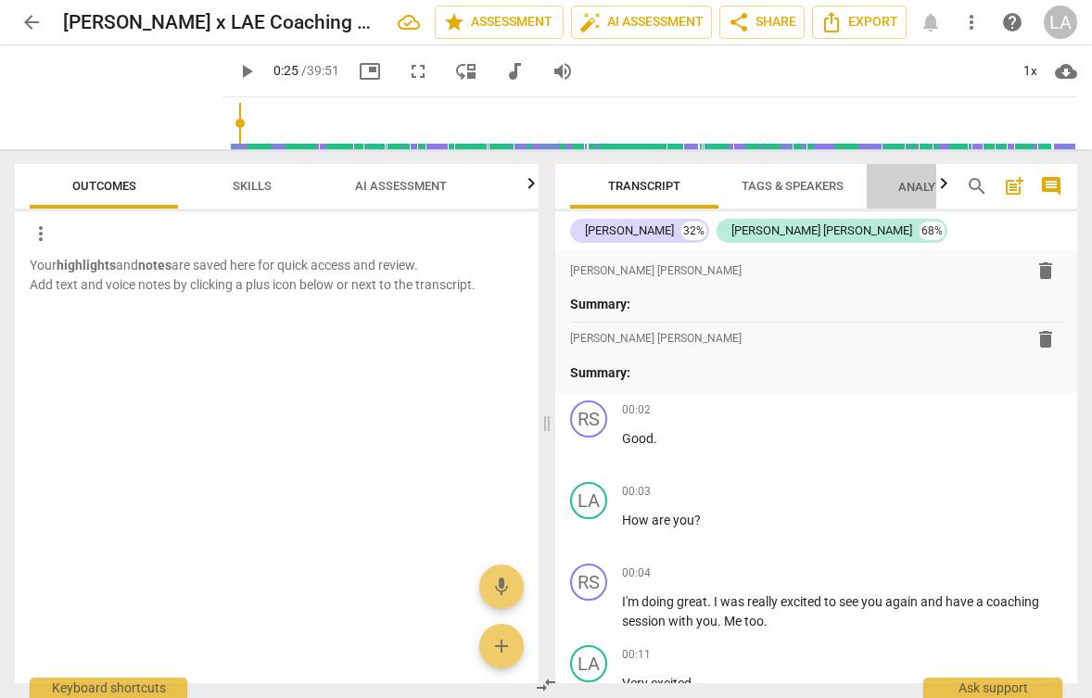
click at [931, 181] on span "Analytics New" at bounding box center [941, 187] width 86 height 14
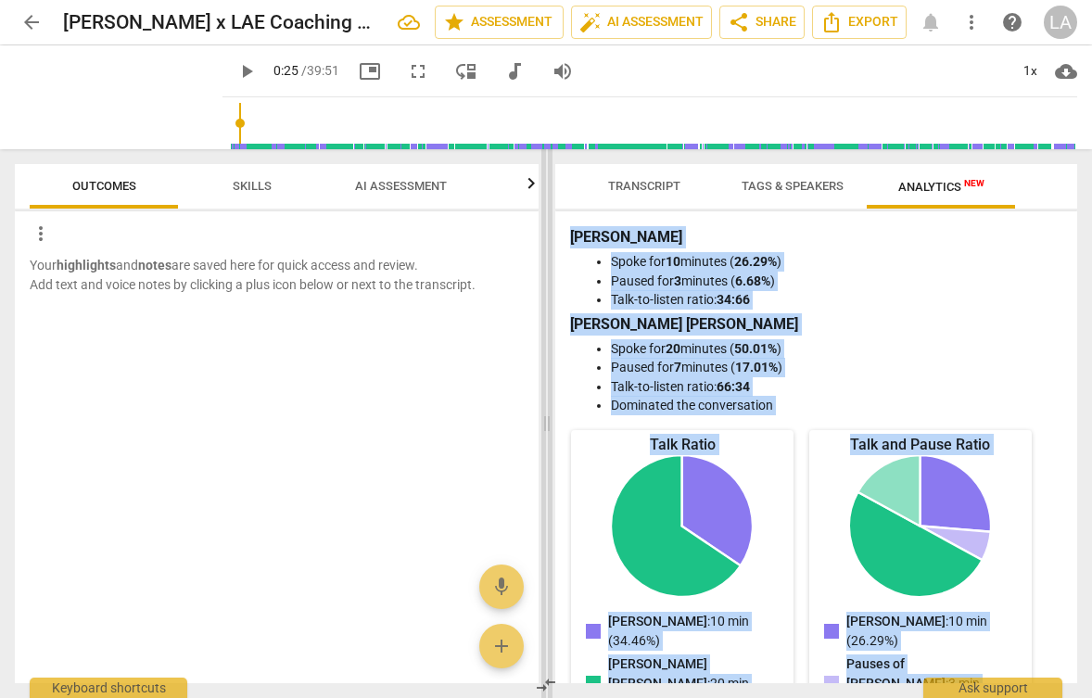
drag, startPoint x: 959, startPoint y: 657, endPoint x: 551, endPoint y: 228, distance: 592.1
click at [551, 228] on div "Outcomes Skills AI Assessment Scores more_vert Your highlights and notes are sa…" at bounding box center [546, 423] width 1092 height 549
copy div "Transcript Tags & Speakers Analytics New [PERSON_NAME] 32% [PERSON_NAME] [PERSO…"
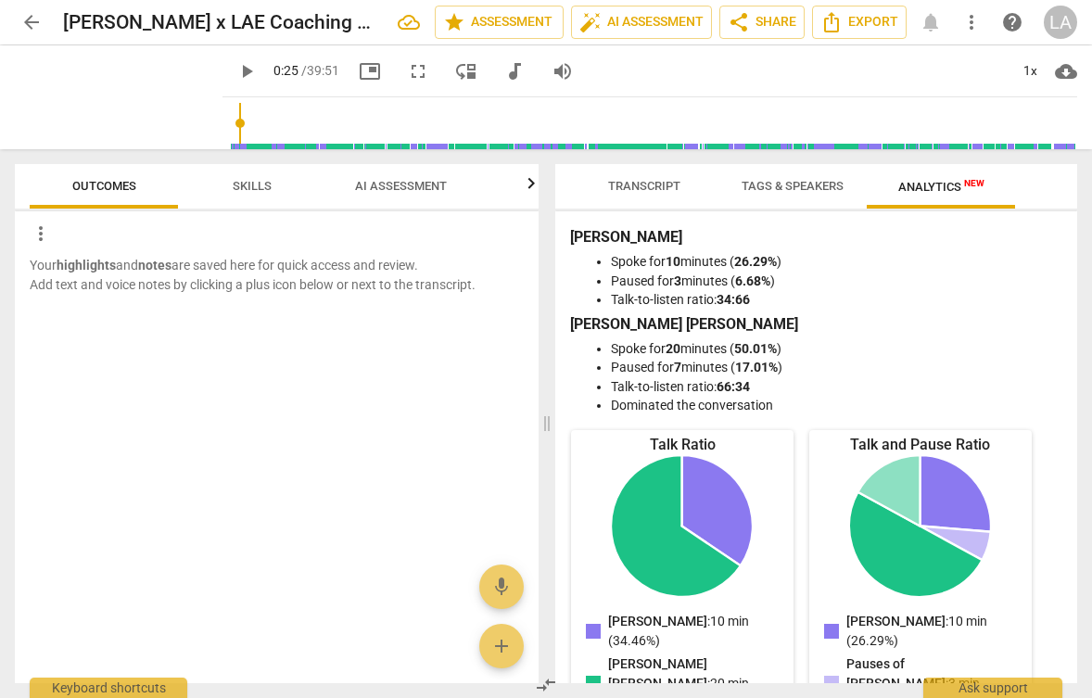
click at [430, 514] on div "Your highlights and notes are saved here for quick access and review. Add text …" at bounding box center [277, 469] width 524 height 427
